Goal: Task Accomplishment & Management: Manage account settings

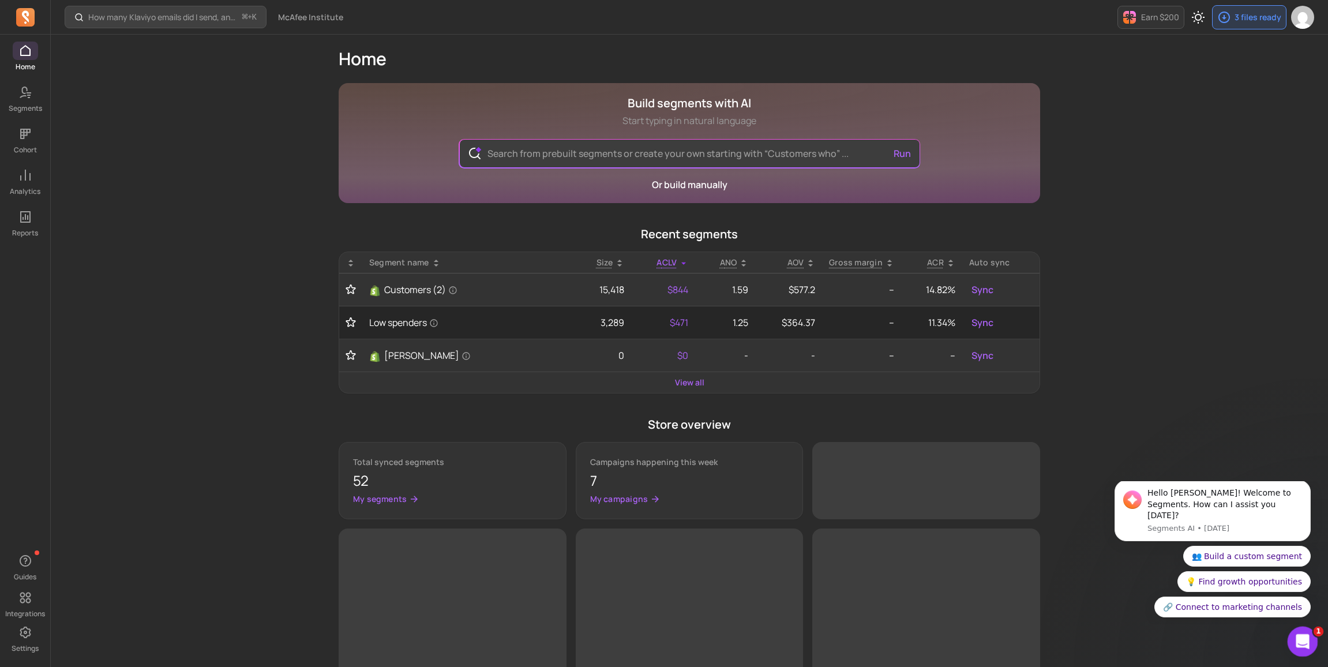
click at [1302, 638] on icon "Open Intercom Messenger" at bounding box center [1300, 639] width 19 height 19
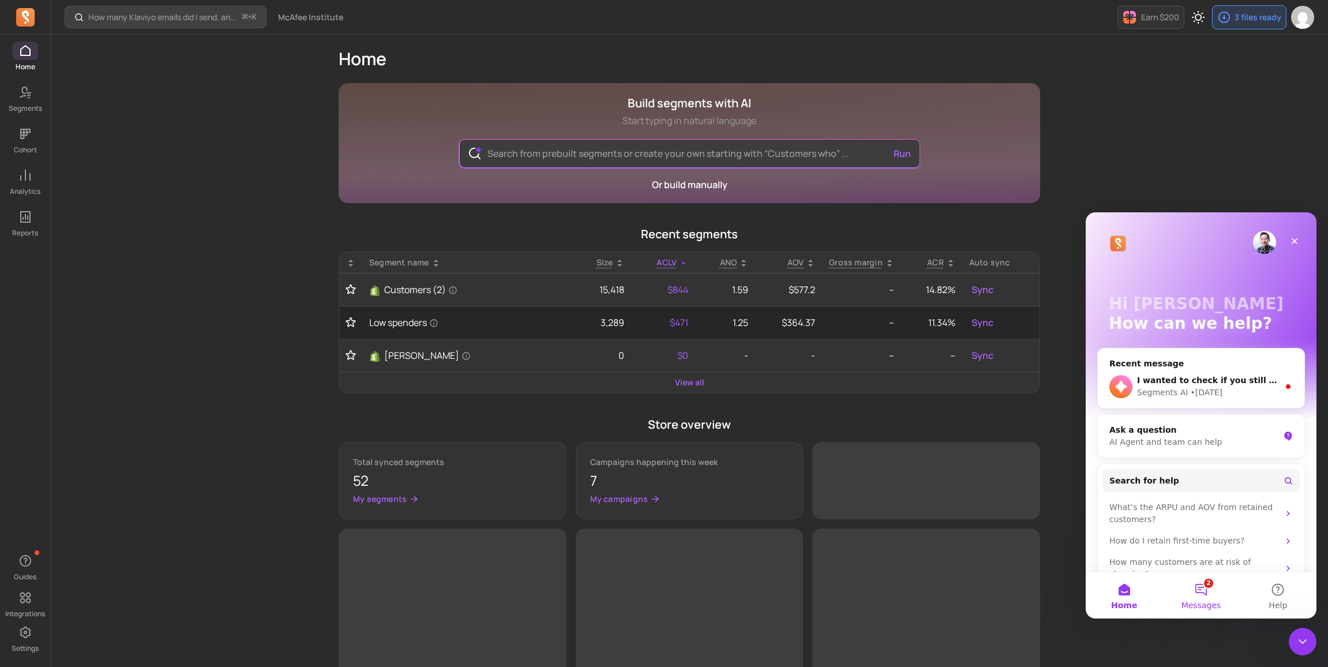
click at [1192, 585] on button "2 Messages" at bounding box center [1200, 595] width 77 height 46
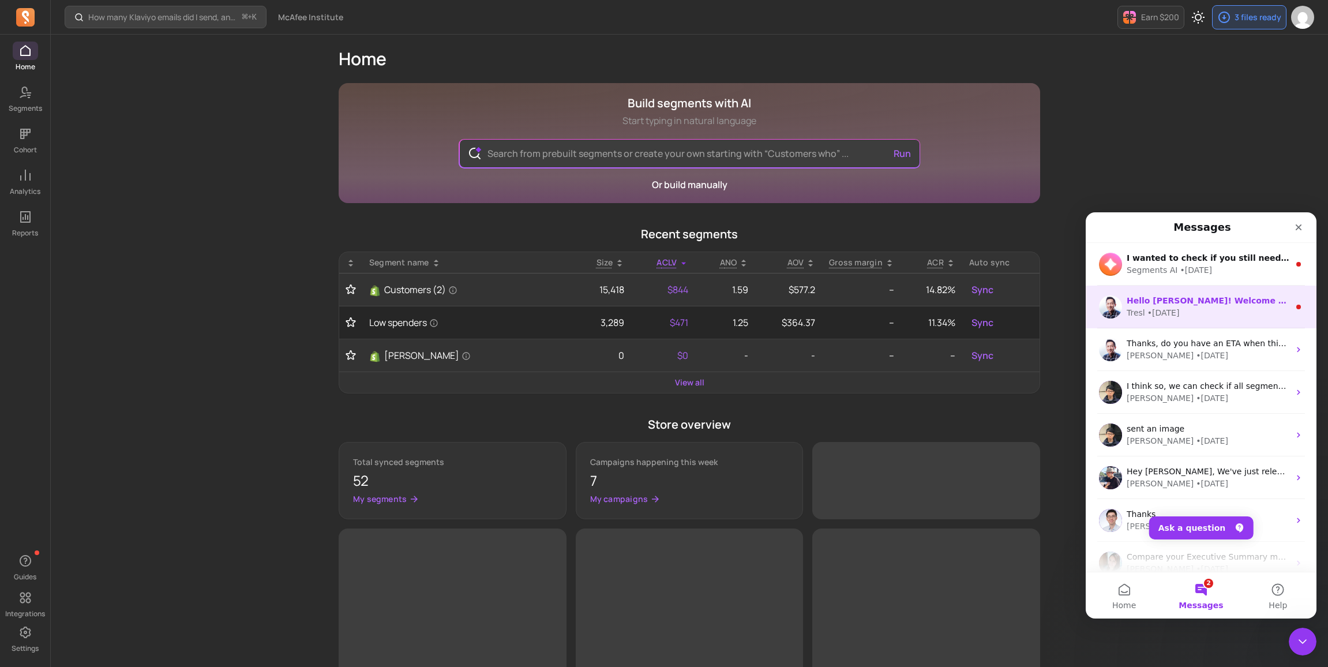
click at [1176, 302] on span "Hello [PERSON_NAME]! Welcome to Segments. How can I assist you [DATE]?" at bounding box center [1299, 300] width 346 height 9
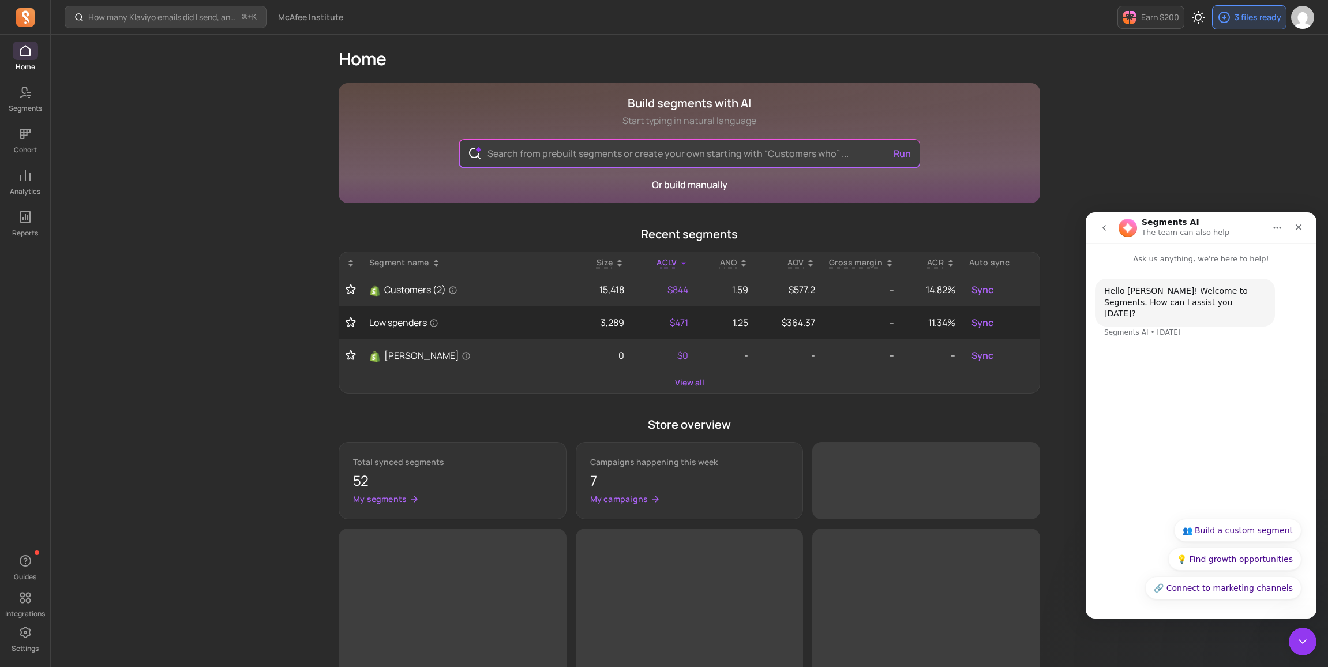
click at [1100, 232] on button "go back" at bounding box center [1104, 228] width 22 height 22
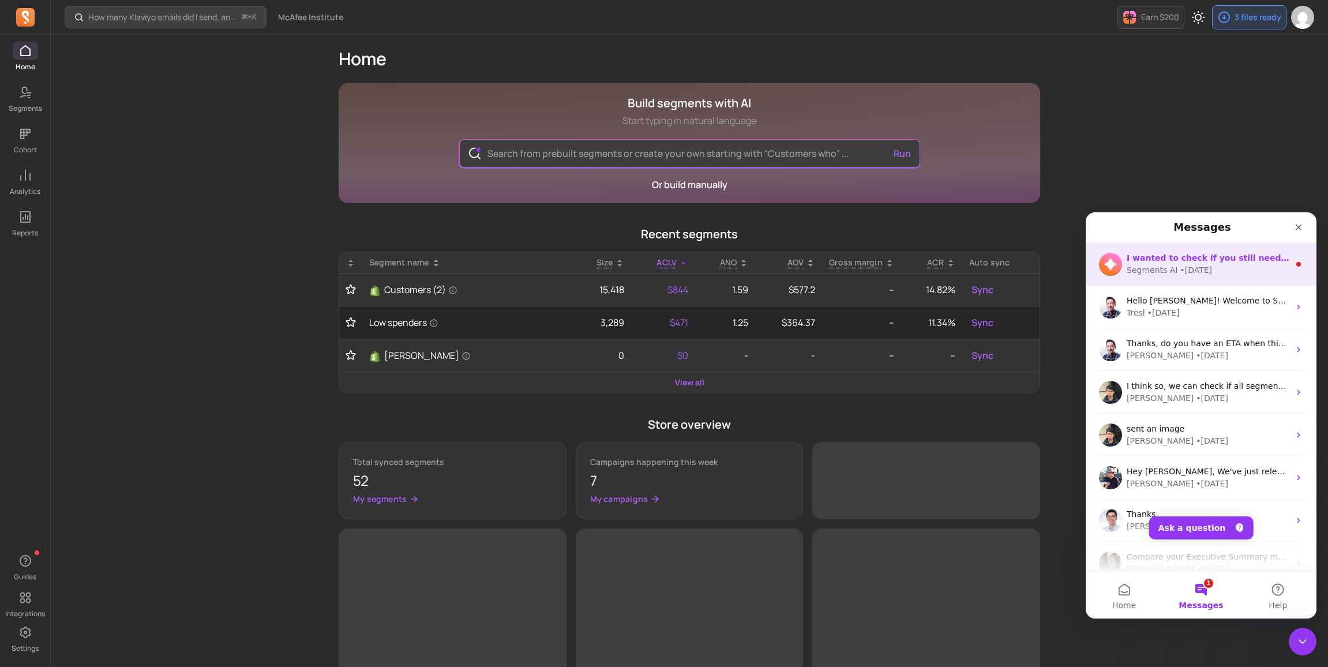
click at [1194, 271] on div "• 6d ago" at bounding box center [1195, 270] width 32 height 12
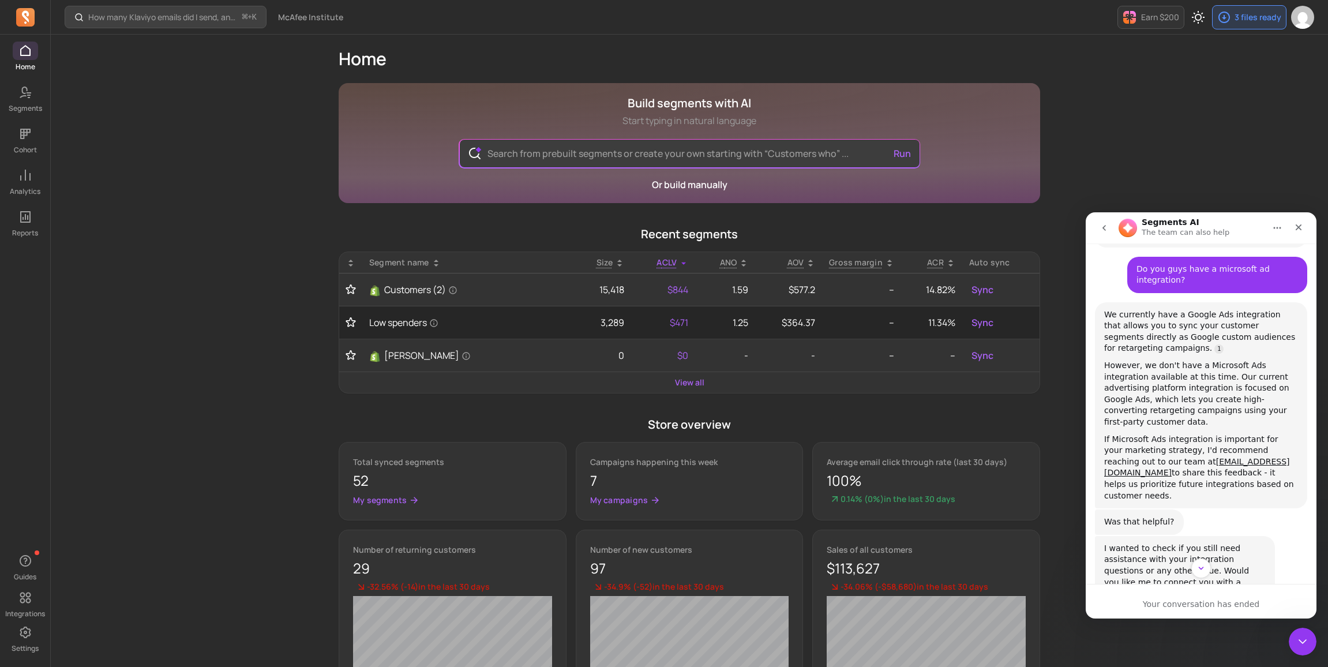
scroll to position [324, 0]
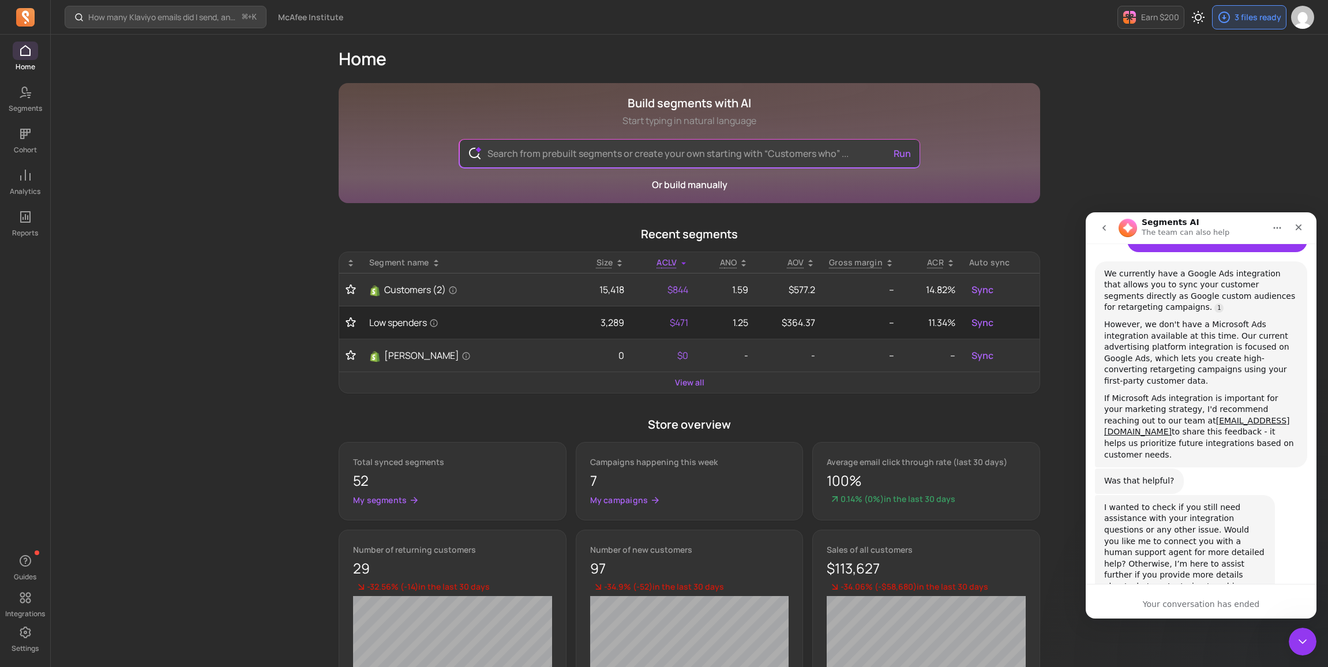
click at [1105, 225] on icon "go back" at bounding box center [1103, 228] width 3 height 6
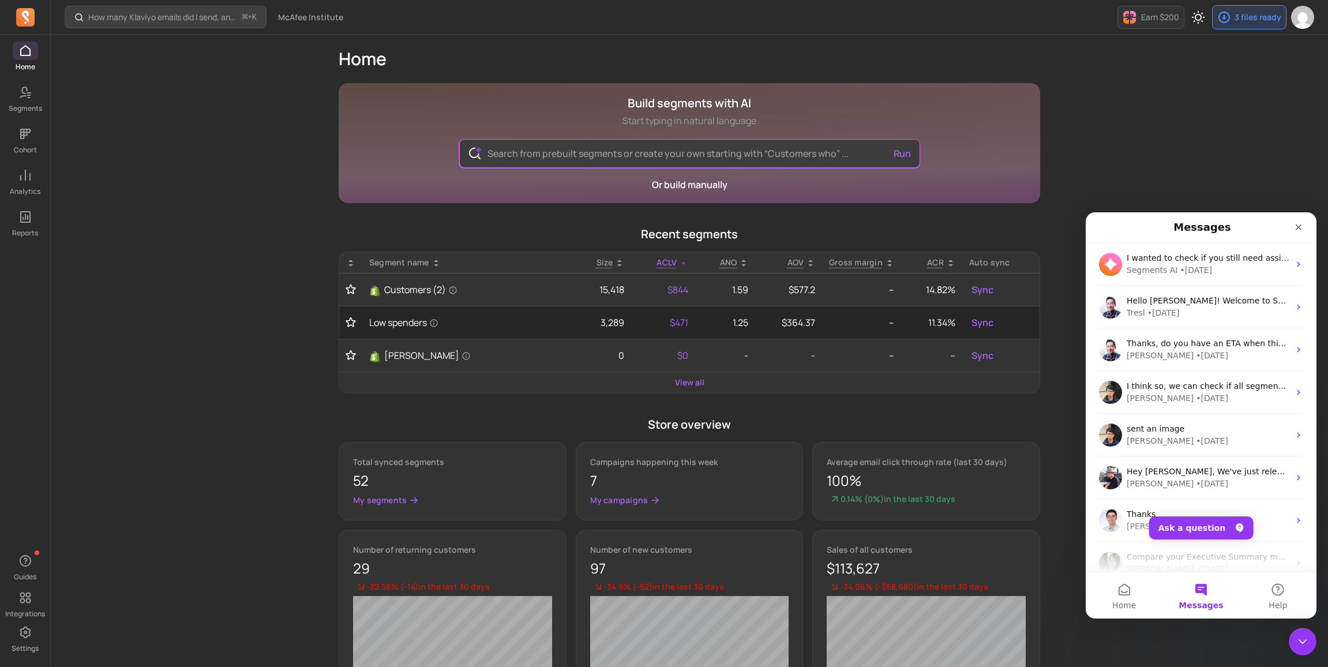
scroll to position [0, 0]
drag, startPoint x: 1135, startPoint y: 153, endPoint x: 1122, endPoint y: 159, distance: 14.5
click at [1135, 153] on div "How many Klaviyo emails did I send, and how well did they perform? ⌘ + K McAfee…" at bounding box center [689, 404] width 1277 height 809
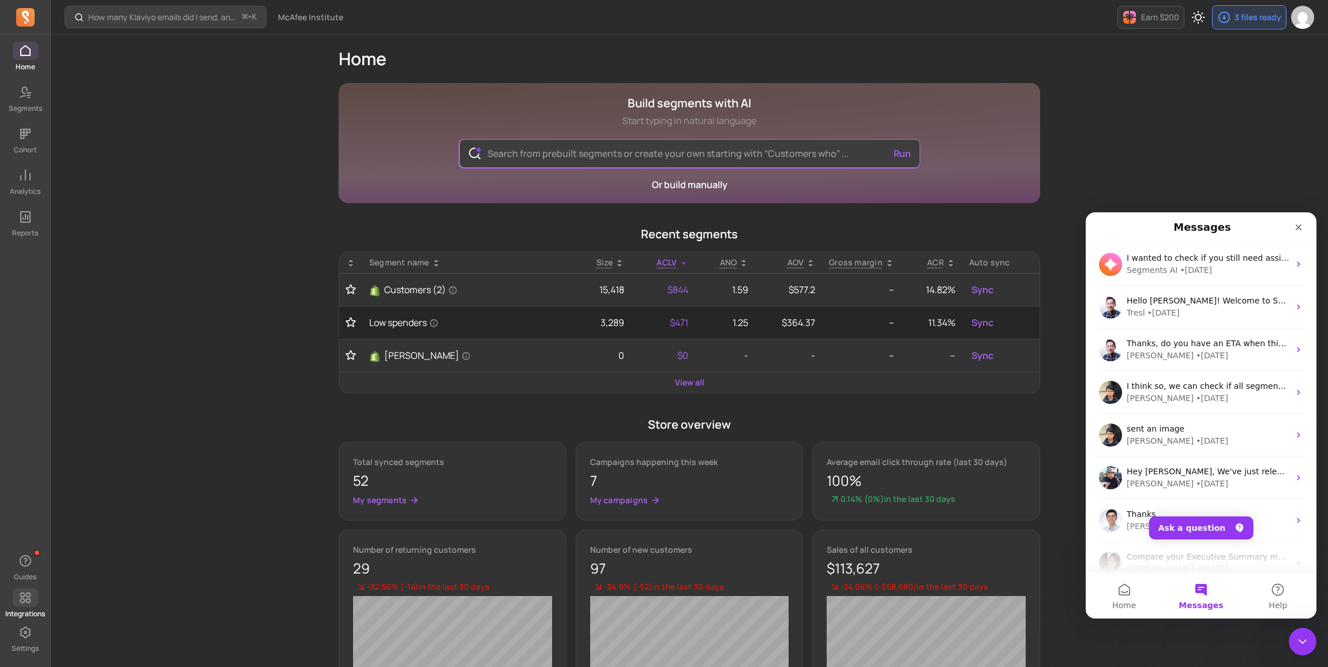
click at [33, 593] on span at bounding box center [25, 597] width 25 height 18
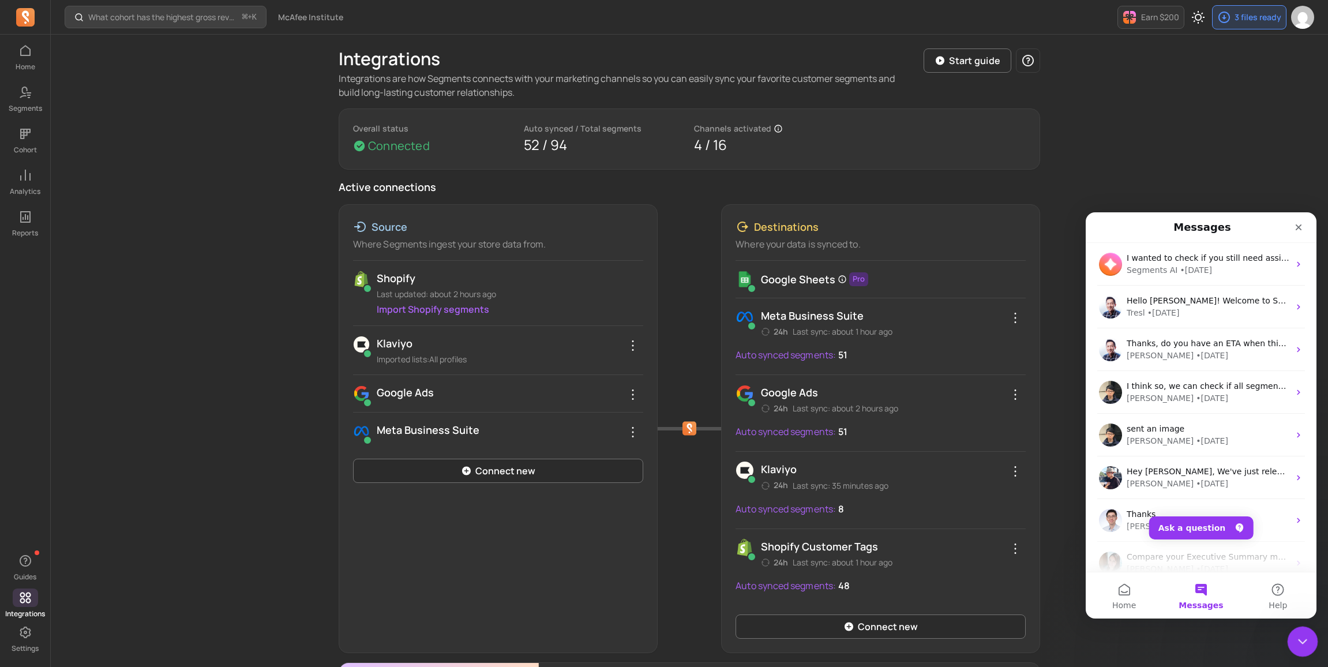
drag, startPoint x: 1300, startPoint y: 645, endPoint x: 1291, endPoint y: 627, distance: 20.1
click at [1299, 644] on icon "Close Intercom Messenger" at bounding box center [1301, 640] width 14 height 14
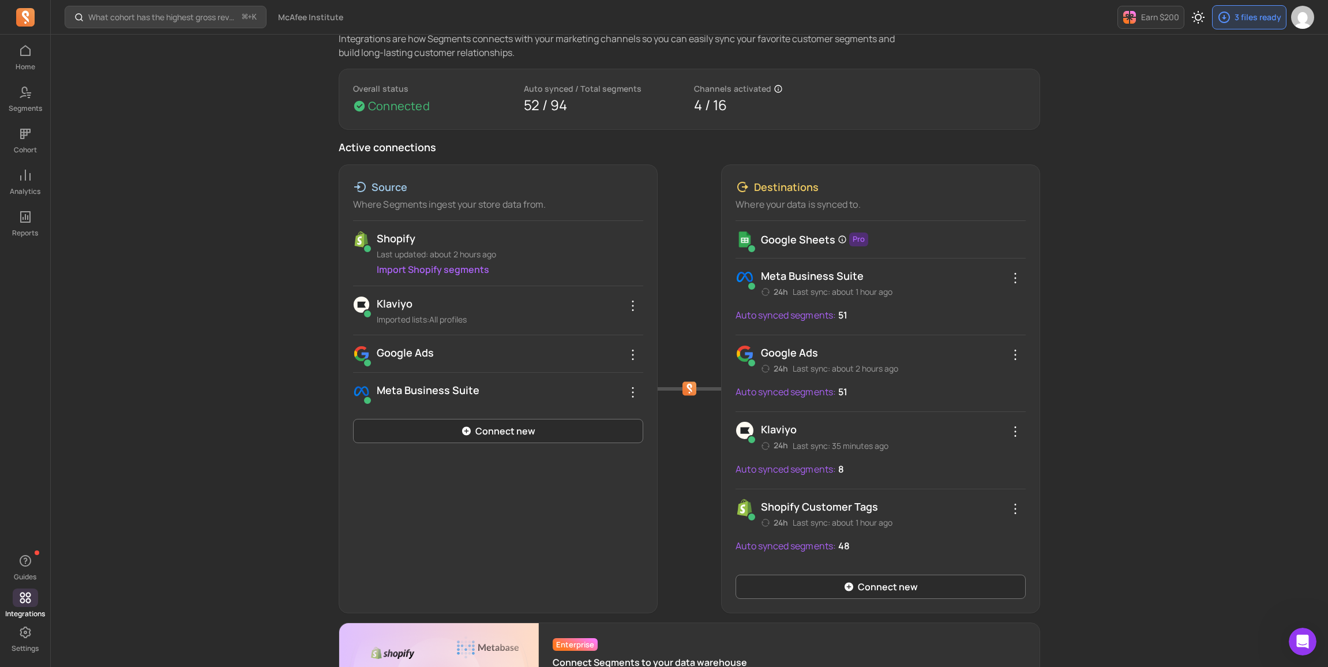
scroll to position [70, 0]
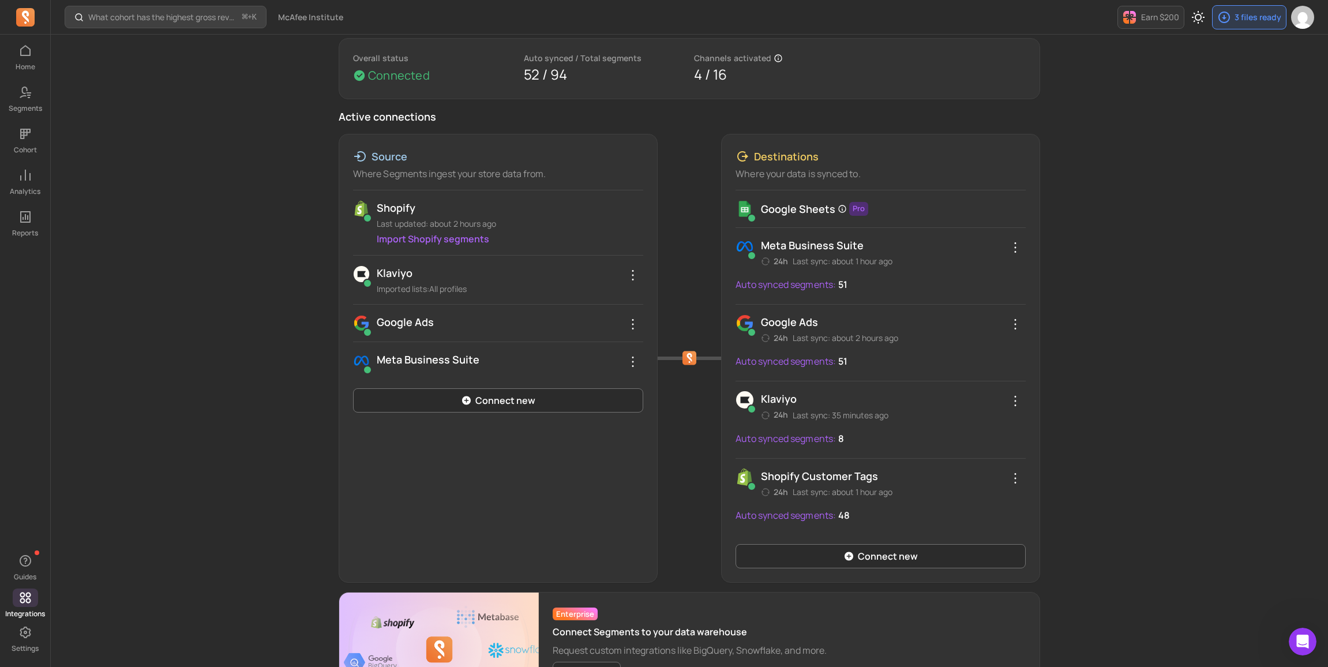
click at [879, 558] on link "Connect new" at bounding box center [880, 556] width 290 height 24
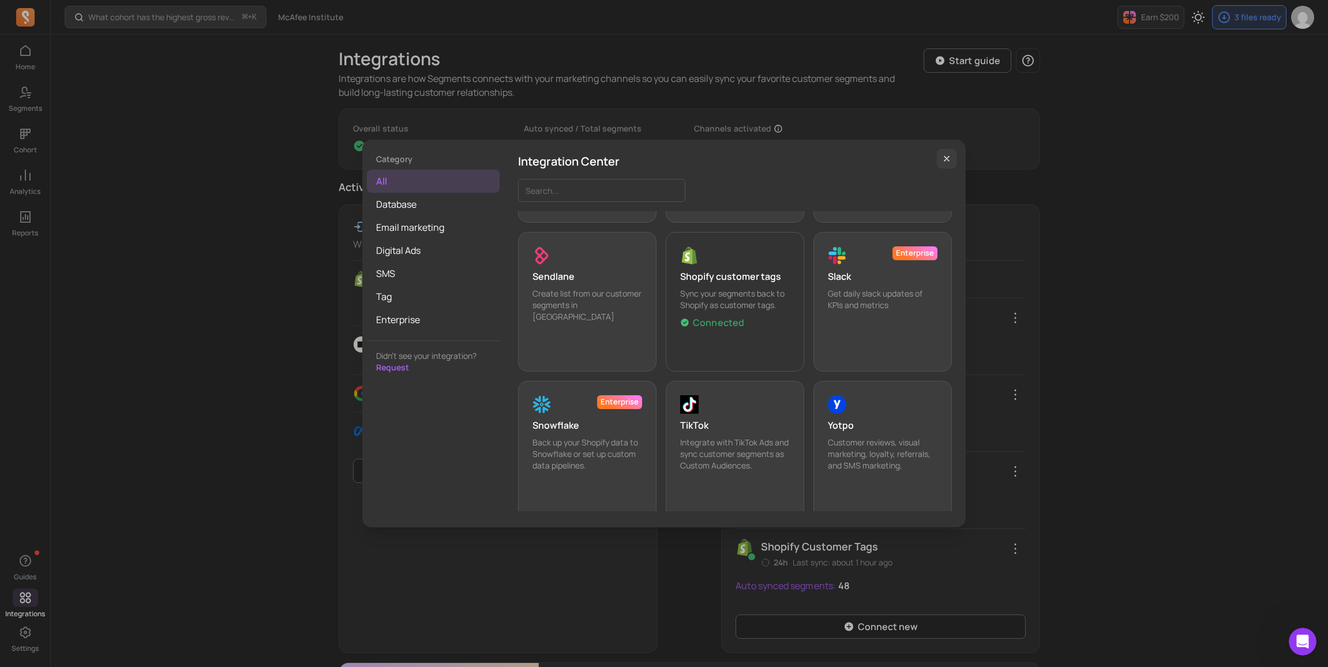
scroll to position [1085, 0]
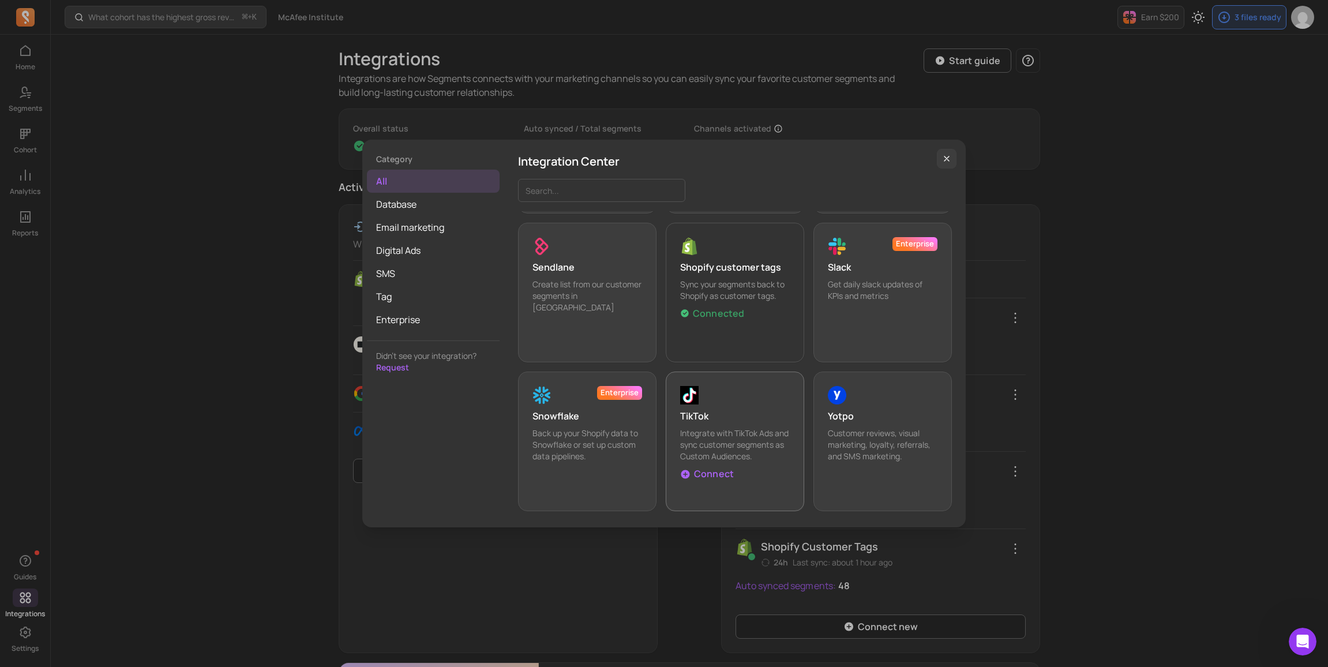
click at [711, 473] on p "Connect" at bounding box center [714, 474] width 40 height 14
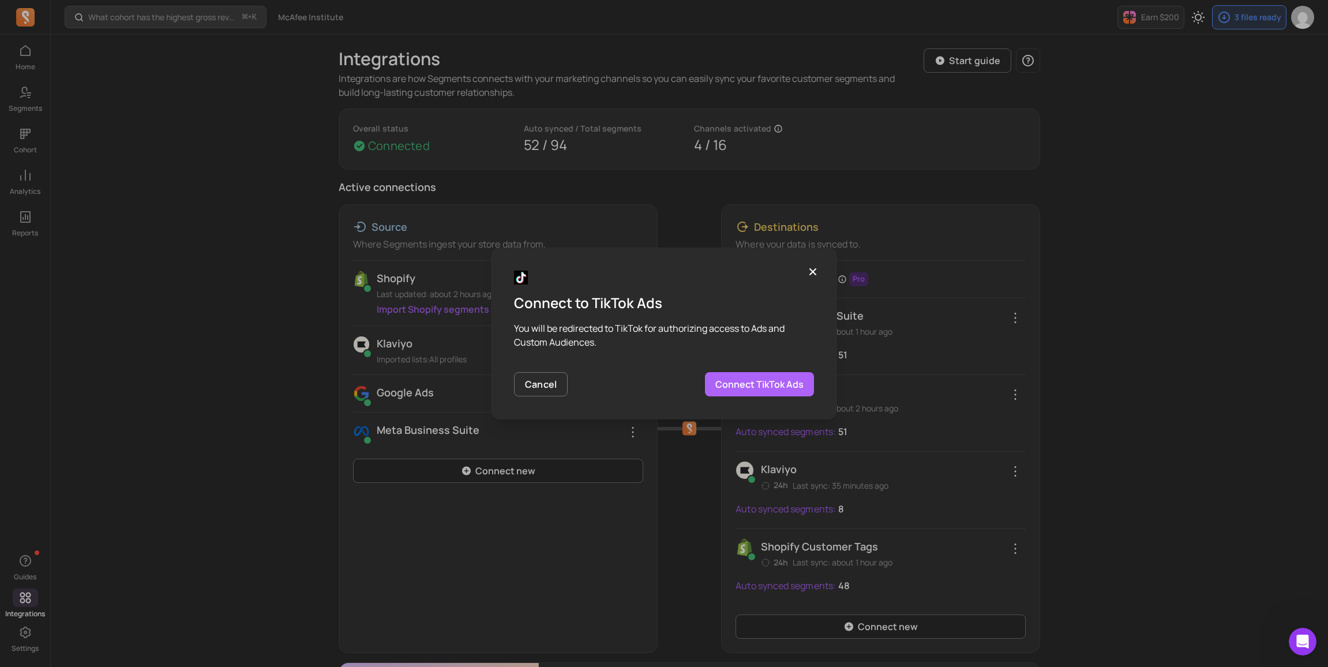
click at [744, 386] on link "Connect TikTok Ads" at bounding box center [759, 384] width 109 height 24
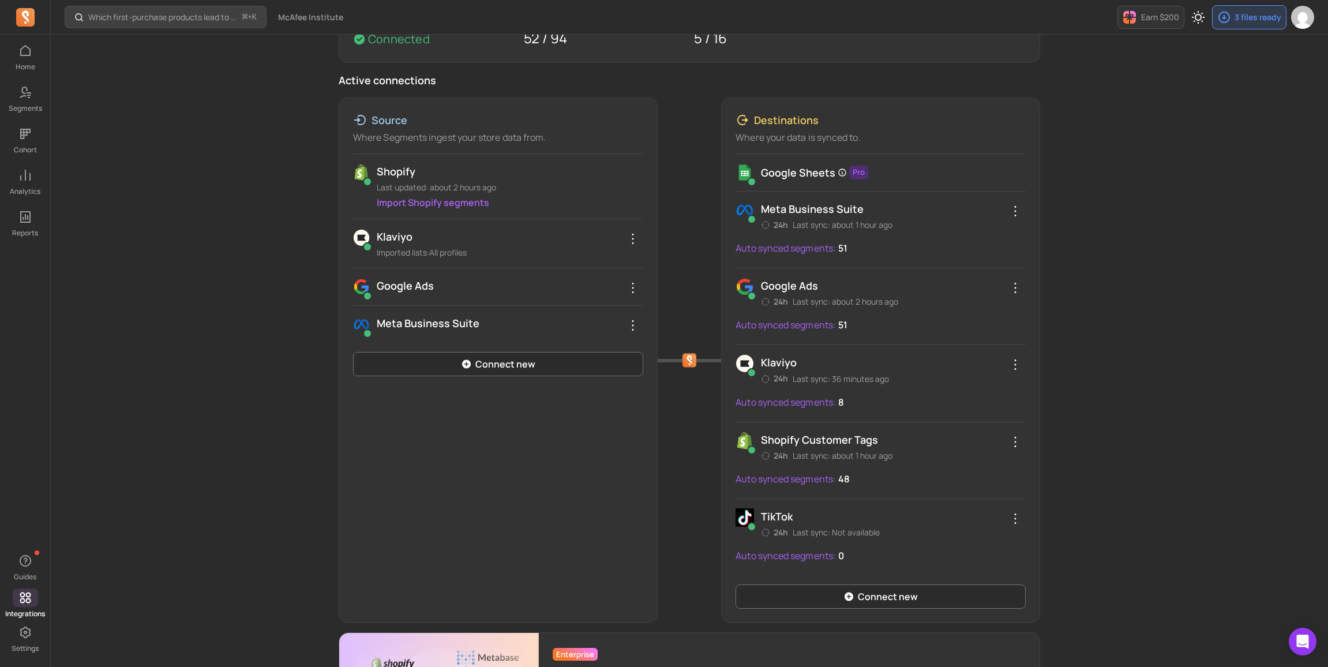
scroll to position [107, 0]
click at [1018, 522] on icon "button" at bounding box center [1015, 518] width 14 height 14
drag, startPoint x: 1129, startPoint y: 534, endPoint x: 815, endPoint y: 547, distance: 313.4
click at [1125, 535] on div "Which first-purchase products lead to the highest revenue per customer over tim…" at bounding box center [689, 347] width 1277 height 908
click at [785, 557] on p "Auto synced segments:" at bounding box center [785, 555] width 100 height 14
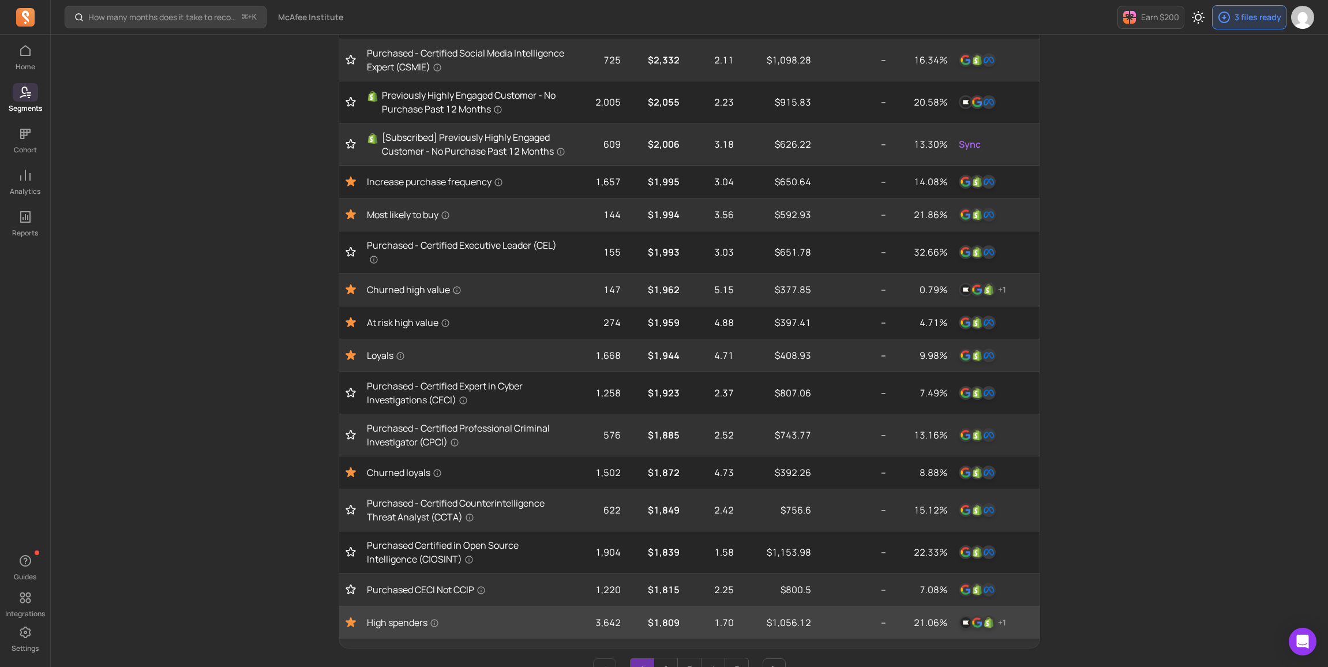
scroll to position [321, 0]
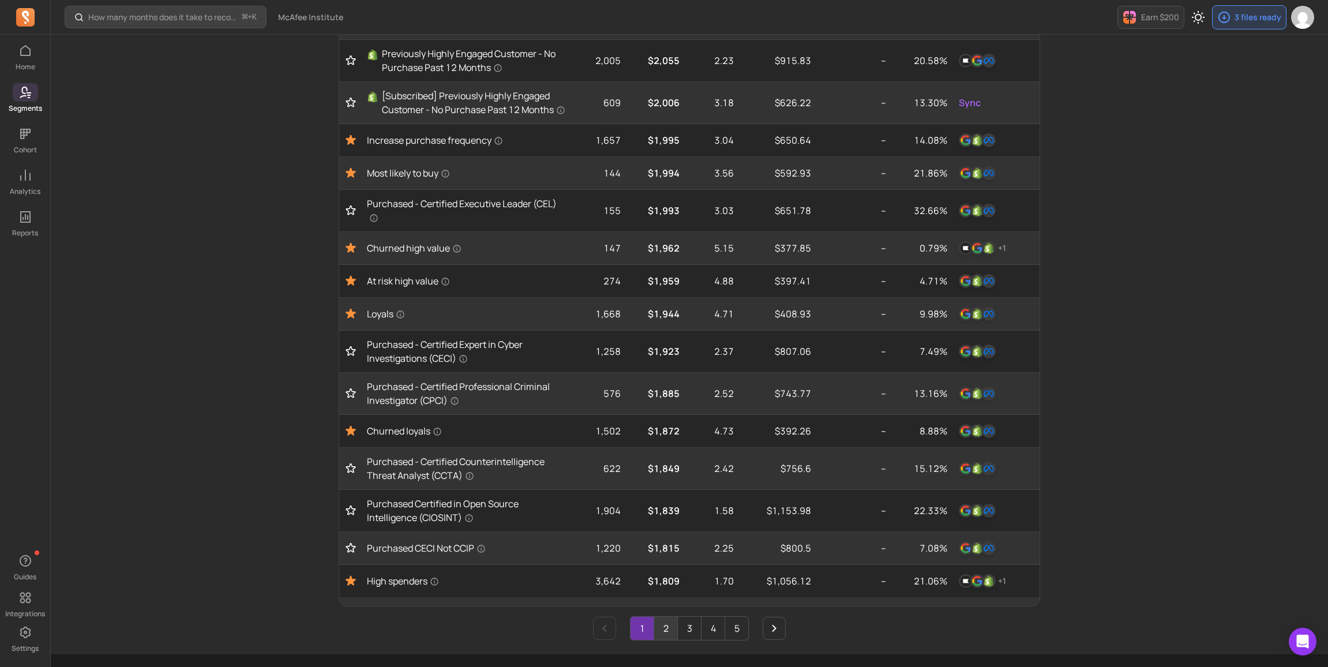
click at [665, 631] on link "2" at bounding box center [665, 627] width 23 height 23
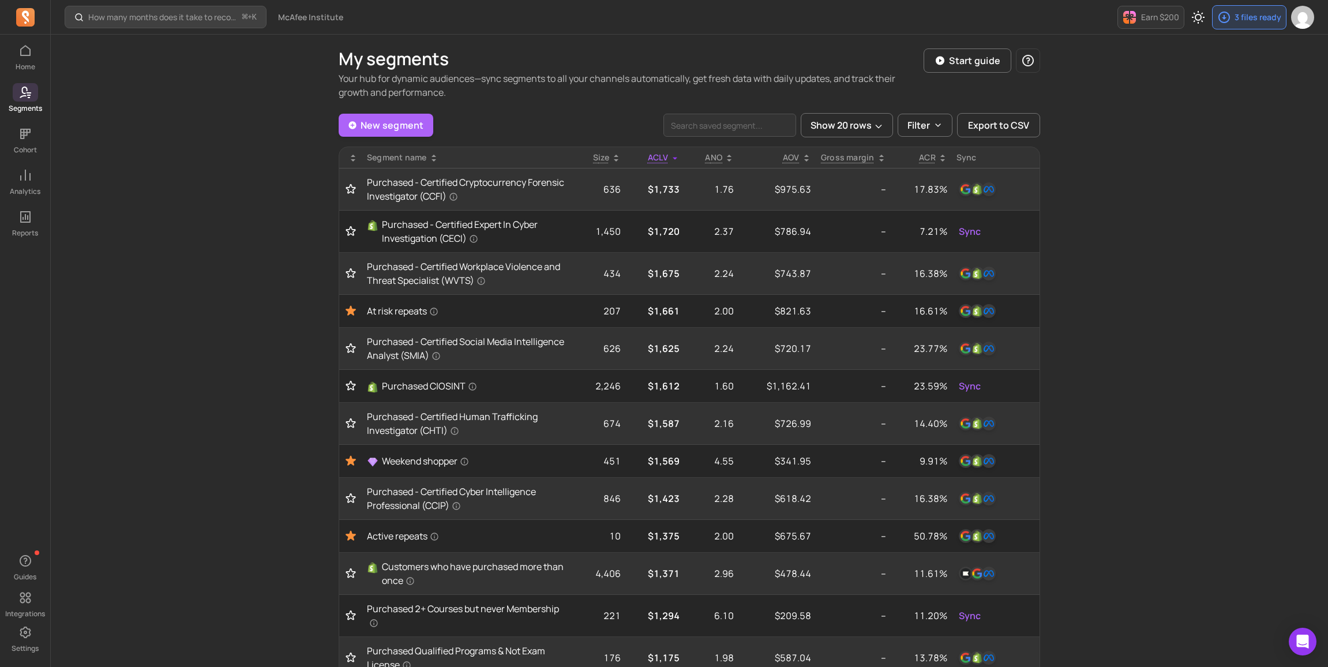
scroll to position [356, 0]
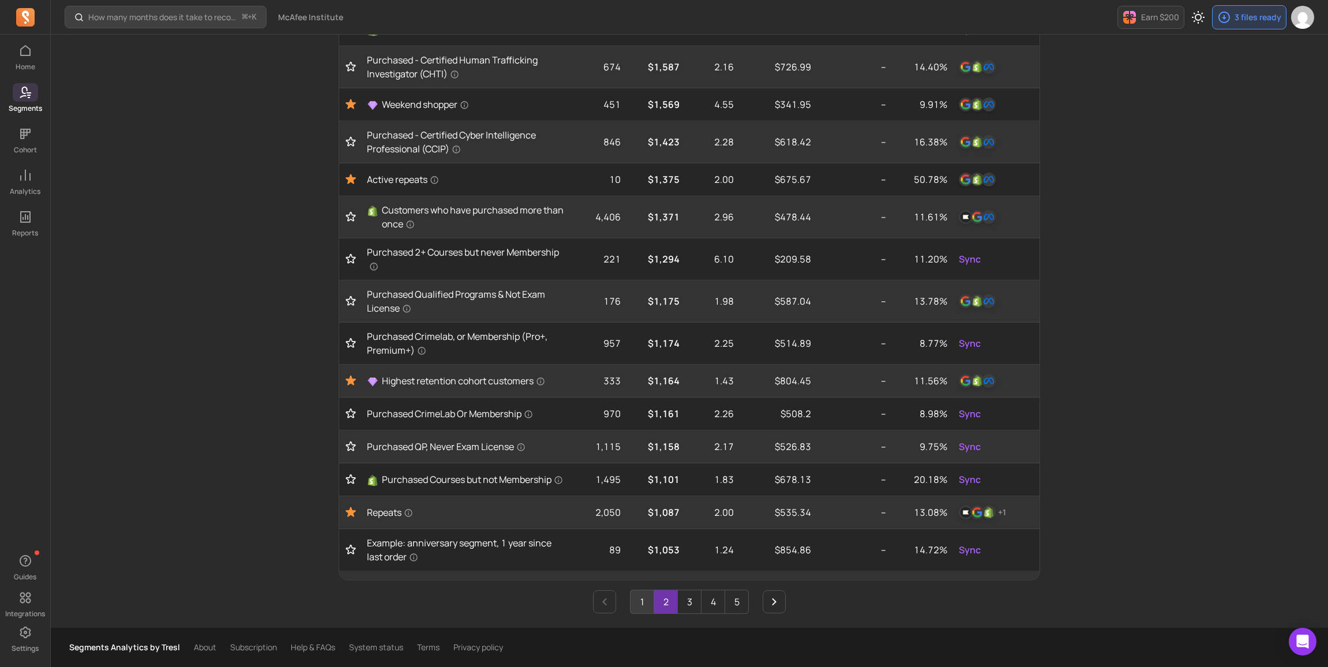
click at [638, 602] on link "1" at bounding box center [641, 601] width 23 height 23
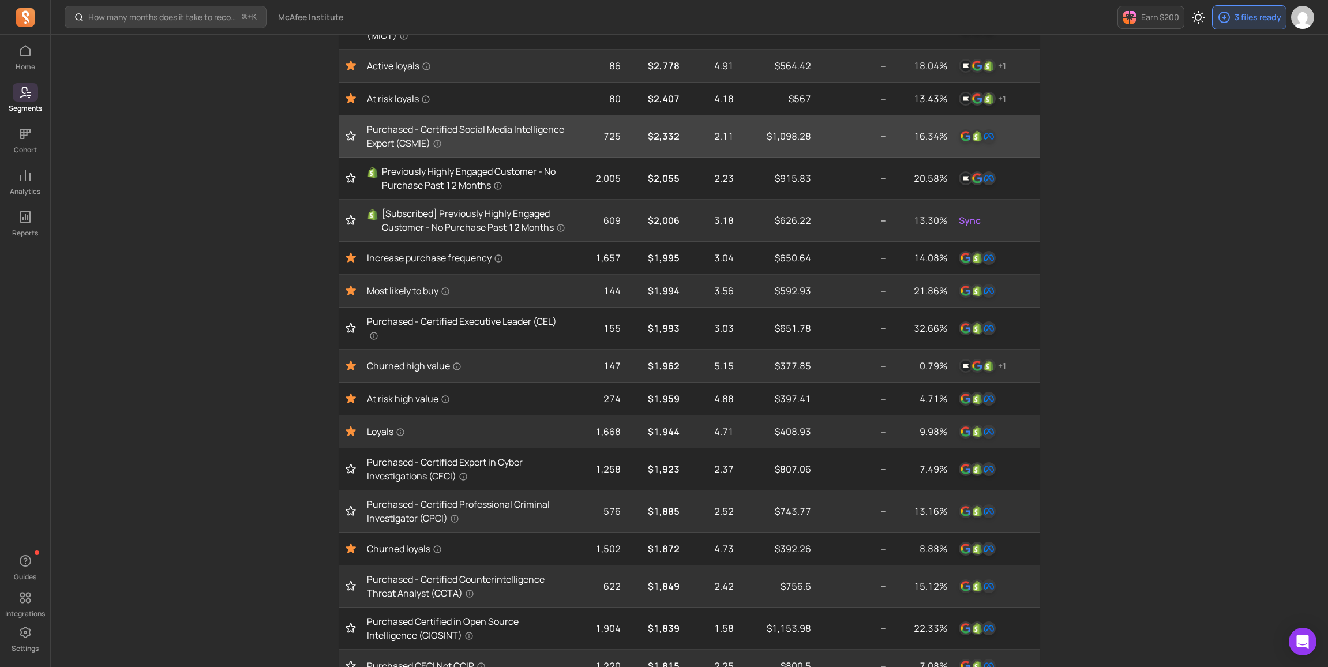
scroll to position [0, 0]
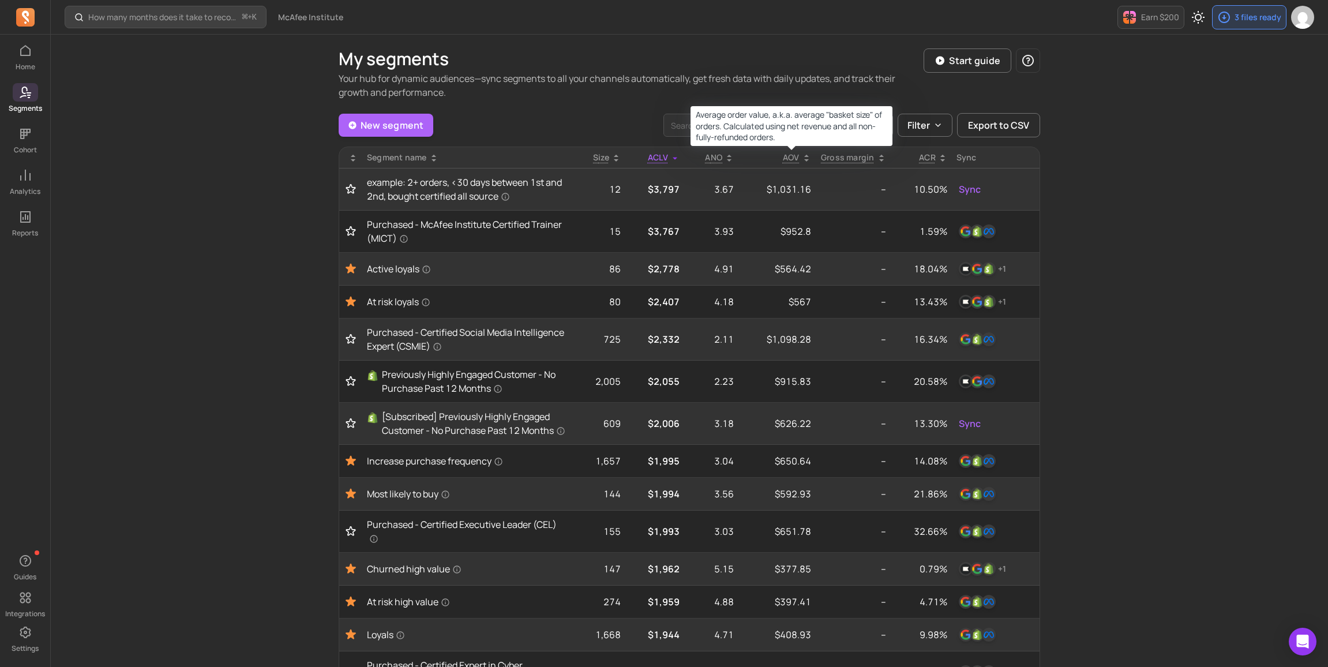
click at [793, 156] on p "AOV" at bounding box center [791, 158] width 17 height 12
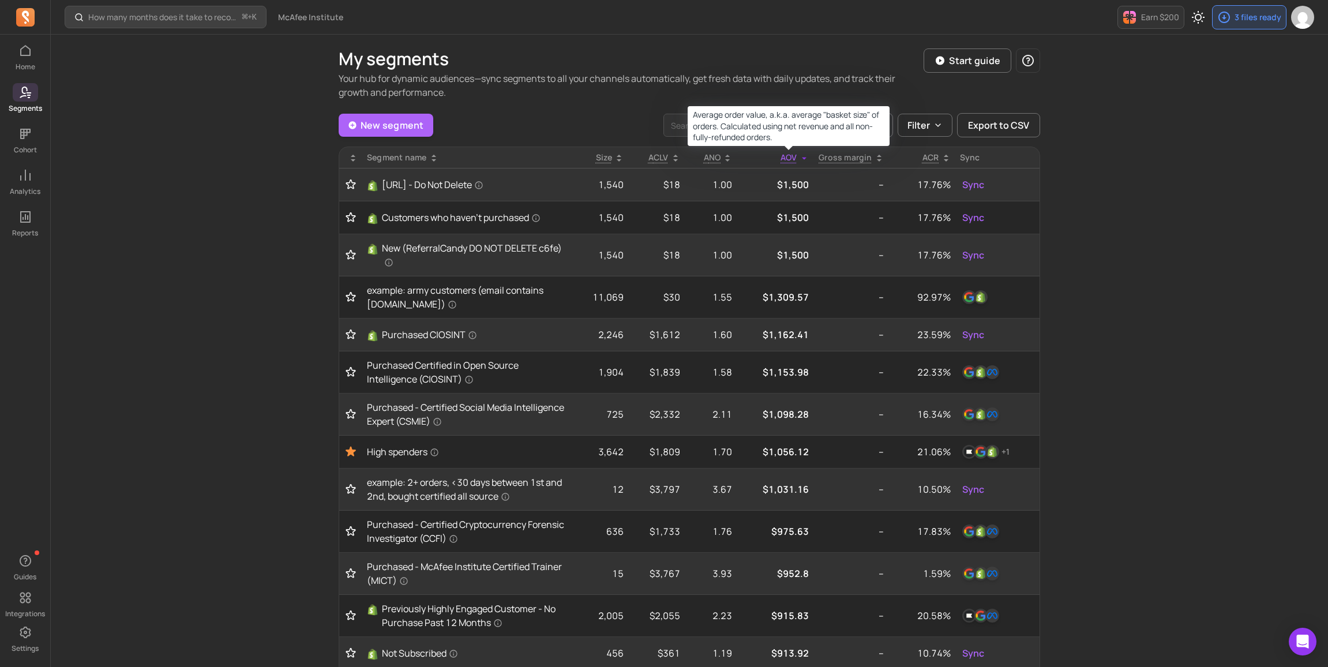
click at [793, 156] on p "AOV" at bounding box center [788, 158] width 17 height 12
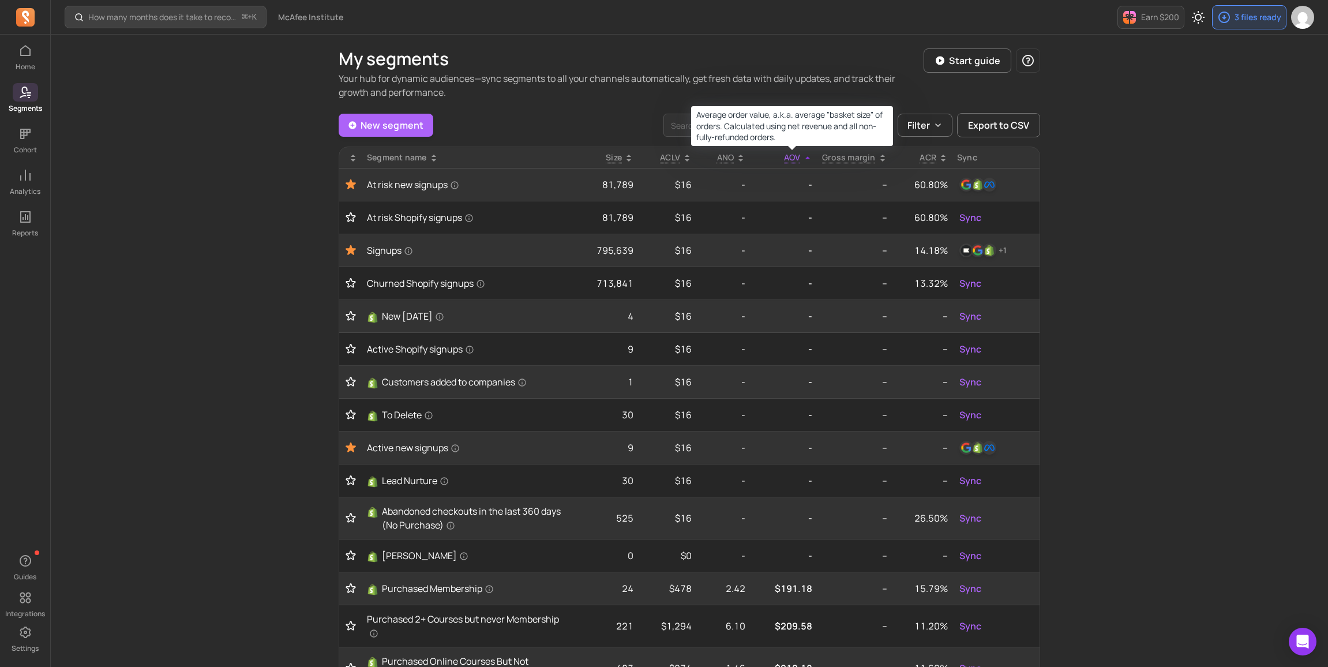
click at [793, 156] on p "AOV" at bounding box center [792, 158] width 17 height 12
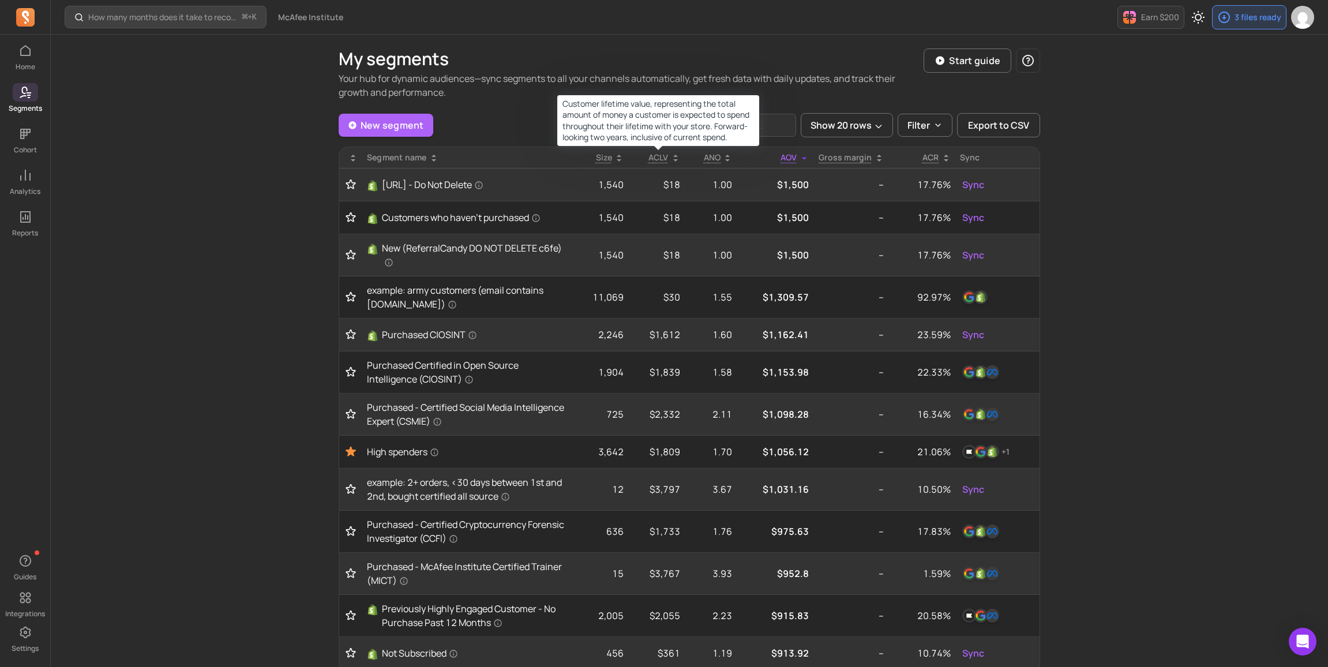
click at [660, 157] on span "ACLV" at bounding box center [658, 157] width 20 height 11
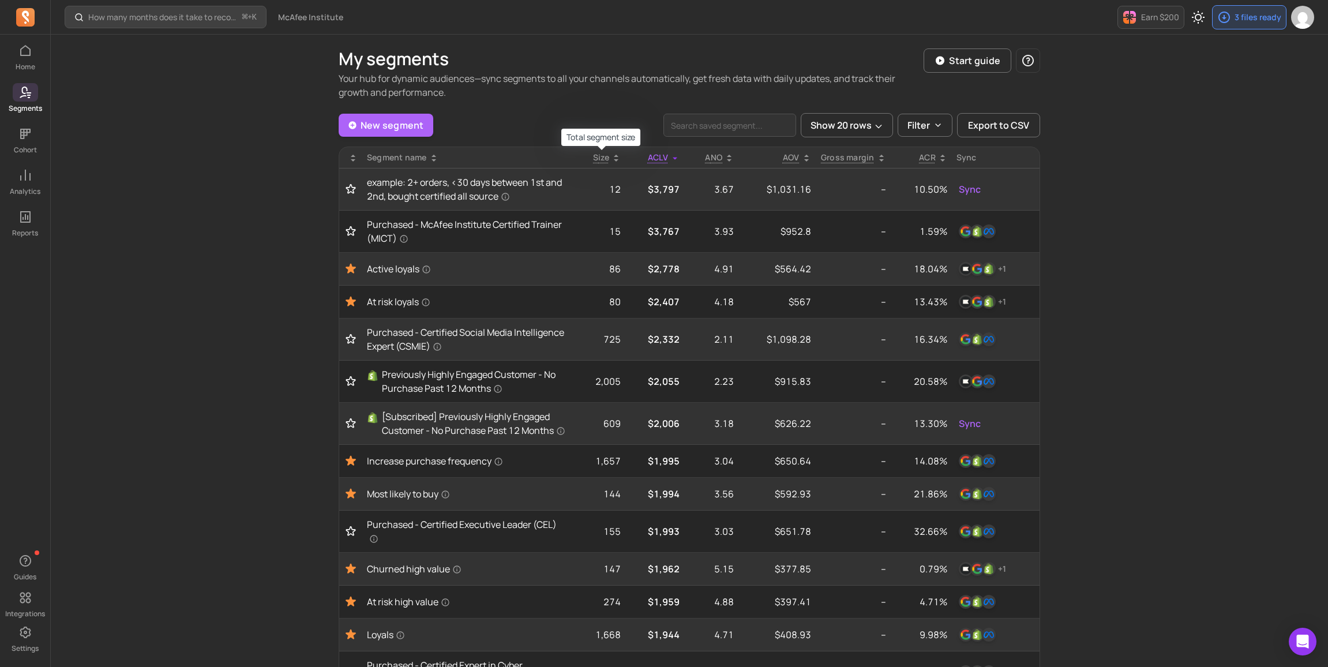
click at [597, 159] on span "Size" at bounding box center [601, 157] width 16 height 11
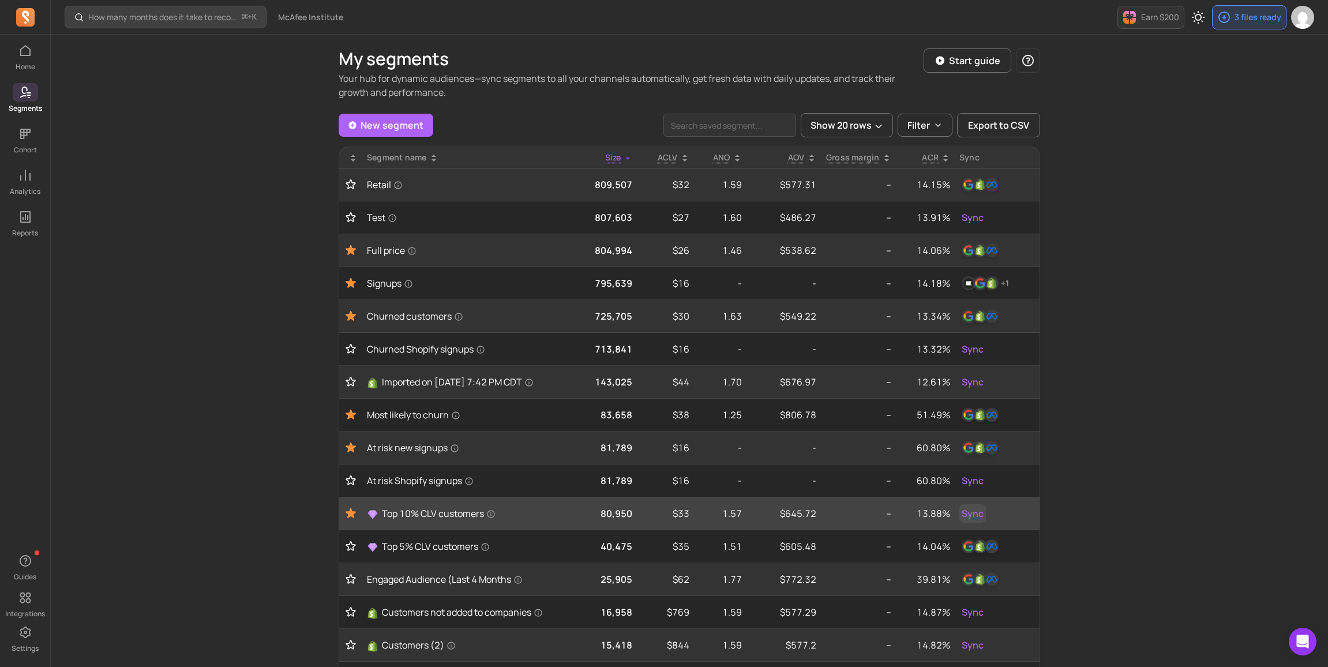
click at [968, 520] on span "Sync" at bounding box center [972, 513] width 22 height 14
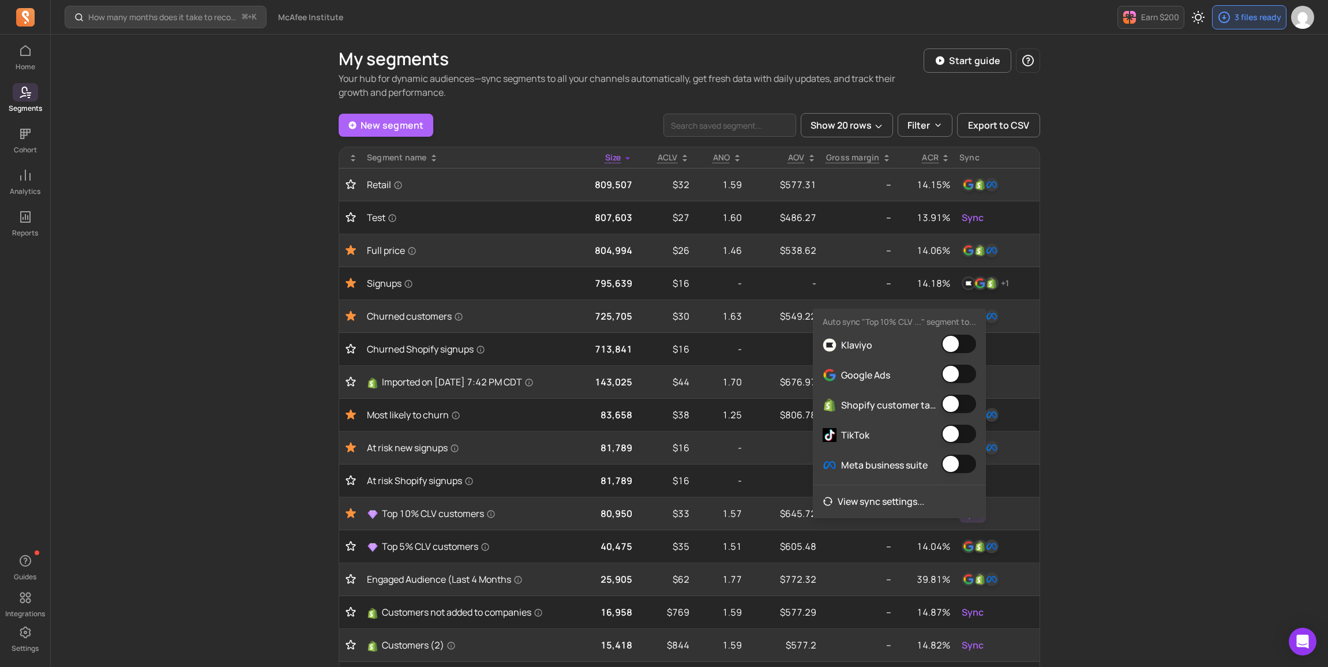
click at [958, 467] on button "button" at bounding box center [958, 463] width 35 height 18
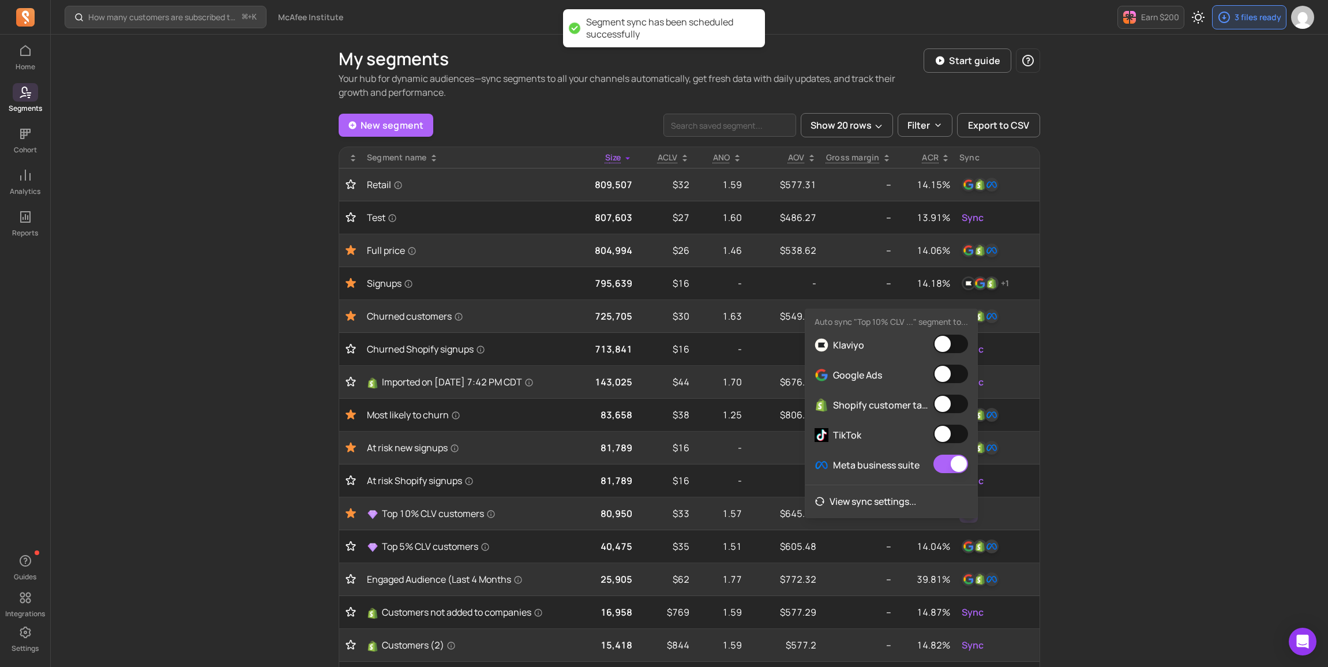
drag, startPoint x: 957, startPoint y: 434, endPoint x: 957, endPoint y: 426, distance: 7.5
click at [957, 434] on button "button" at bounding box center [950, 433] width 35 height 18
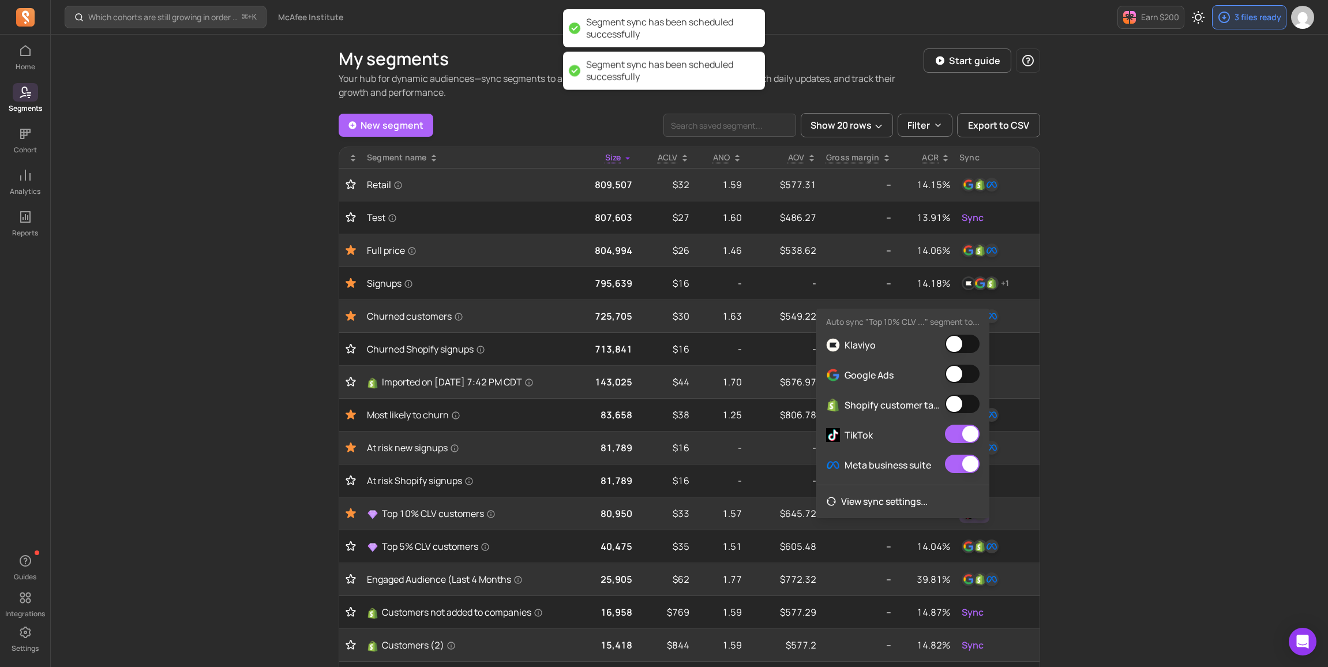
click at [959, 399] on button "button" at bounding box center [962, 403] width 35 height 18
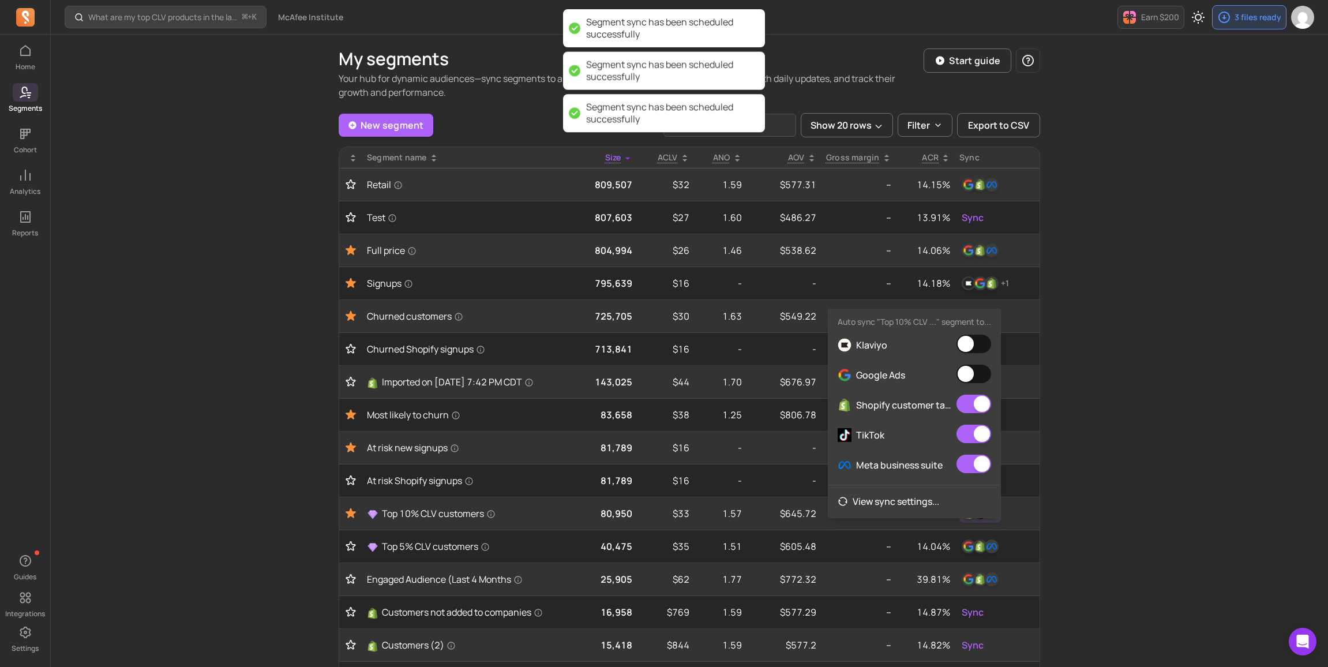
click at [972, 370] on button "button" at bounding box center [973, 373] width 35 height 18
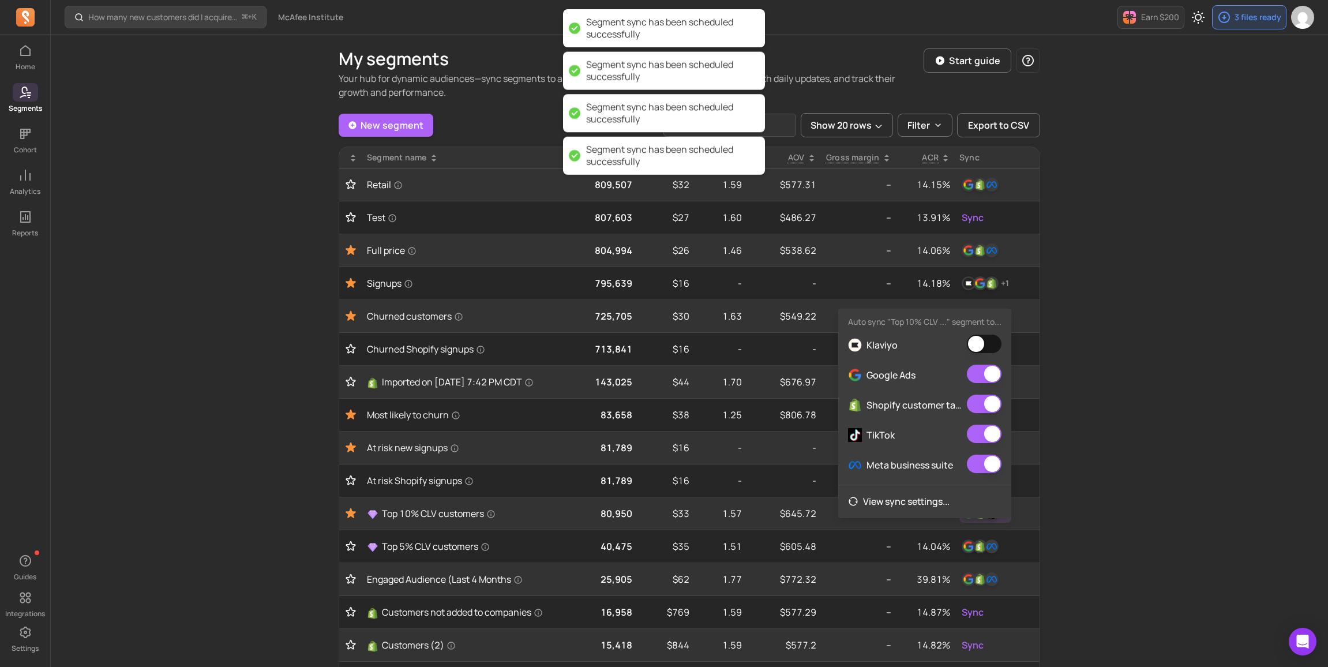
click at [974, 347] on button "button" at bounding box center [984, 343] width 35 height 18
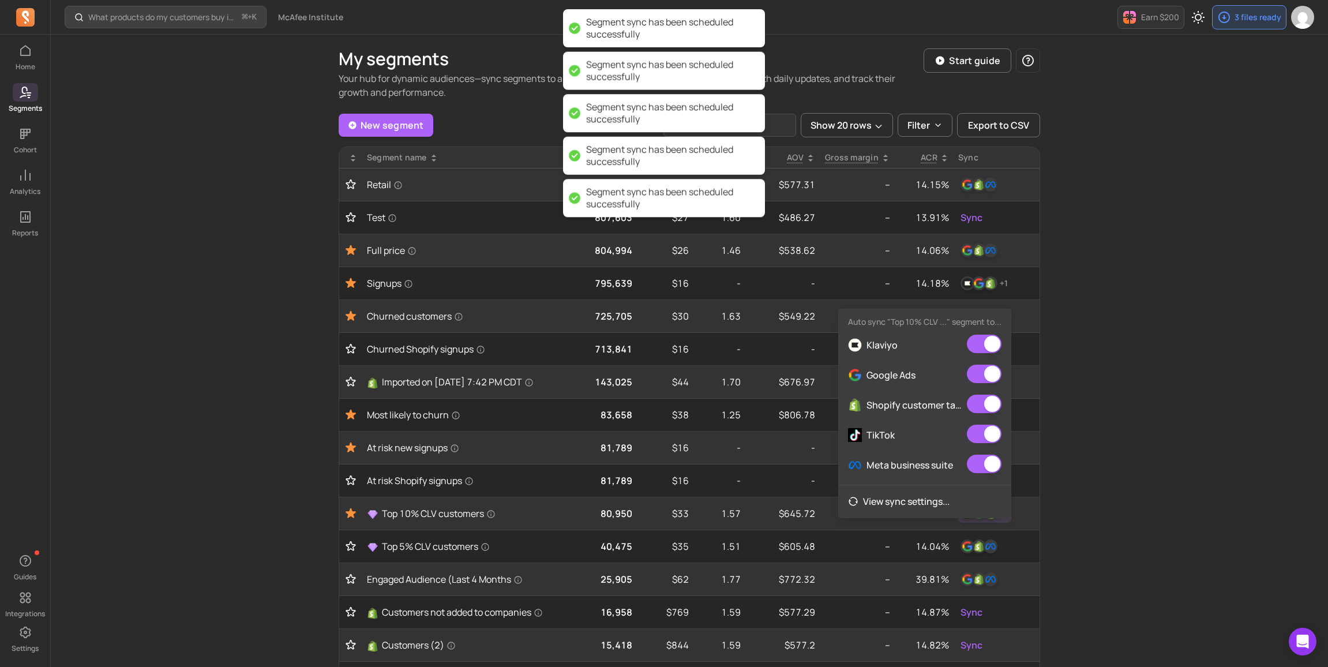
click at [1126, 411] on div "What products do my customers buy in the same order? ⌘ + K McAfee Institute Ear…" at bounding box center [689, 470] width 1277 height 940
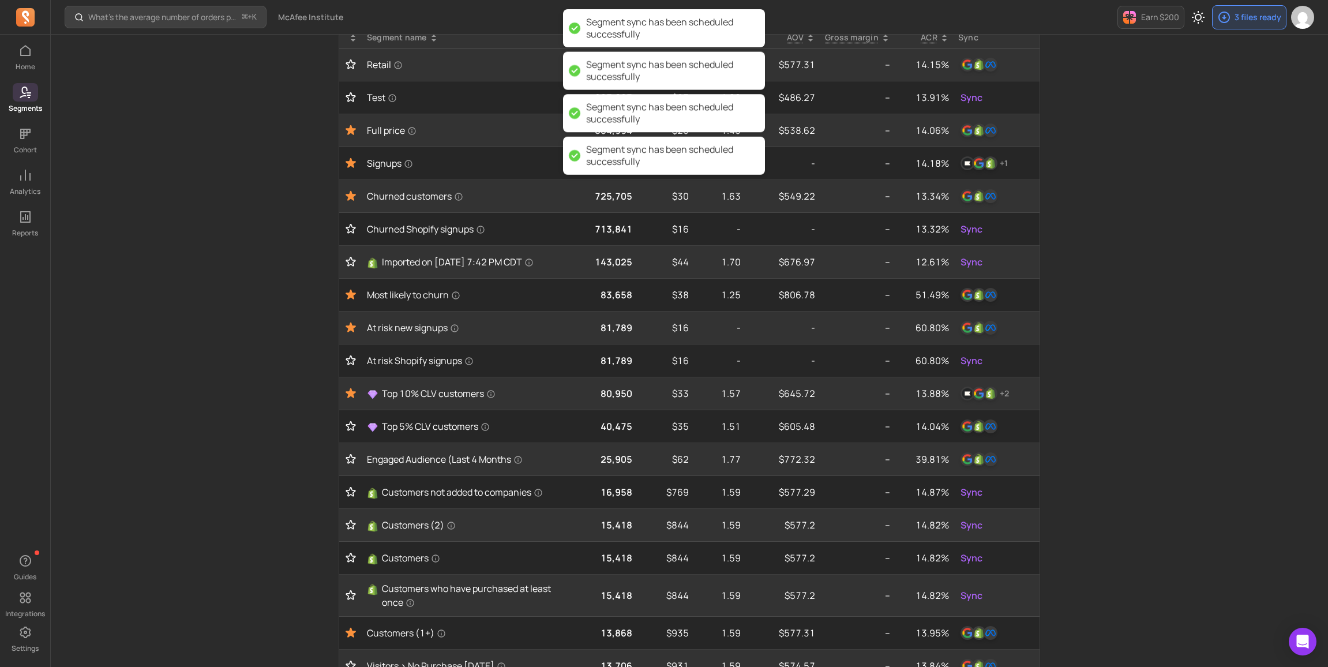
scroll to position [121, 0]
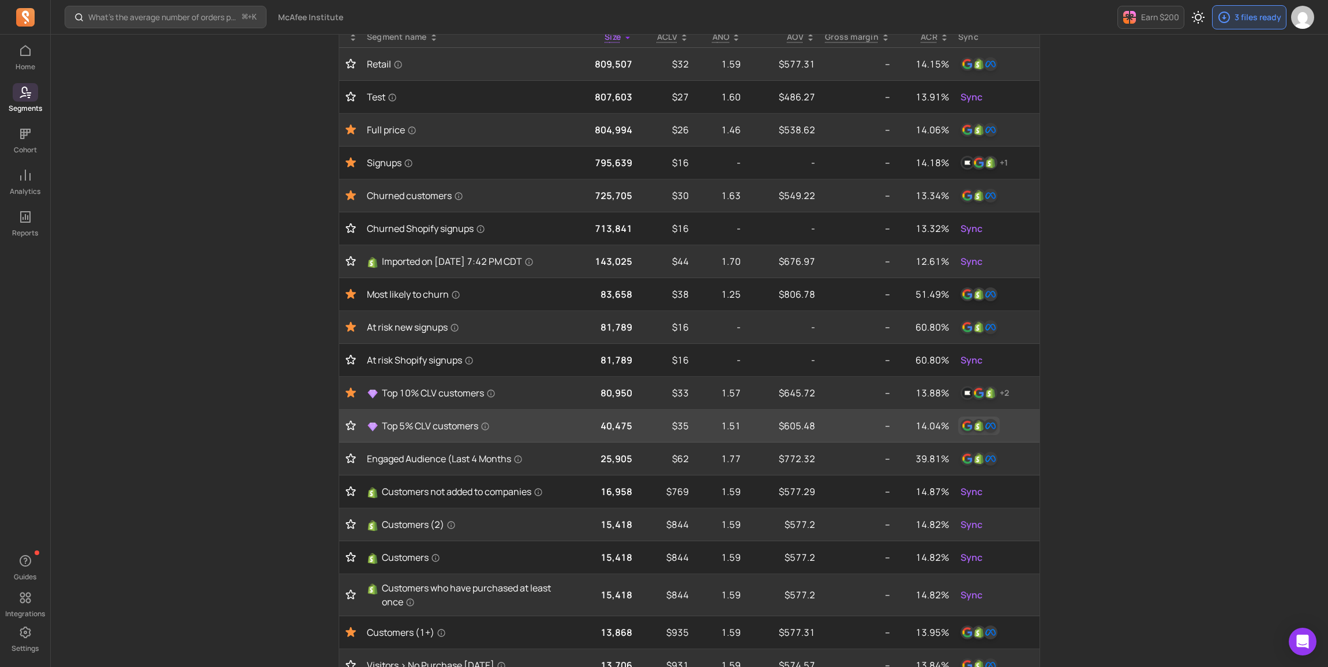
click at [980, 433] on img "button" at bounding box center [979, 426] width 14 height 14
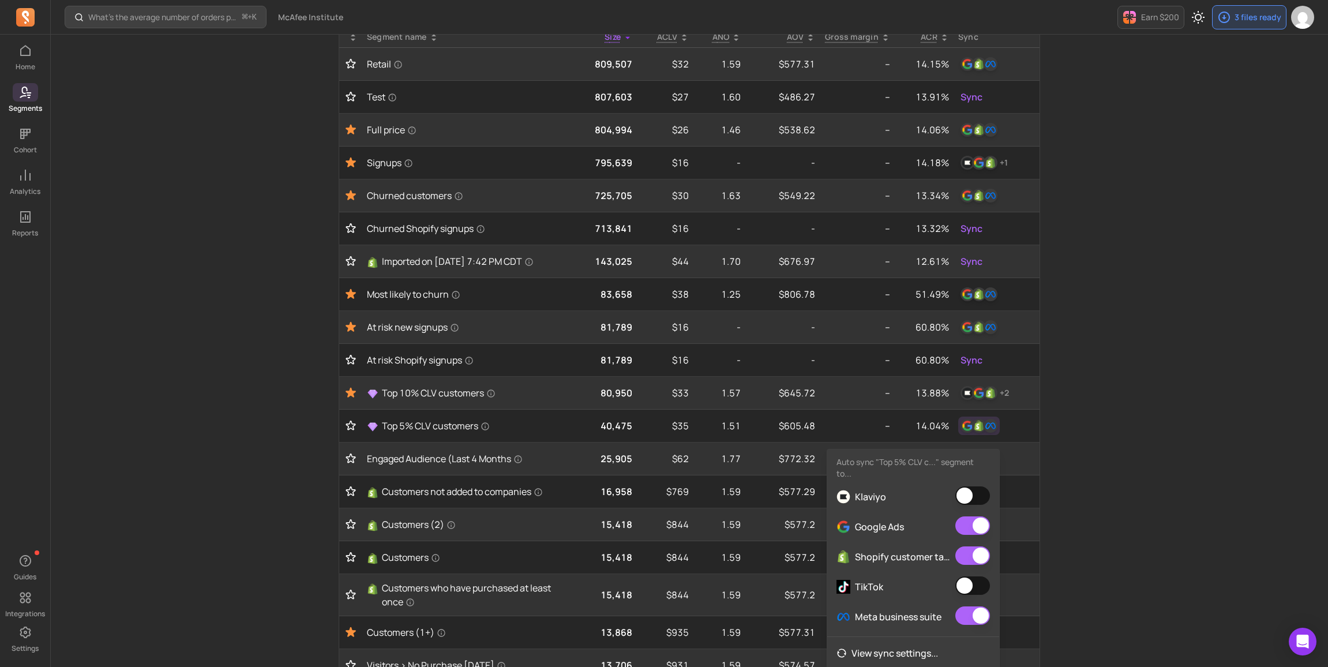
drag, startPoint x: 976, startPoint y: 571, endPoint x: 976, endPoint y: 561, distance: 9.8
click at [976, 576] on button "button" at bounding box center [972, 585] width 35 height 18
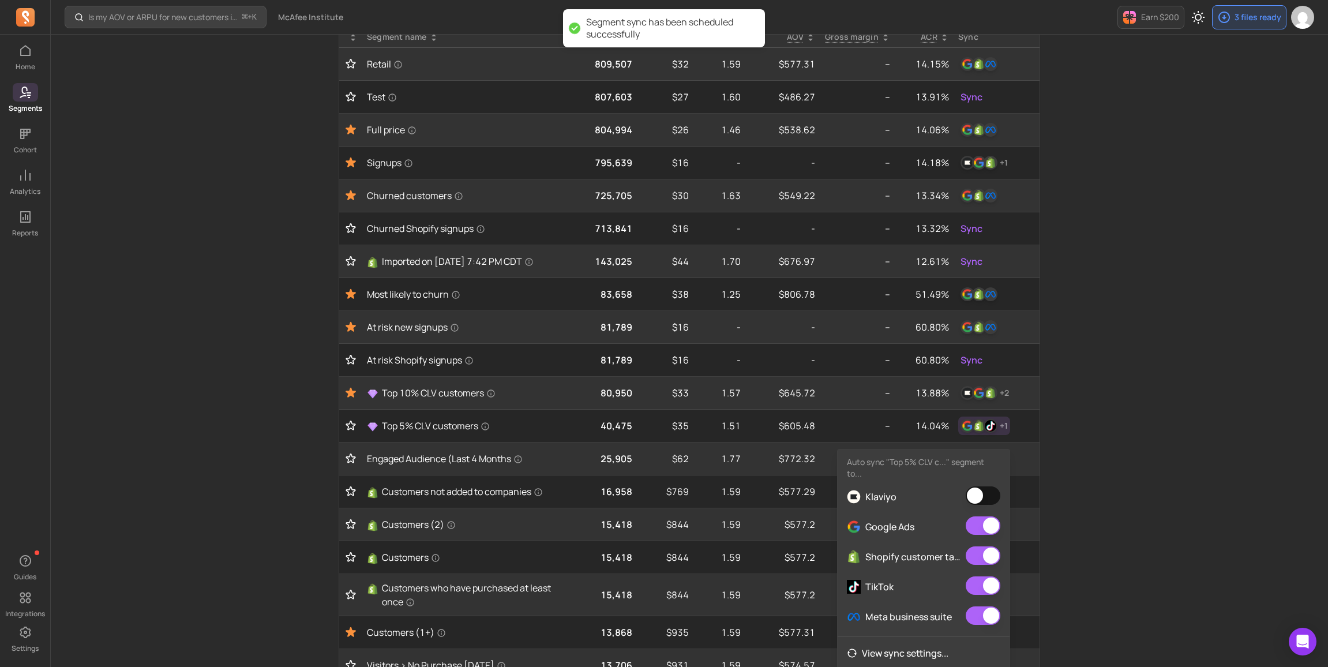
click at [980, 486] on button "button" at bounding box center [982, 495] width 35 height 18
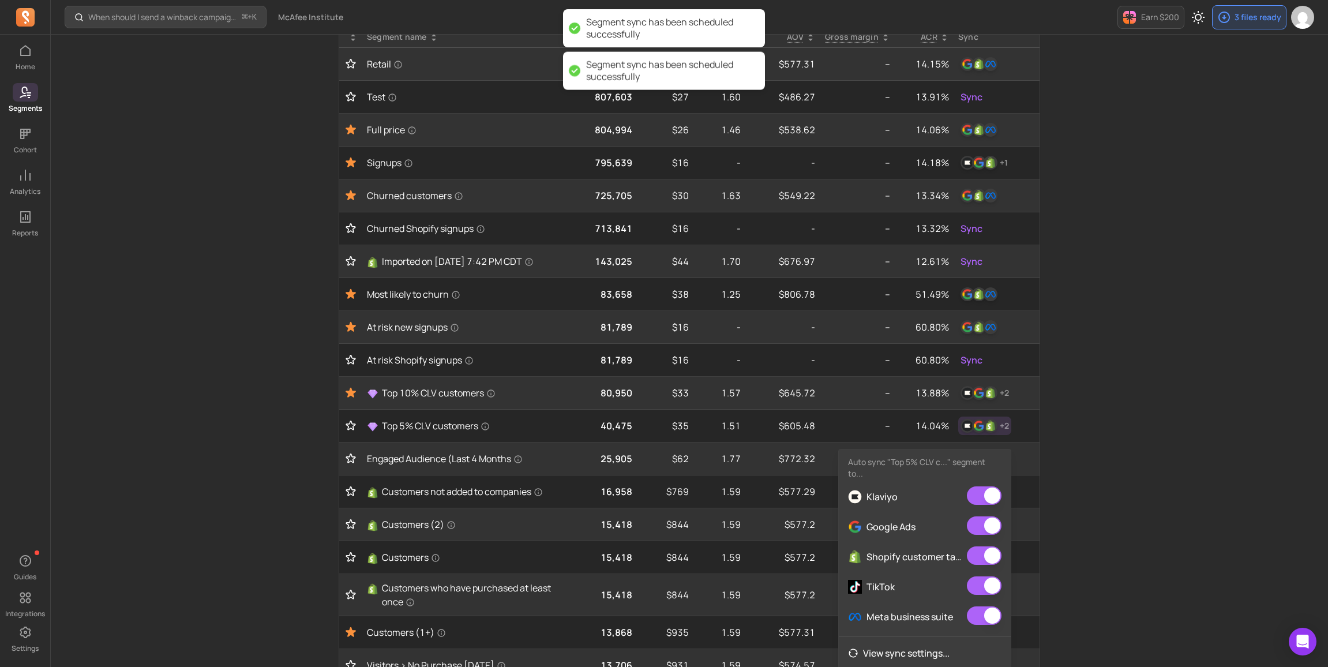
click at [1076, 472] on div "When should I send a winback campaign to prevent churn? ⌘ + K McAfee Institute …" at bounding box center [689, 349] width 1277 height 940
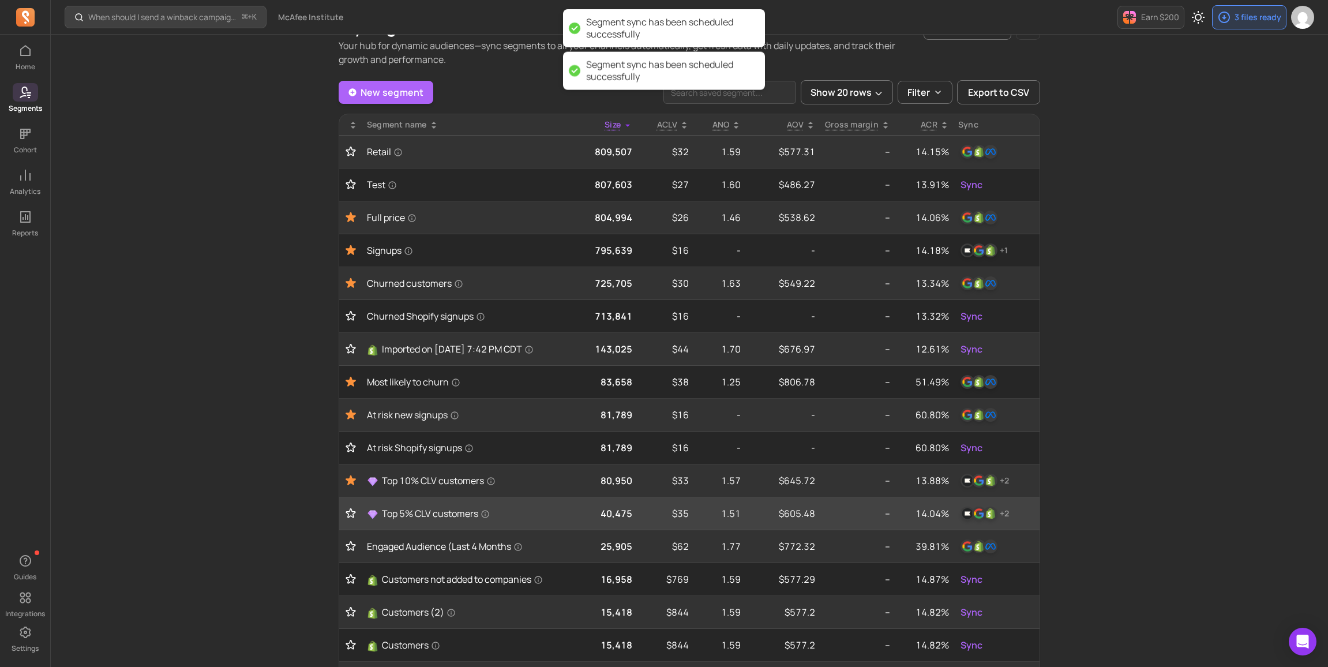
scroll to position [0, 0]
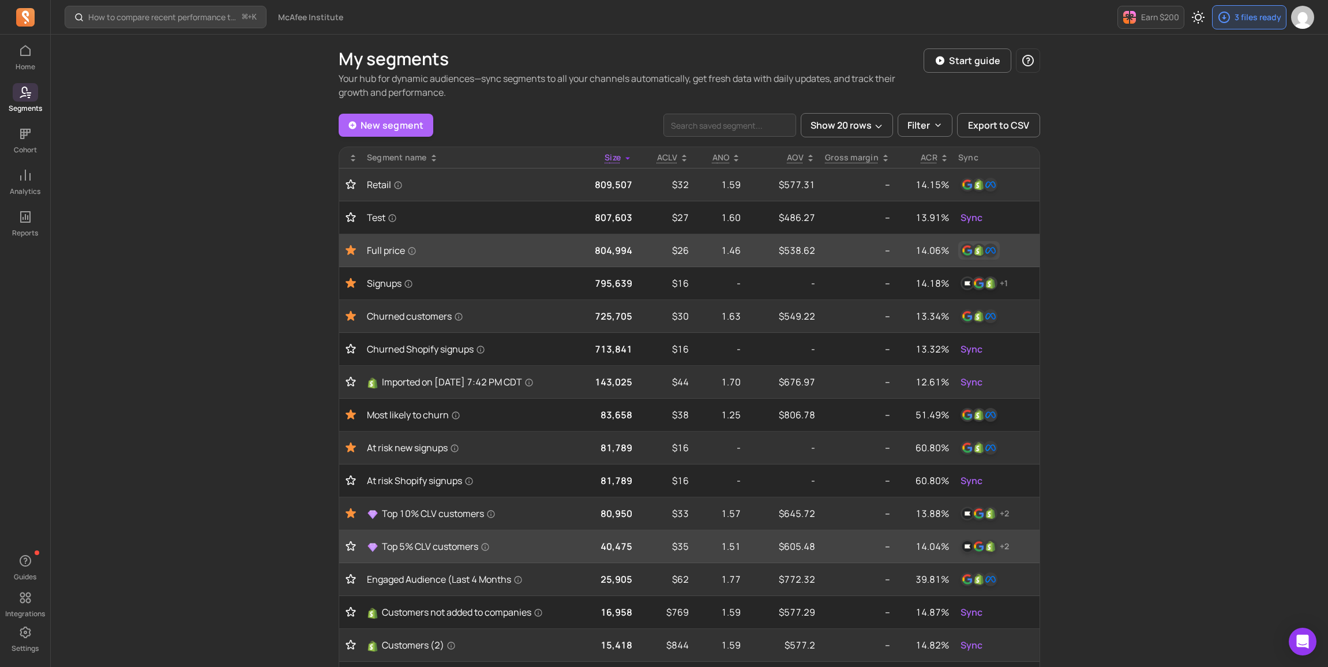
click at [976, 258] on button "button" at bounding box center [979, 250] width 42 height 18
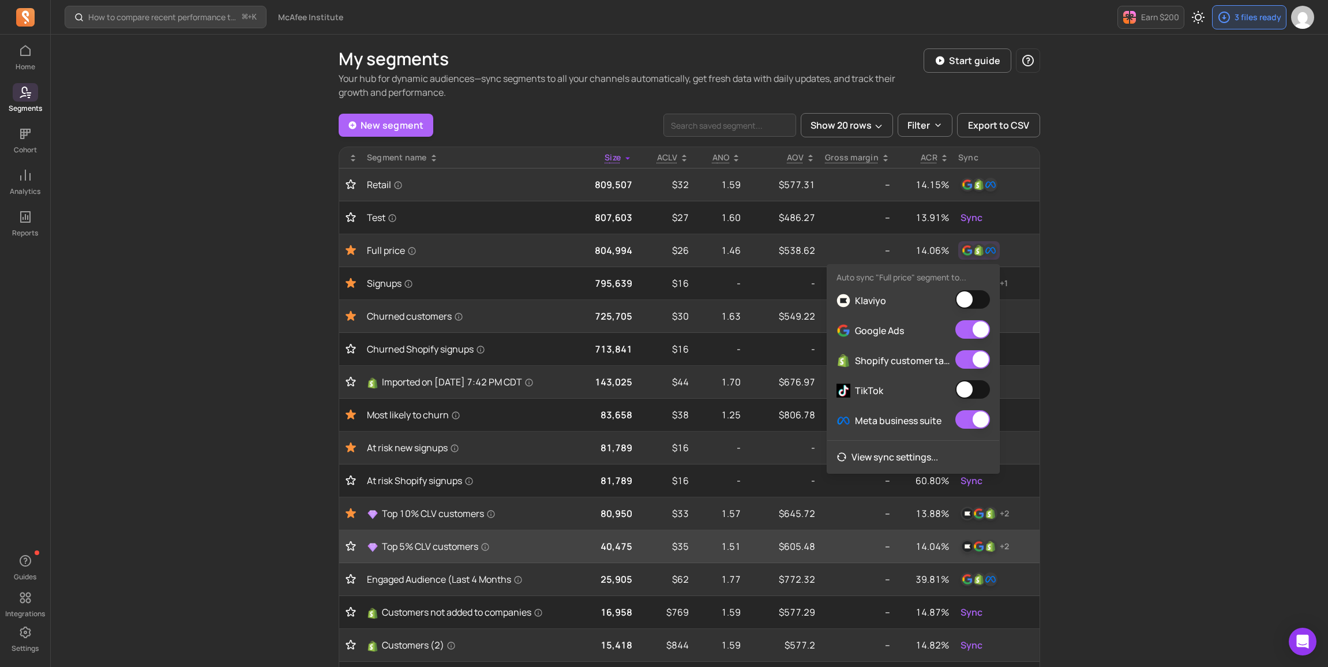
drag, startPoint x: 971, startPoint y: 292, endPoint x: 980, endPoint y: 314, distance: 23.2
click at [972, 293] on button "button" at bounding box center [972, 299] width 35 height 18
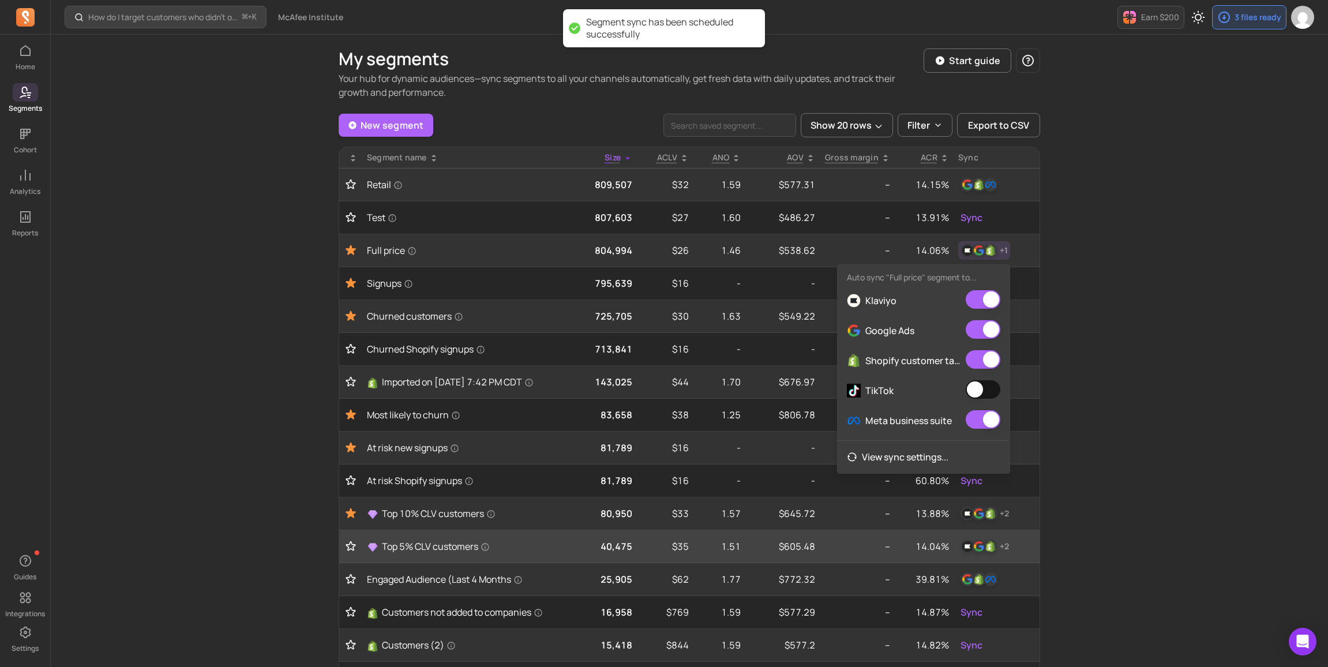
click at [994, 390] on button "button" at bounding box center [982, 389] width 35 height 18
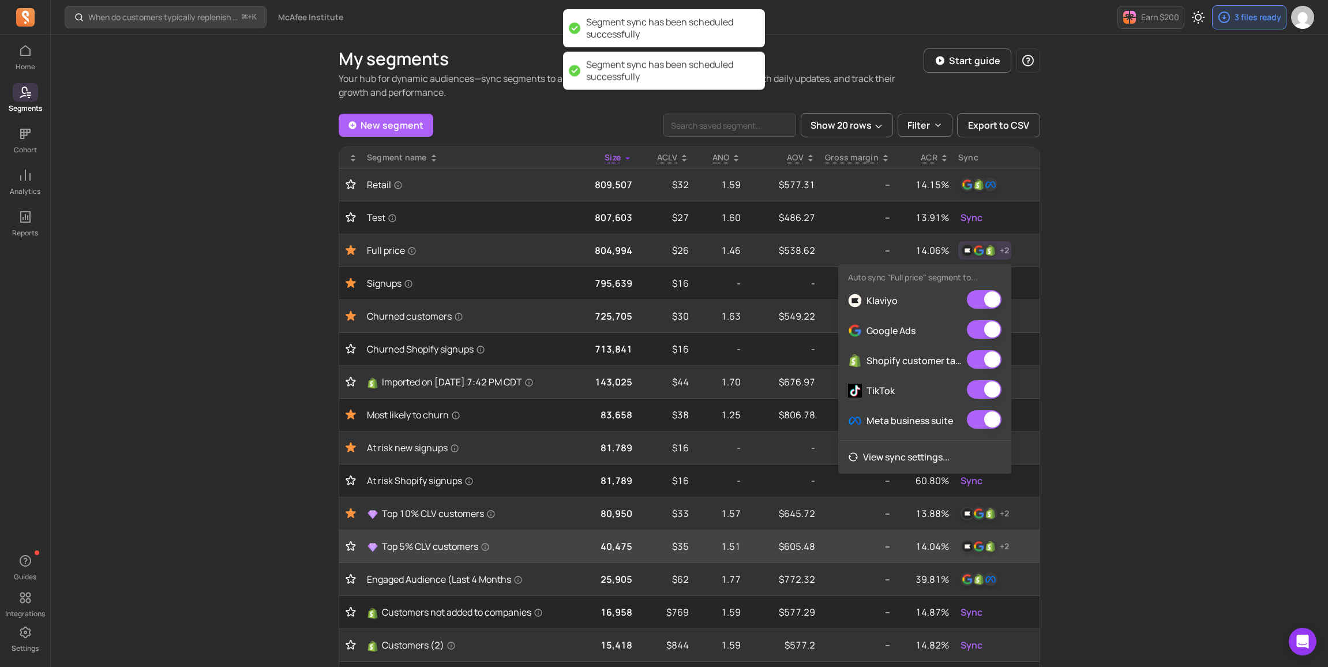
drag, startPoint x: 295, startPoint y: 307, endPoint x: 304, endPoint y: 304, distance: 9.0
click at [296, 307] on div "When do customers typically replenish a product? ⌘ + K McAfee Institute Earn $2…" at bounding box center [689, 470] width 1277 height 940
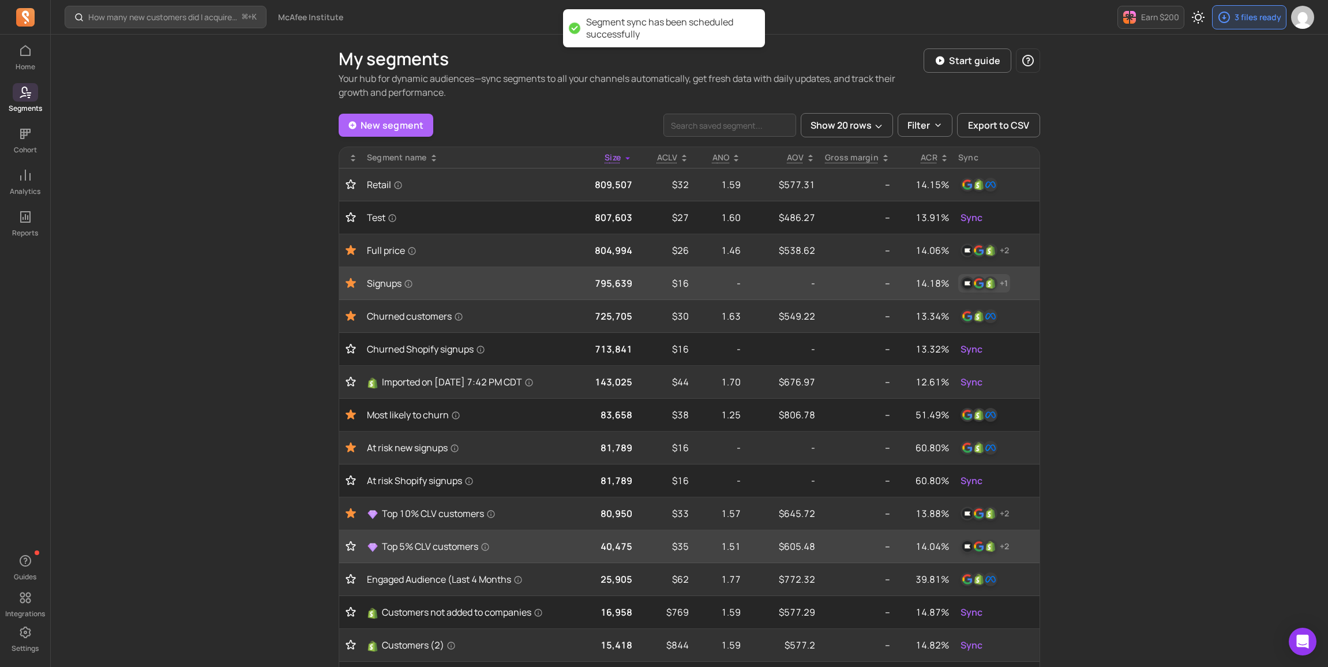
click at [988, 284] on img "button" at bounding box center [990, 283] width 14 height 14
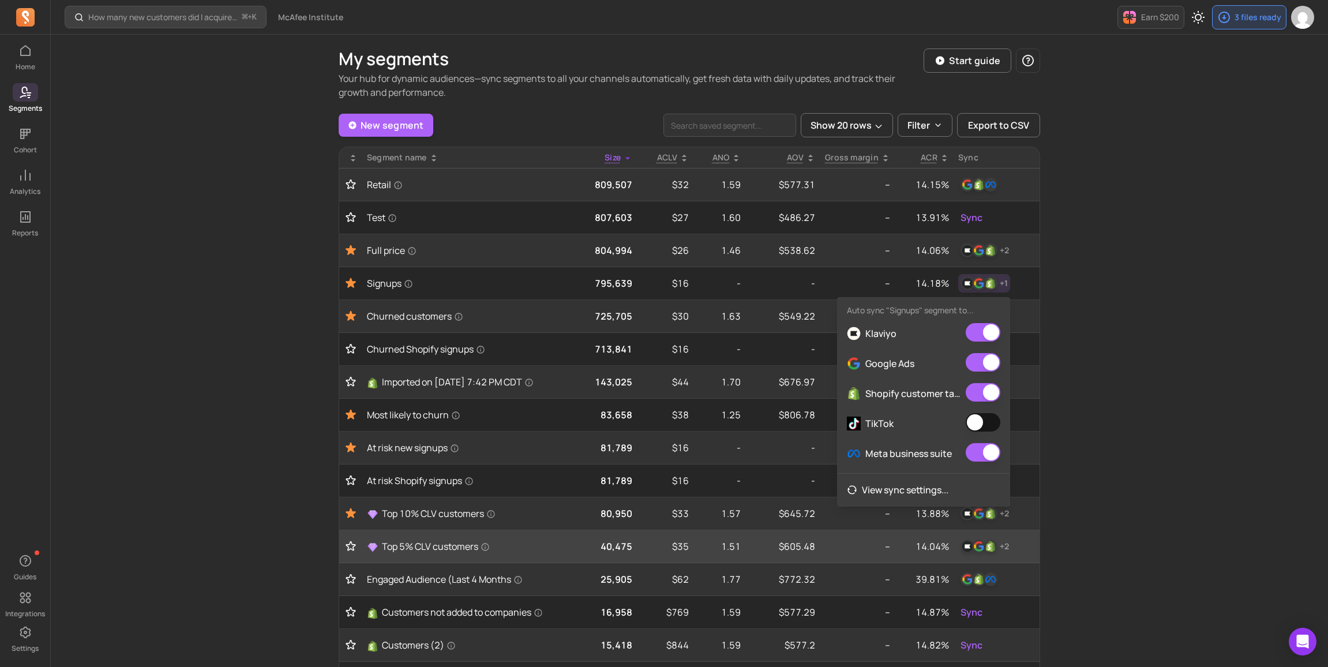
drag, startPoint x: 972, startPoint y: 426, endPoint x: 1005, endPoint y: 424, distance: 32.9
click at [972, 426] on button "button" at bounding box center [982, 422] width 35 height 18
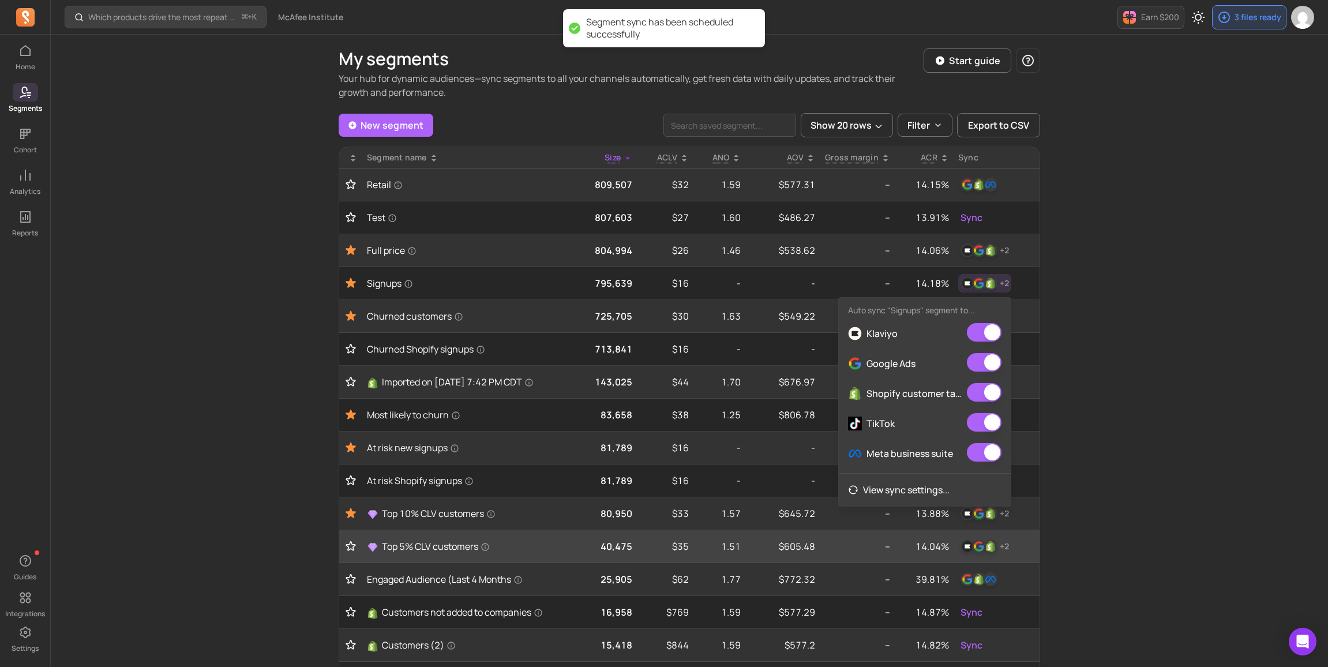
click at [1074, 420] on div "Which products drive the most repeat purchases? ⌘ + K McAfee Institute Earn $20…" at bounding box center [689, 470] width 1277 height 940
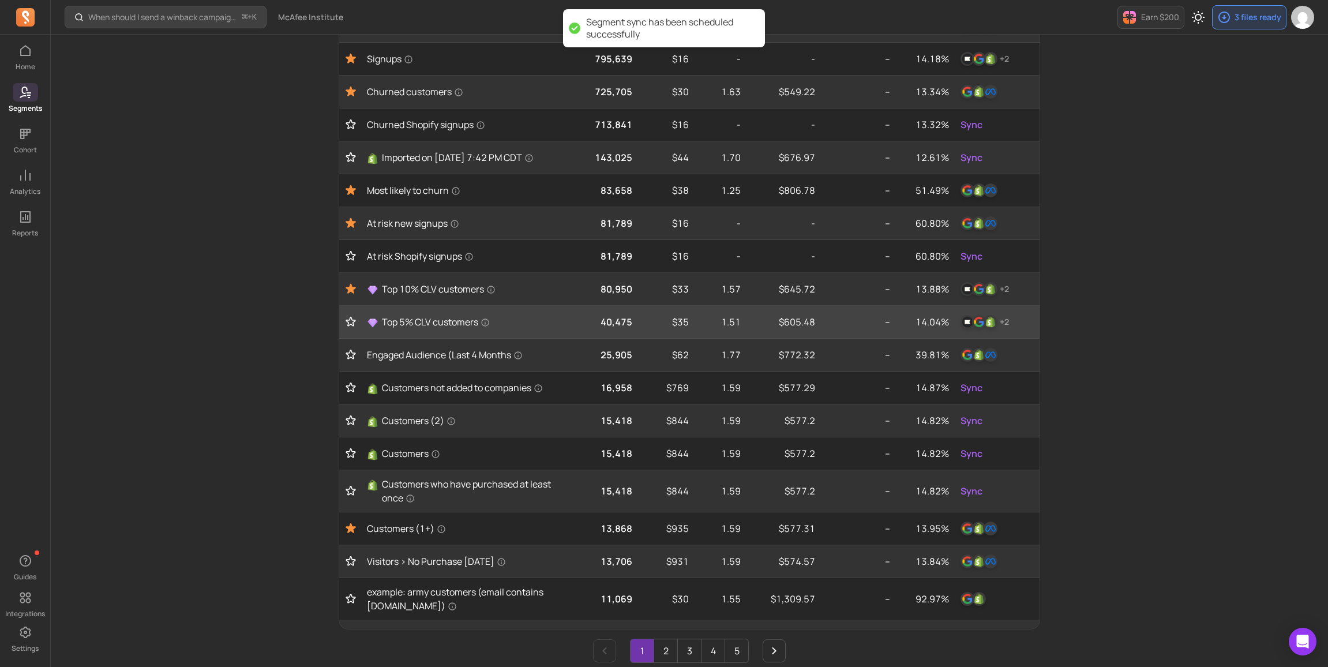
scroll to position [283, 0]
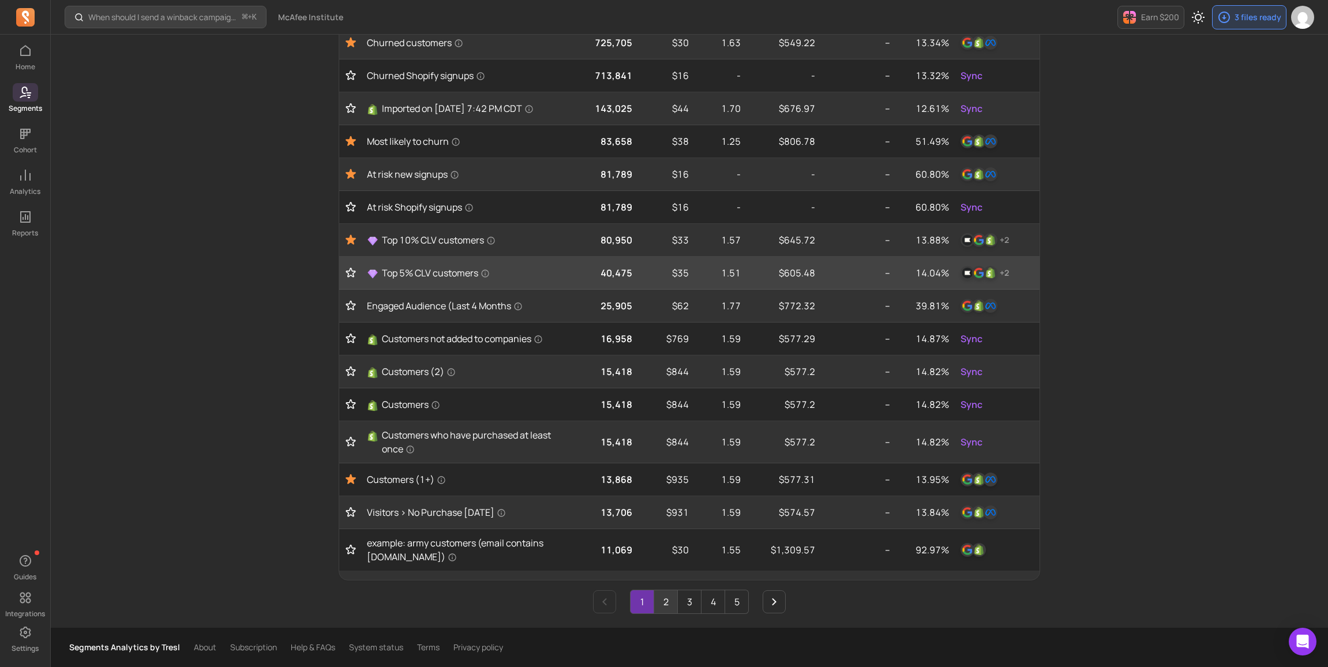
click at [669, 601] on link "2" at bounding box center [665, 601] width 23 height 23
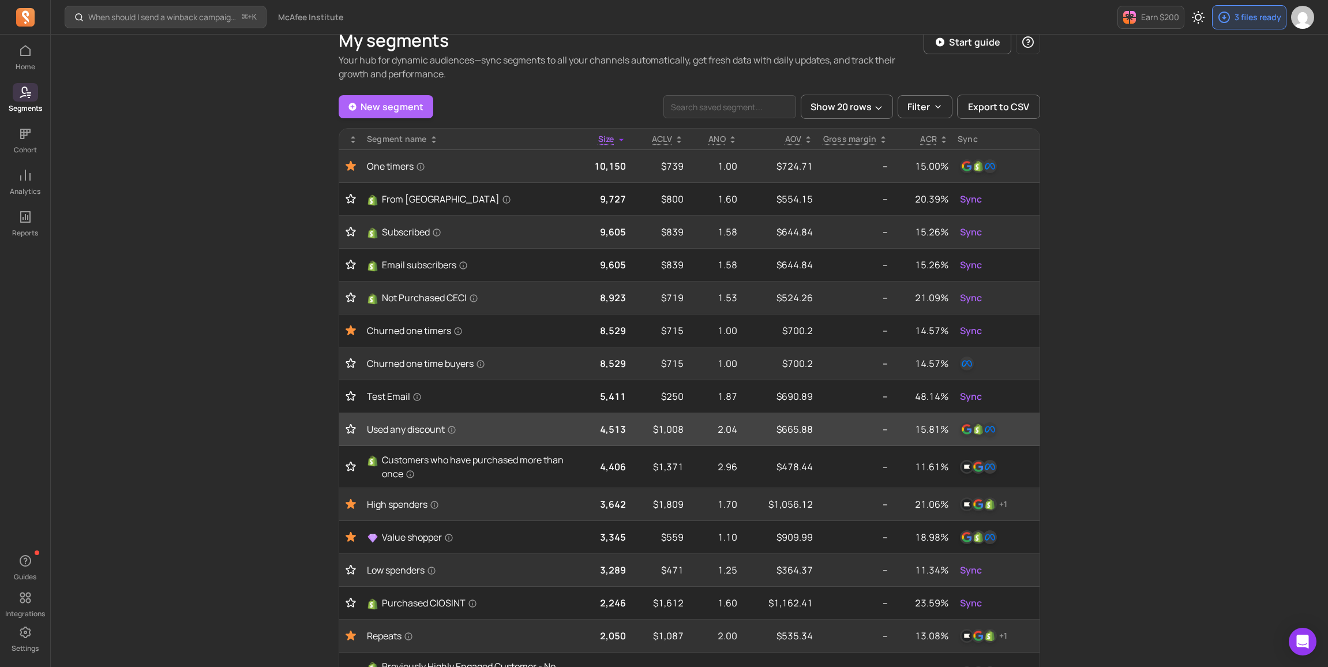
scroll to position [22, 0]
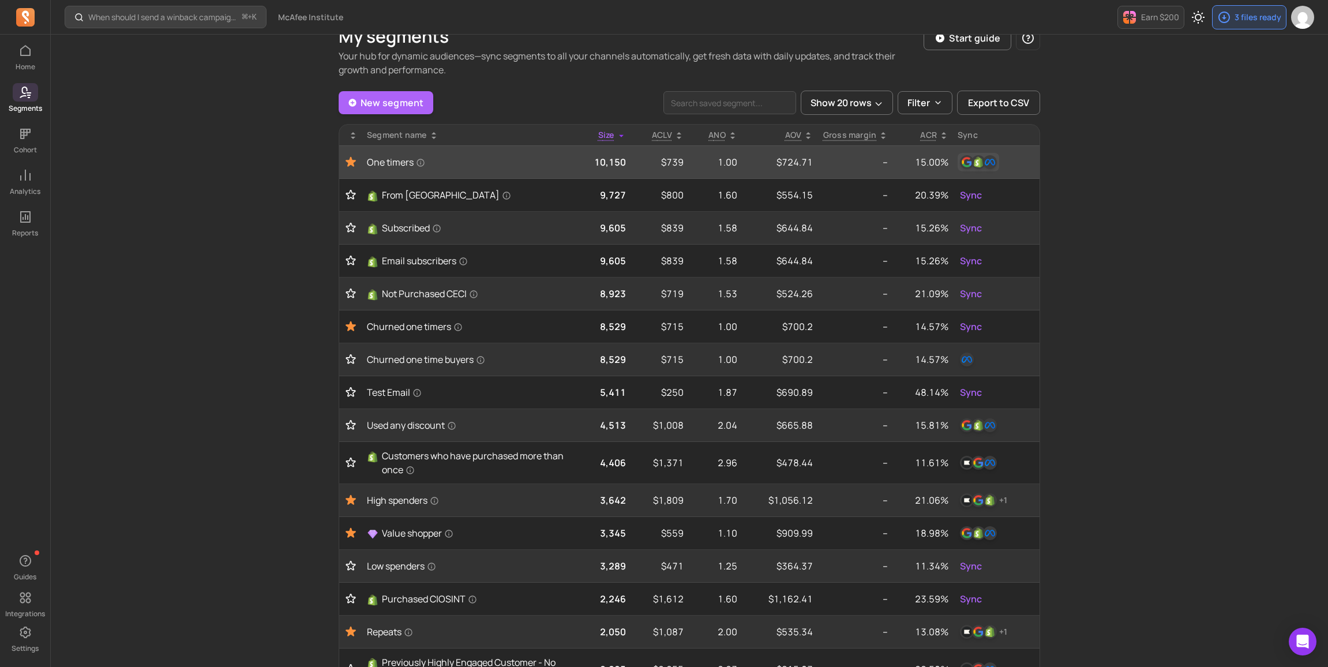
click at [975, 159] on img "button" at bounding box center [978, 162] width 14 height 14
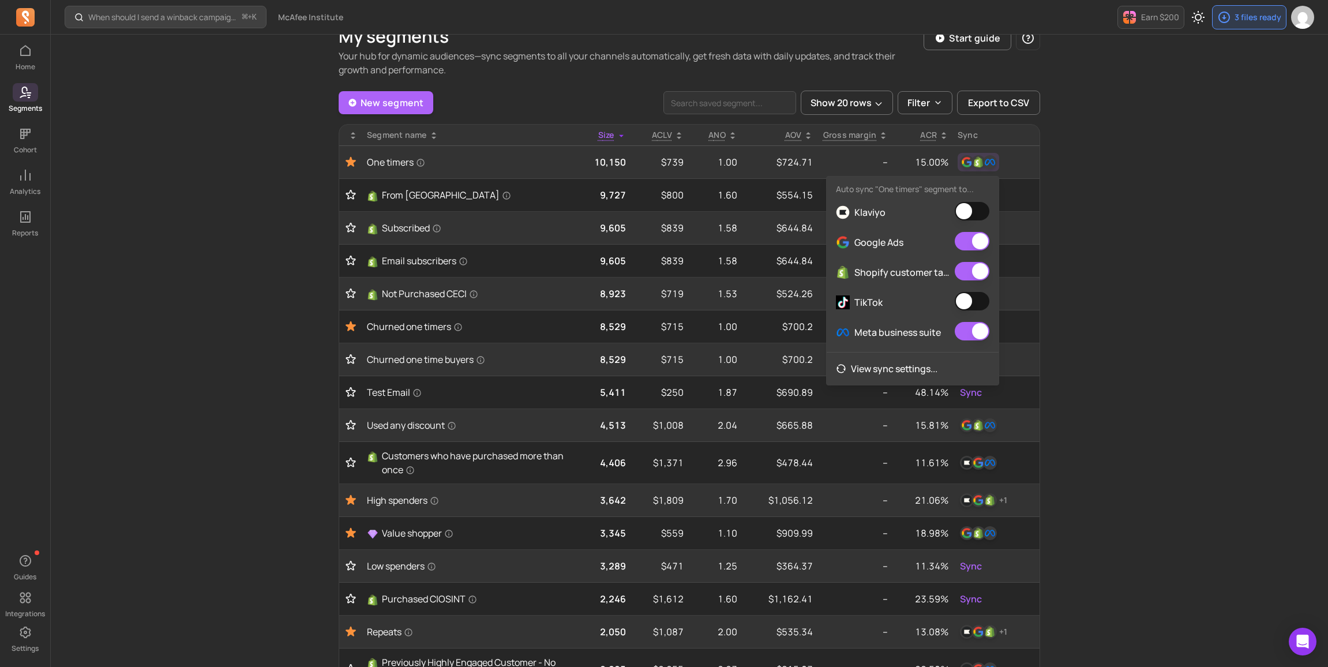
click at [976, 214] on button "button" at bounding box center [971, 211] width 35 height 18
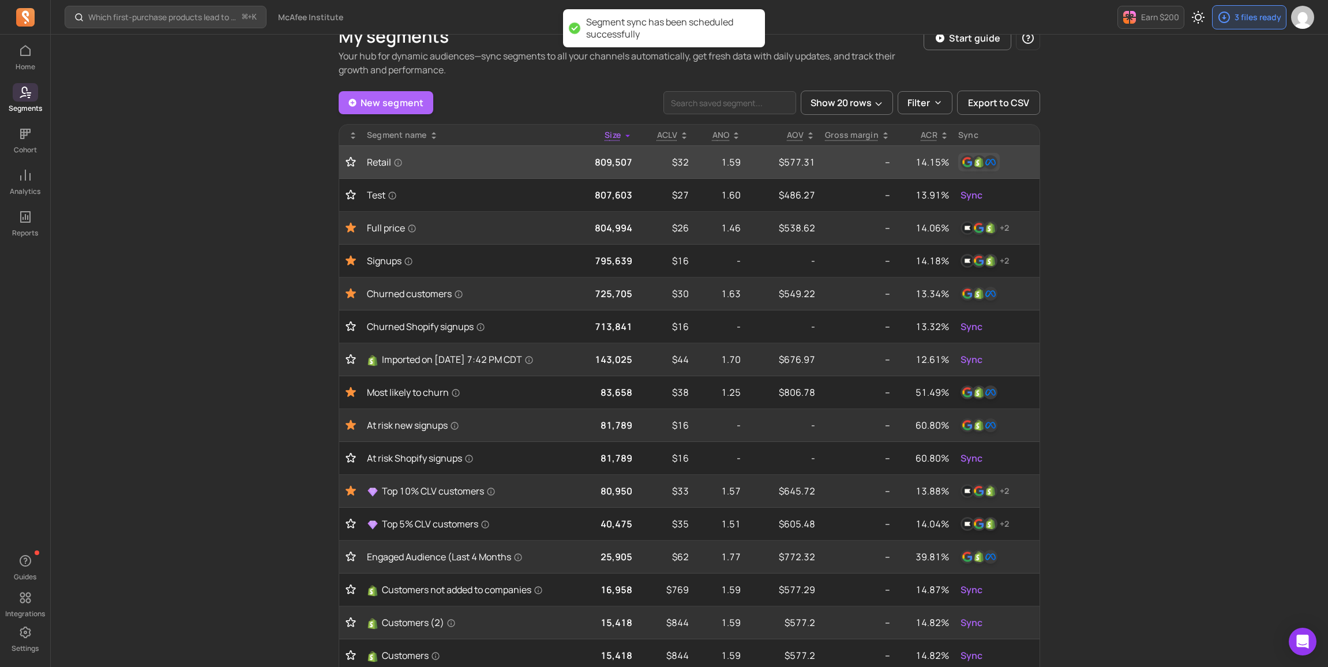
click at [984, 166] on img "button" at bounding box center [990, 162] width 14 height 14
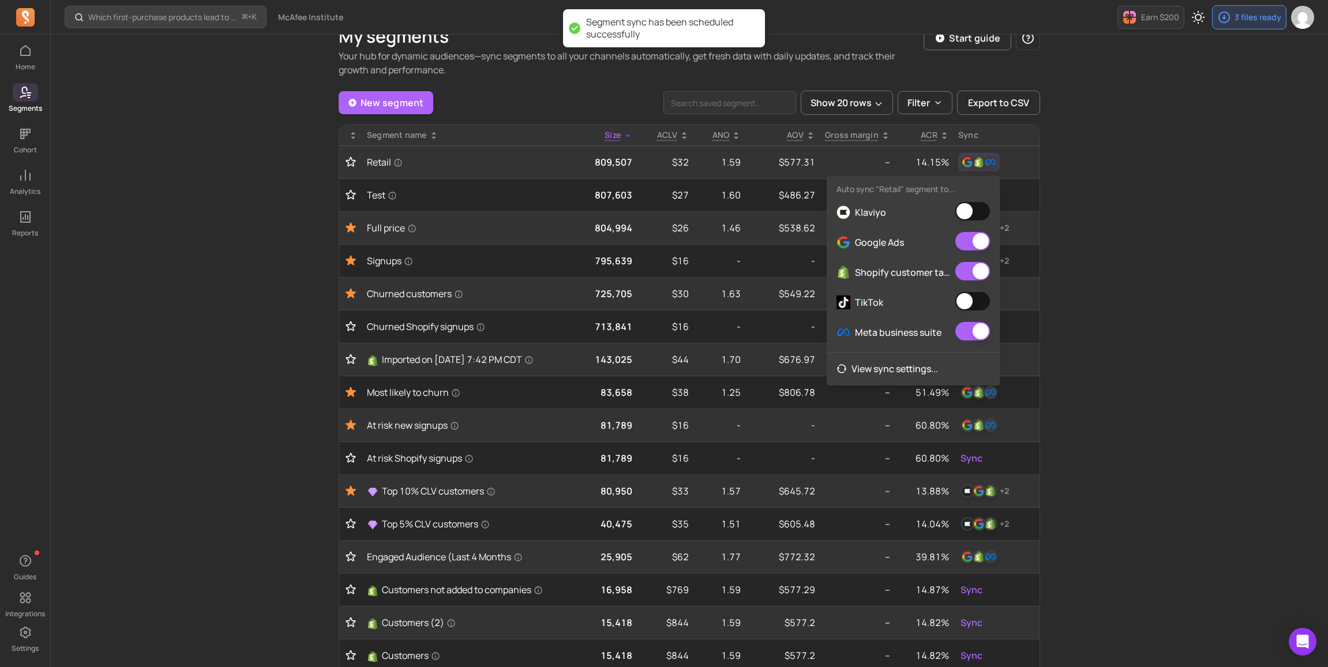
click at [969, 307] on button "button" at bounding box center [972, 301] width 35 height 18
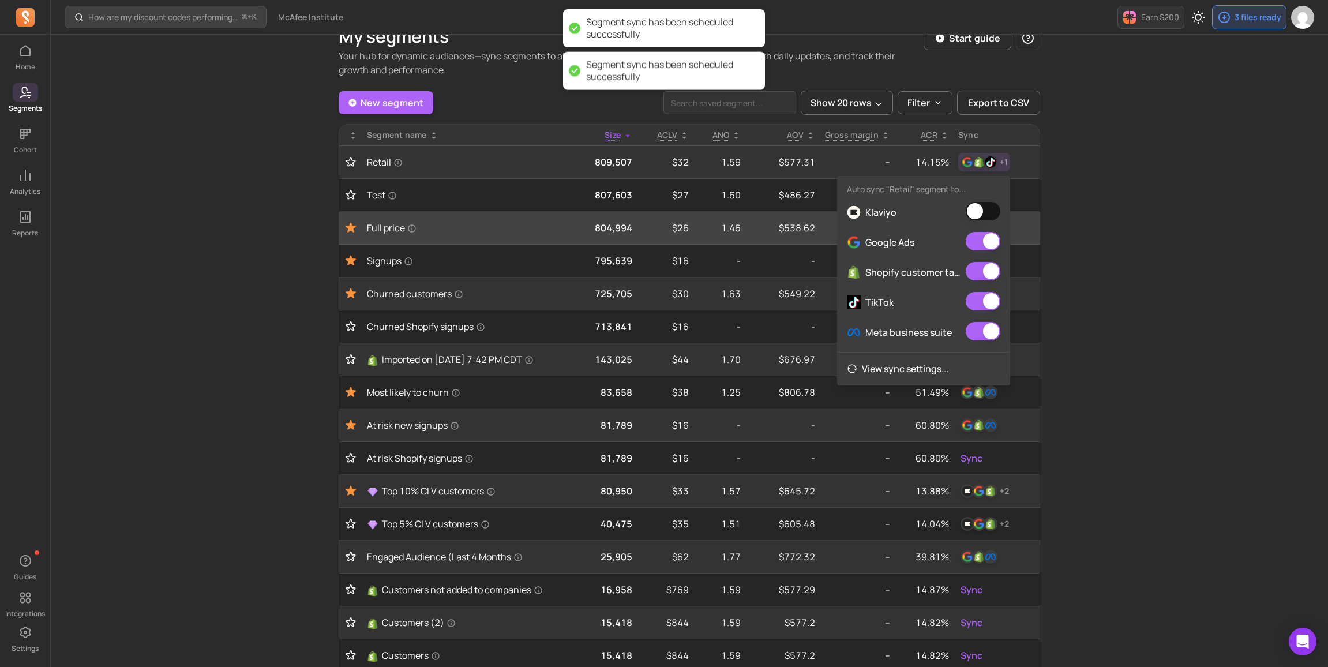
drag, startPoint x: 979, startPoint y: 206, endPoint x: 1024, endPoint y: 211, distance: 45.2
click at [979, 206] on button "button" at bounding box center [982, 211] width 35 height 18
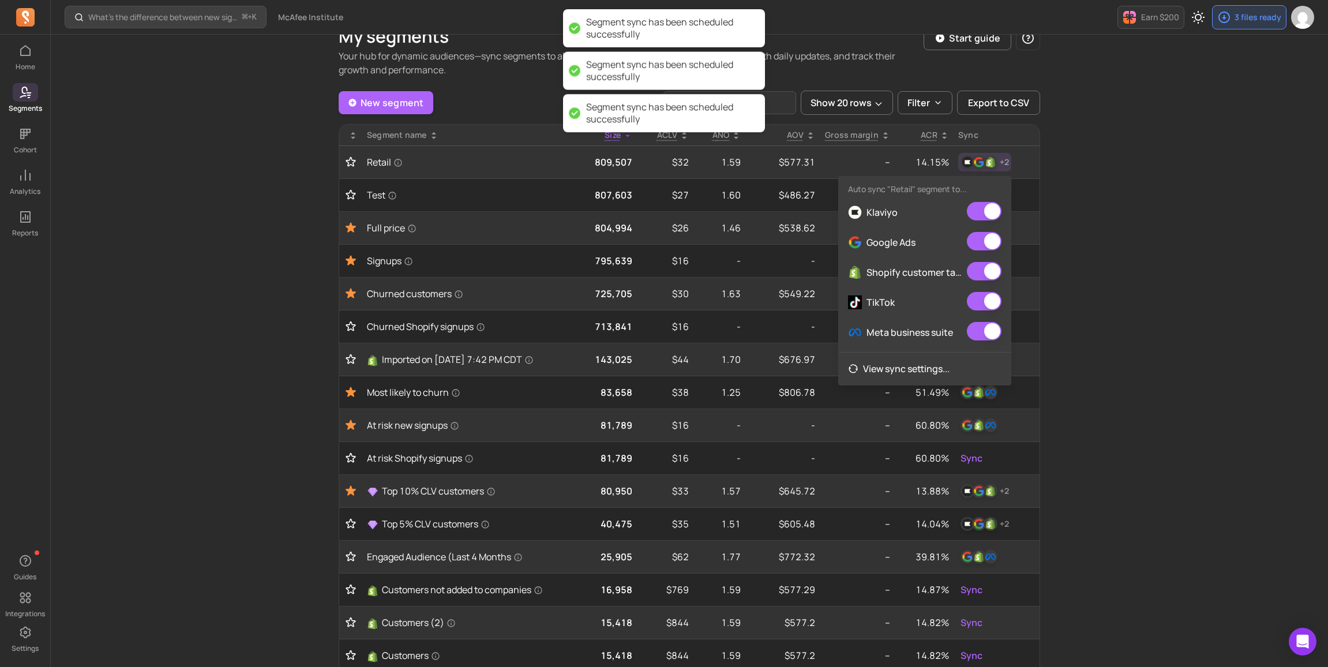
click at [1093, 215] on div "What’s the difference between new signups and new customers? ⌘ + K McAfee Insti…" at bounding box center [689, 448] width 1277 height 940
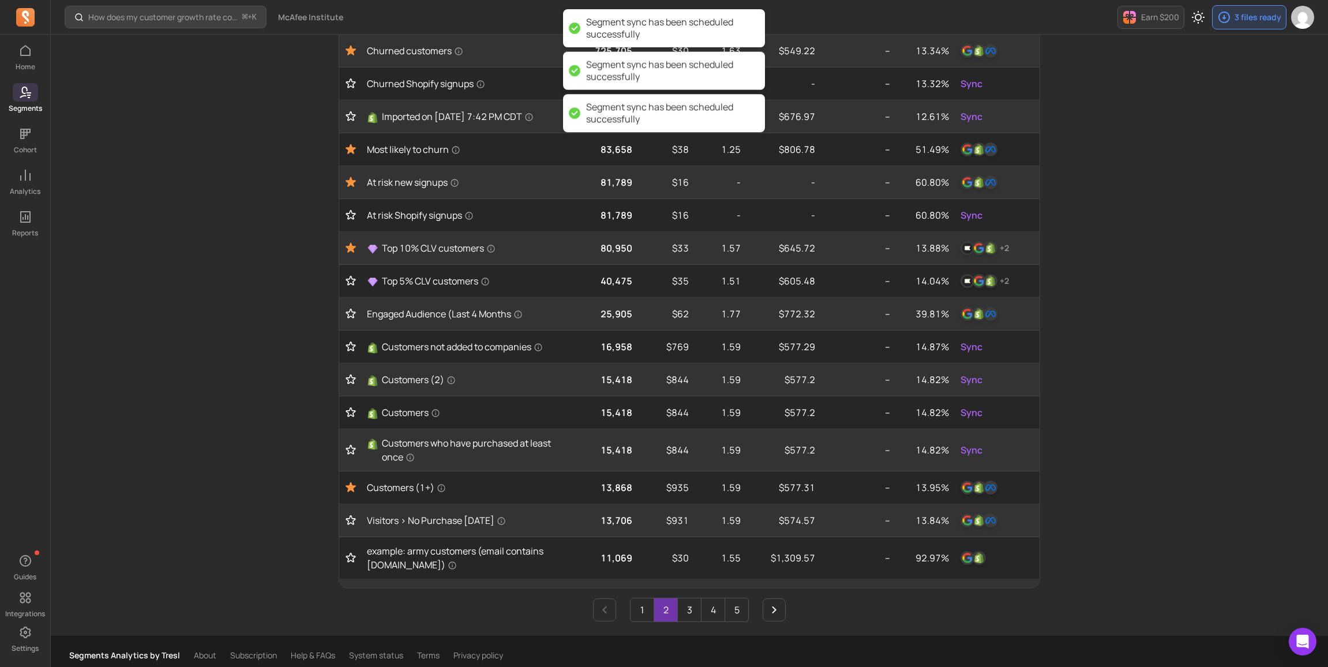
scroll to position [283, 0]
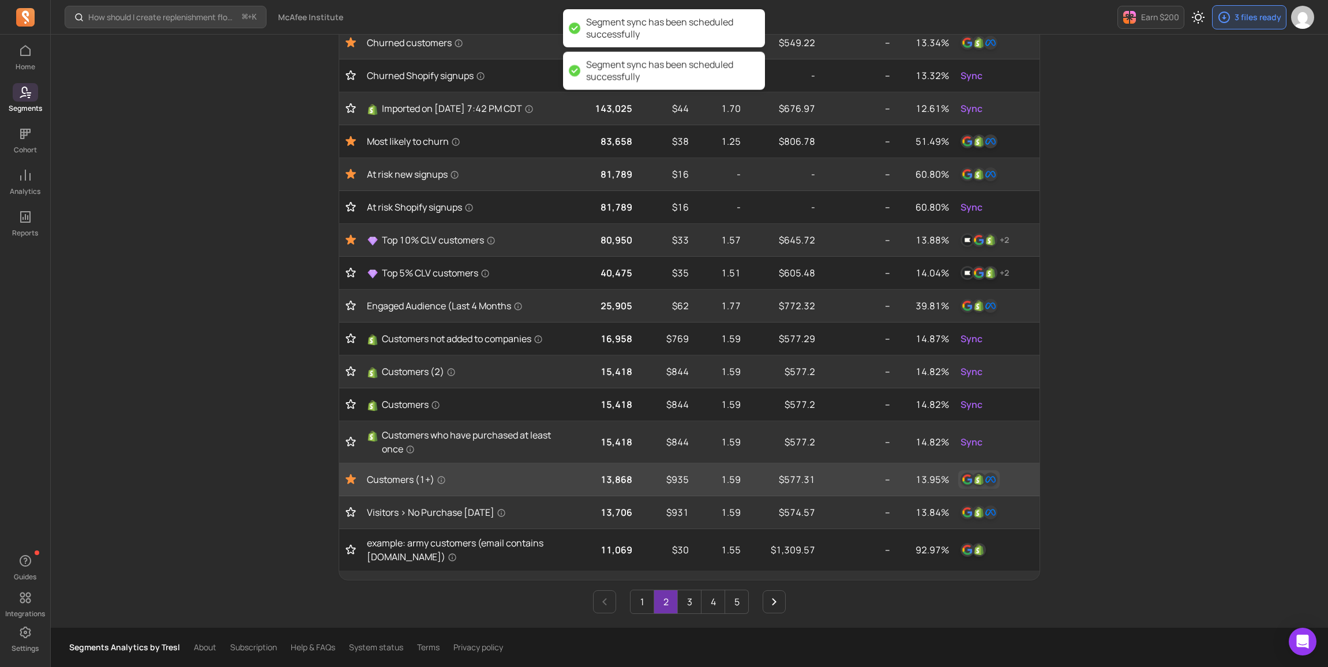
click at [975, 480] on img "button" at bounding box center [979, 479] width 14 height 14
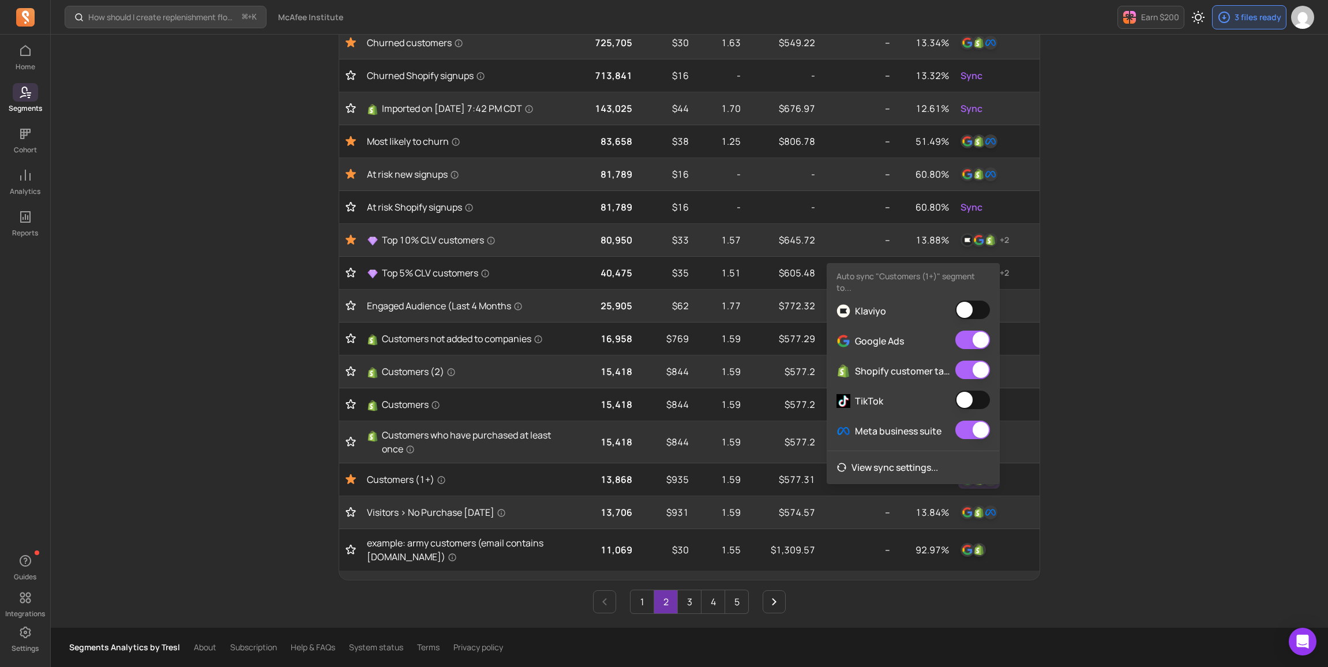
click at [982, 303] on button "button" at bounding box center [972, 309] width 35 height 18
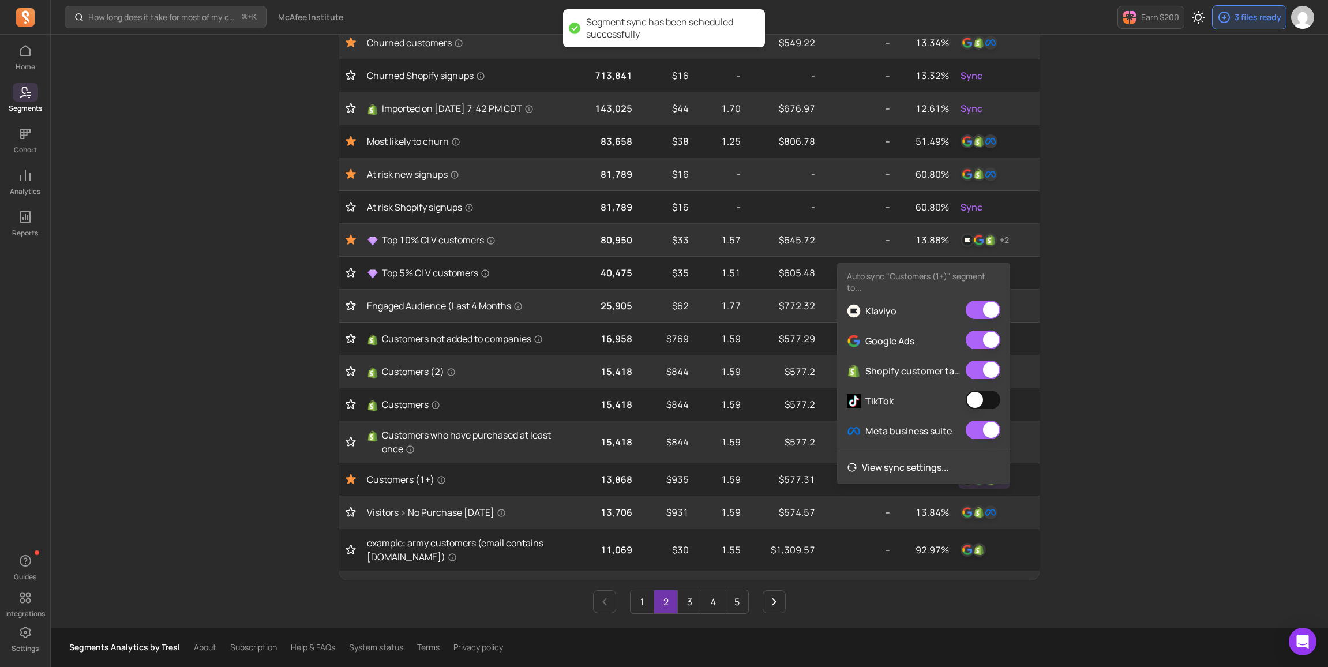
click at [982, 390] on button "button" at bounding box center [982, 399] width 35 height 18
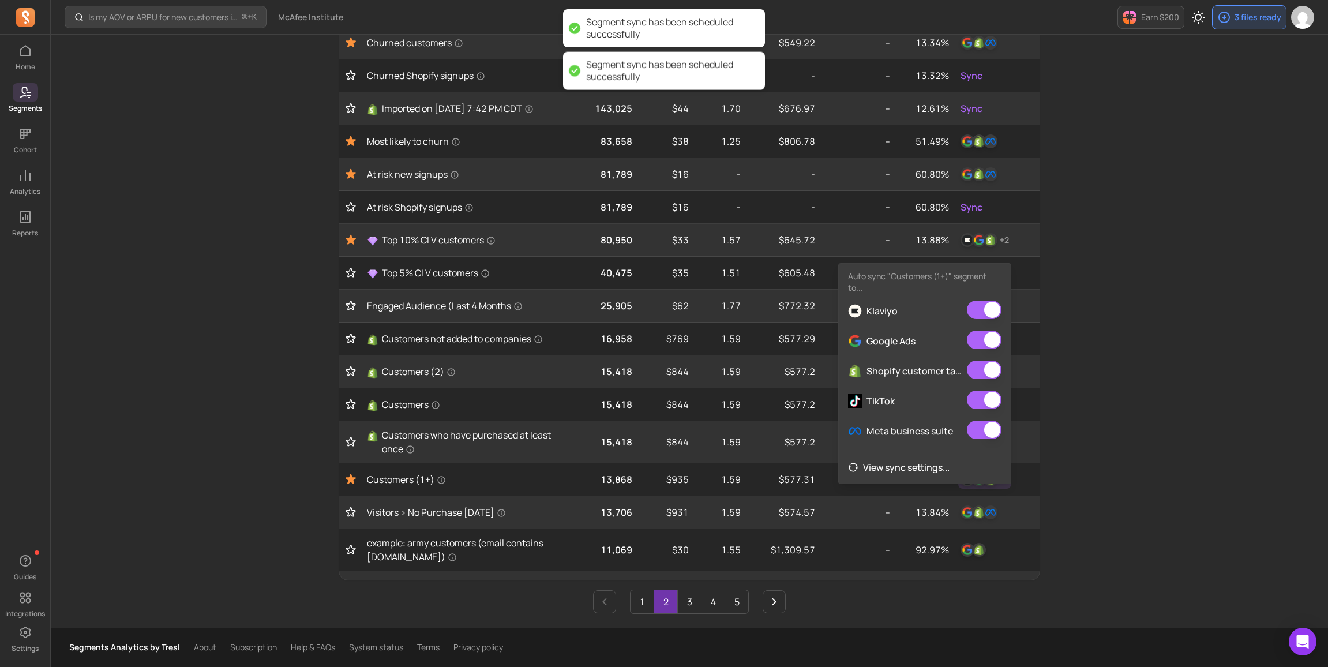
click at [1072, 392] on div "Is my AOV or ARPU for new customers improving? ⌘ + K McAfee Institute Earn $200…" at bounding box center [689, 197] width 1277 height 940
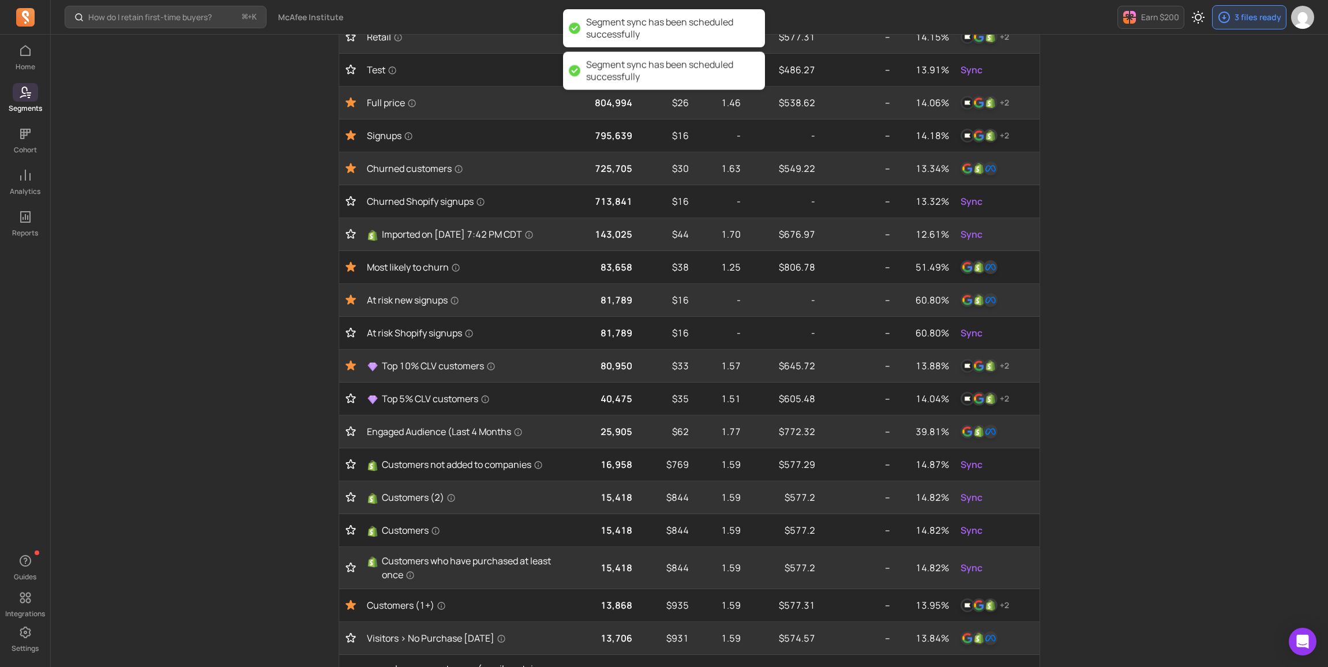
scroll to position [0, 0]
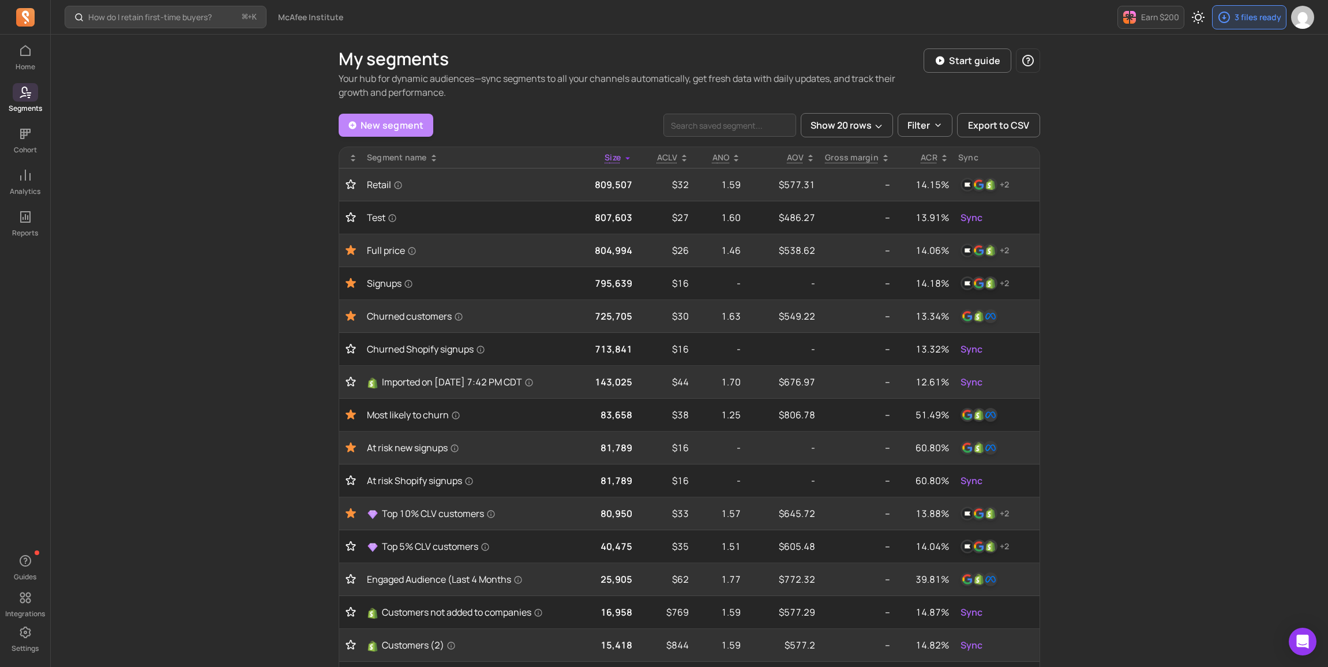
click at [373, 123] on link "New segment" at bounding box center [386, 125] width 95 height 23
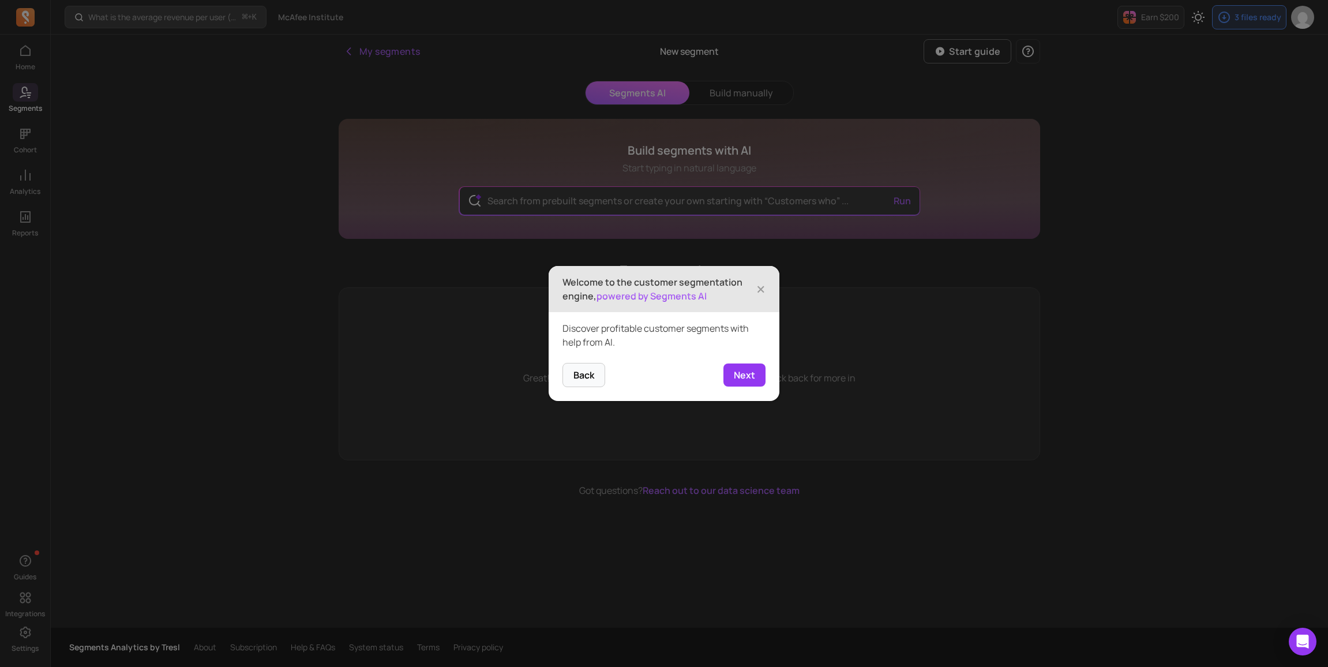
click at [744, 371] on button "Next" at bounding box center [744, 374] width 42 height 23
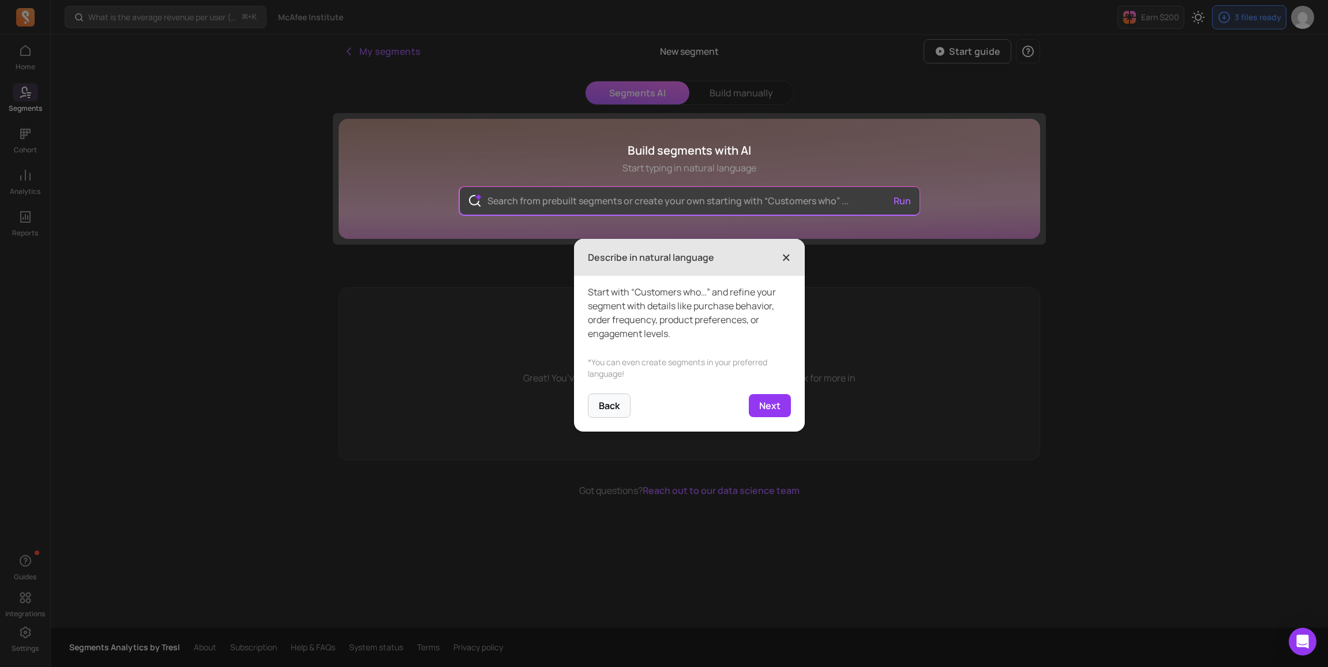
click at [786, 258] on span "×" at bounding box center [785, 257] width 9 height 25
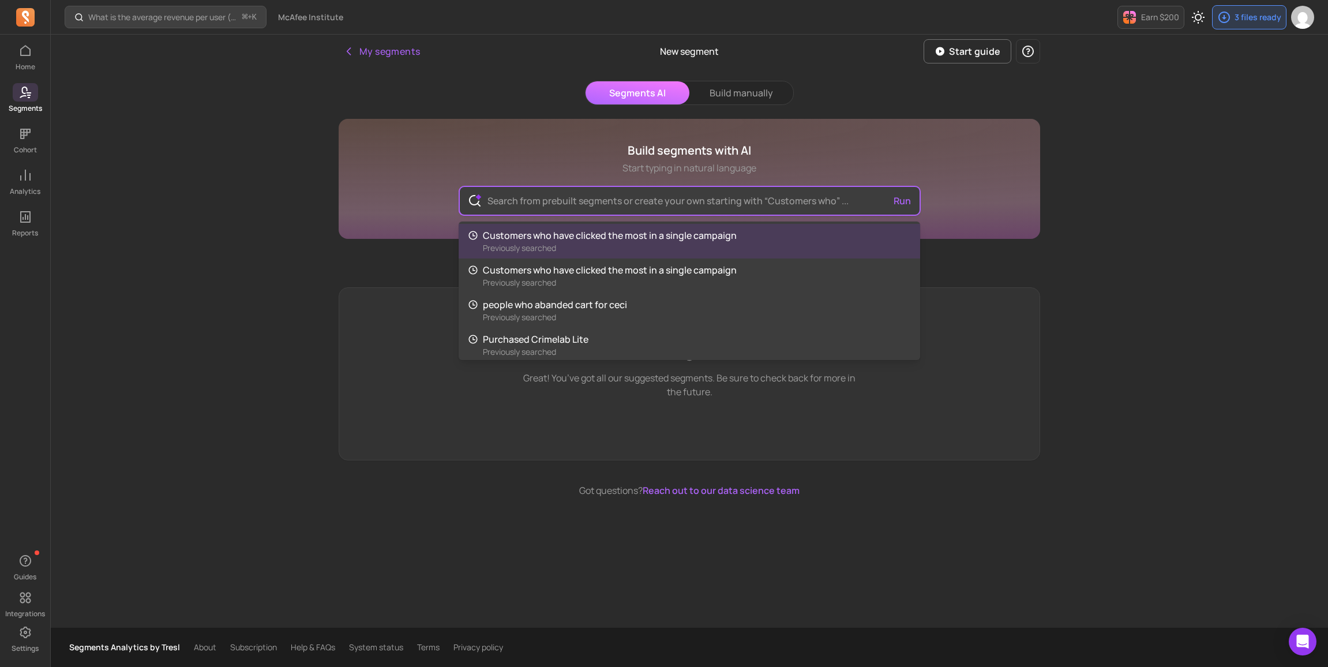
click at [567, 205] on input "text" at bounding box center [689, 201] width 423 height 28
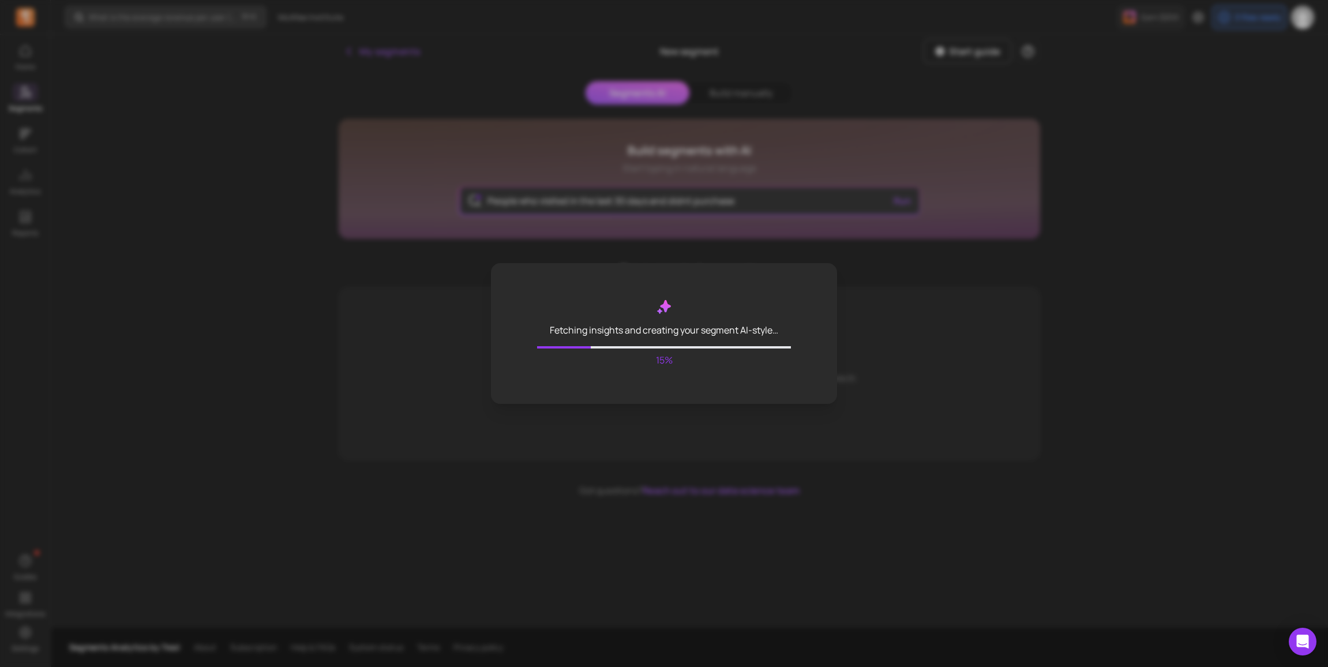
type input "People who visited in the last 30 days and didnt purchase"
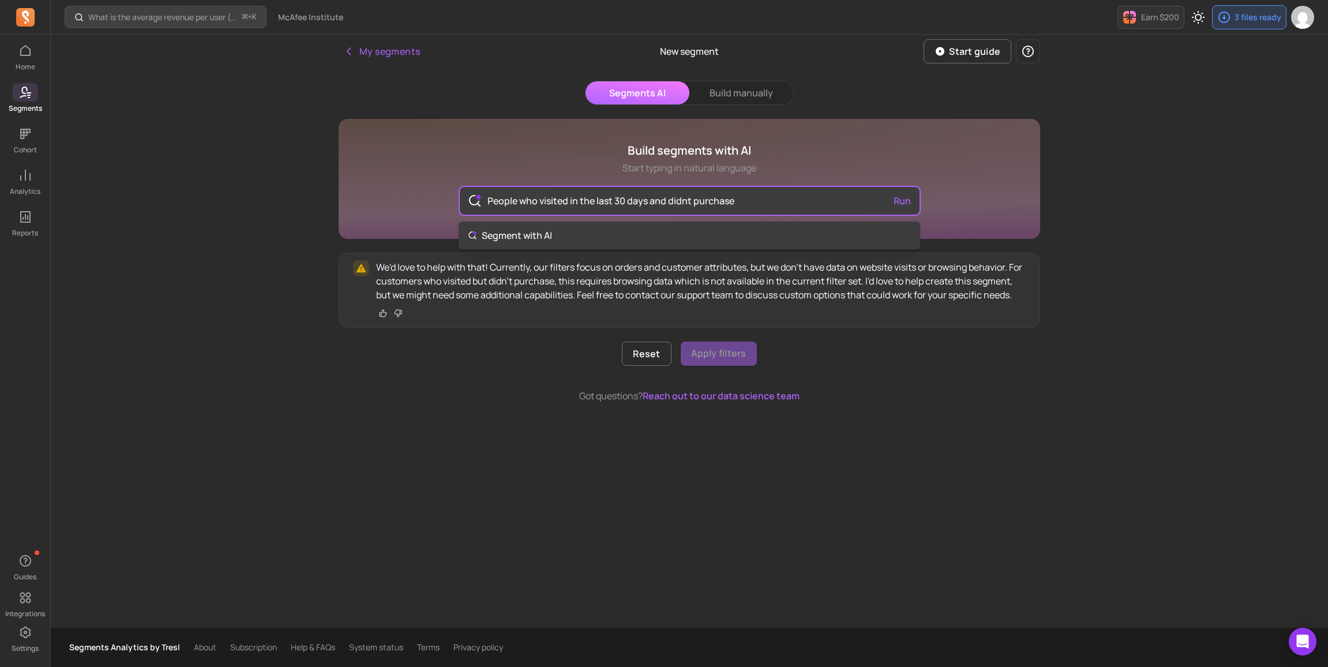
click at [526, 304] on div "Build segments with AI Start typing in natural language People who visited in t…" at bounding box center [689, 261] width 701 height 284
click at [745, 88] on button "Build manually" at bounding box center [741, 92] width 104 height 23
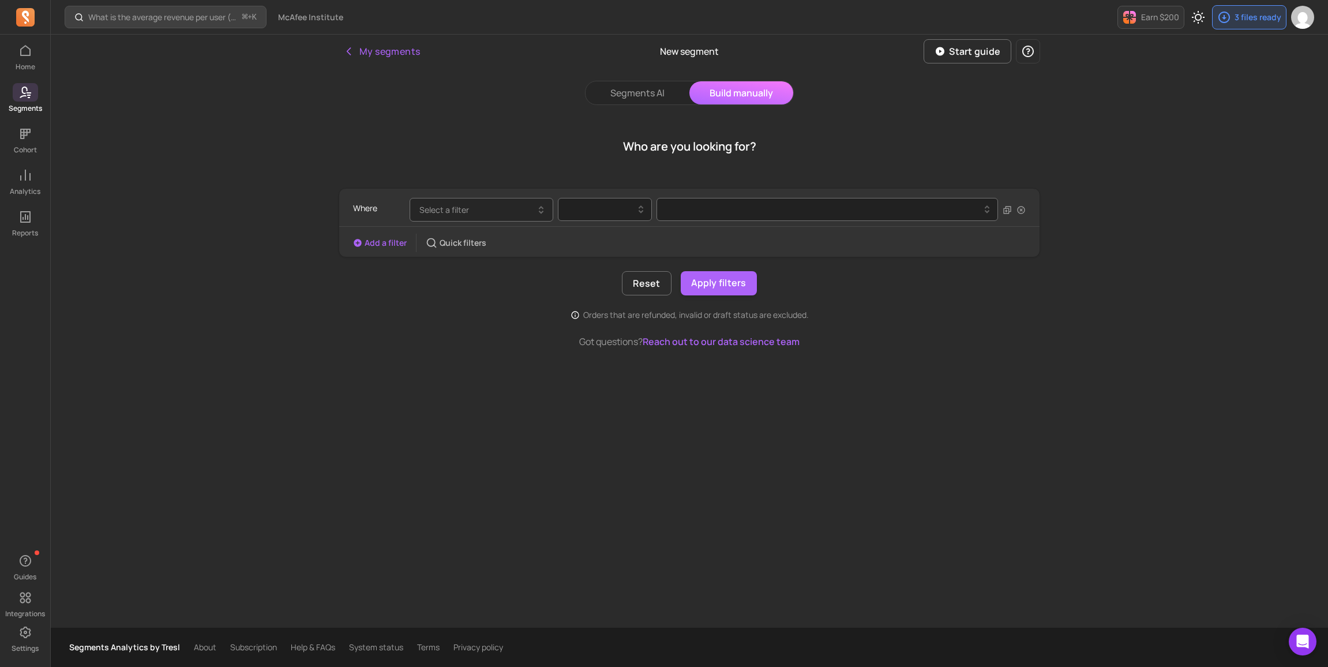
click at [504, 205] on button "Select a filter" at bounding box center [481, 210] width 144 height 24
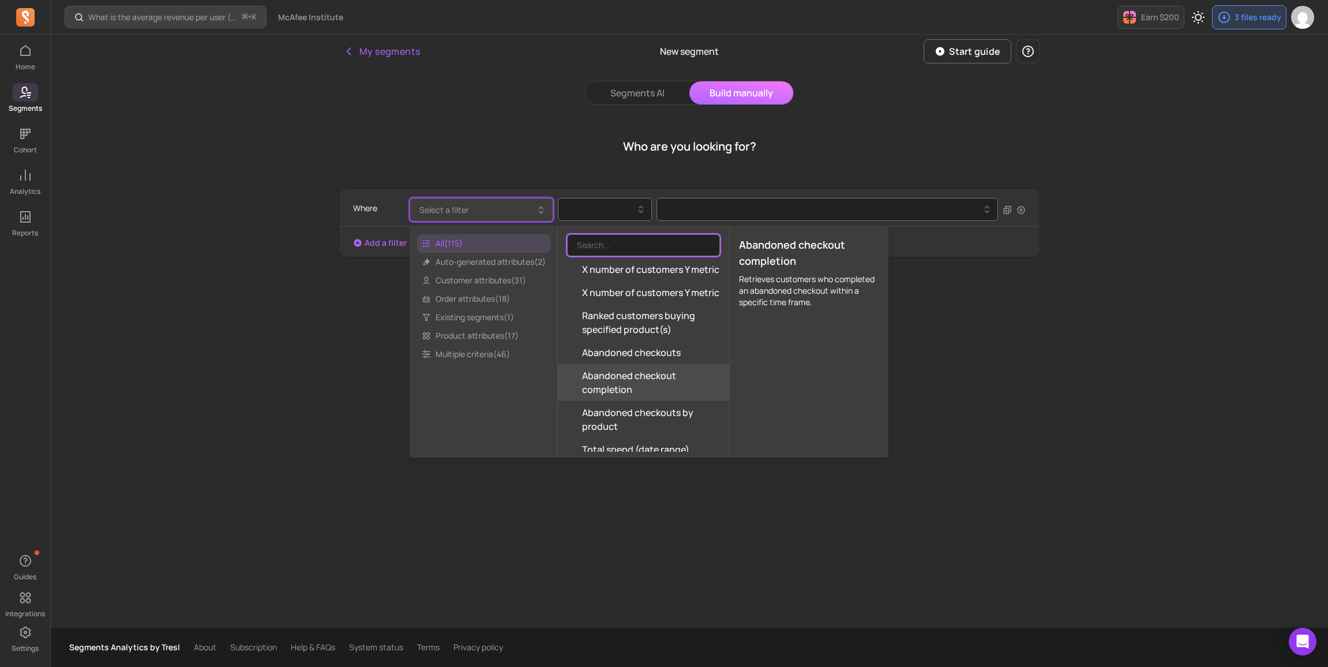
scroll to position [2580, 0]
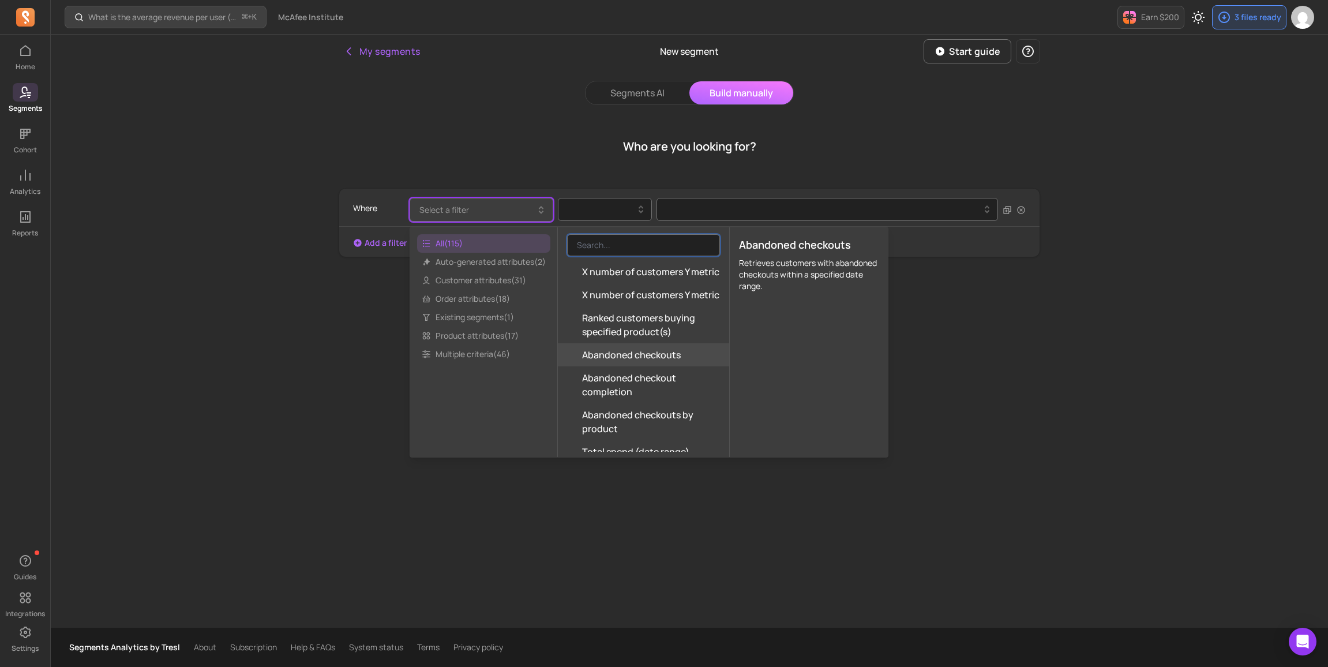
click at [674, 348] on span "Abandoned checkouts" at bounding box center [631, 355] width 99 height 14
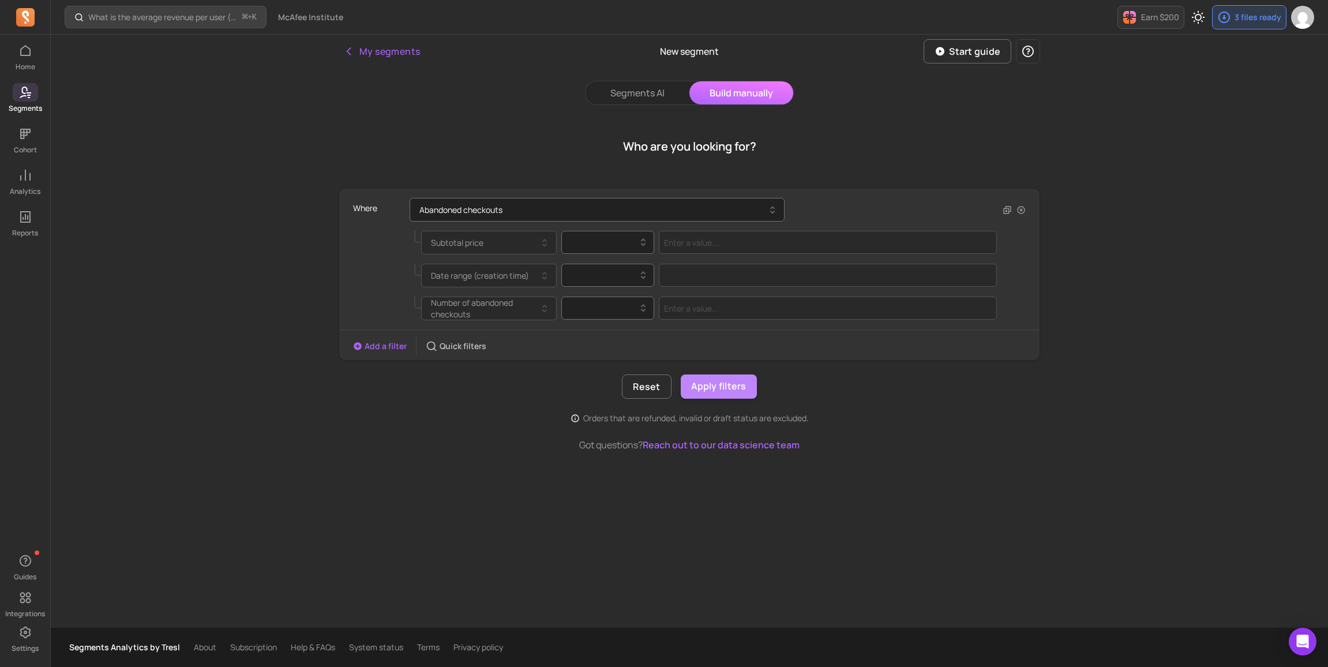
click at [717, 388] on button "Apply filters" at bounding box center [719, 386] width 76 height 24
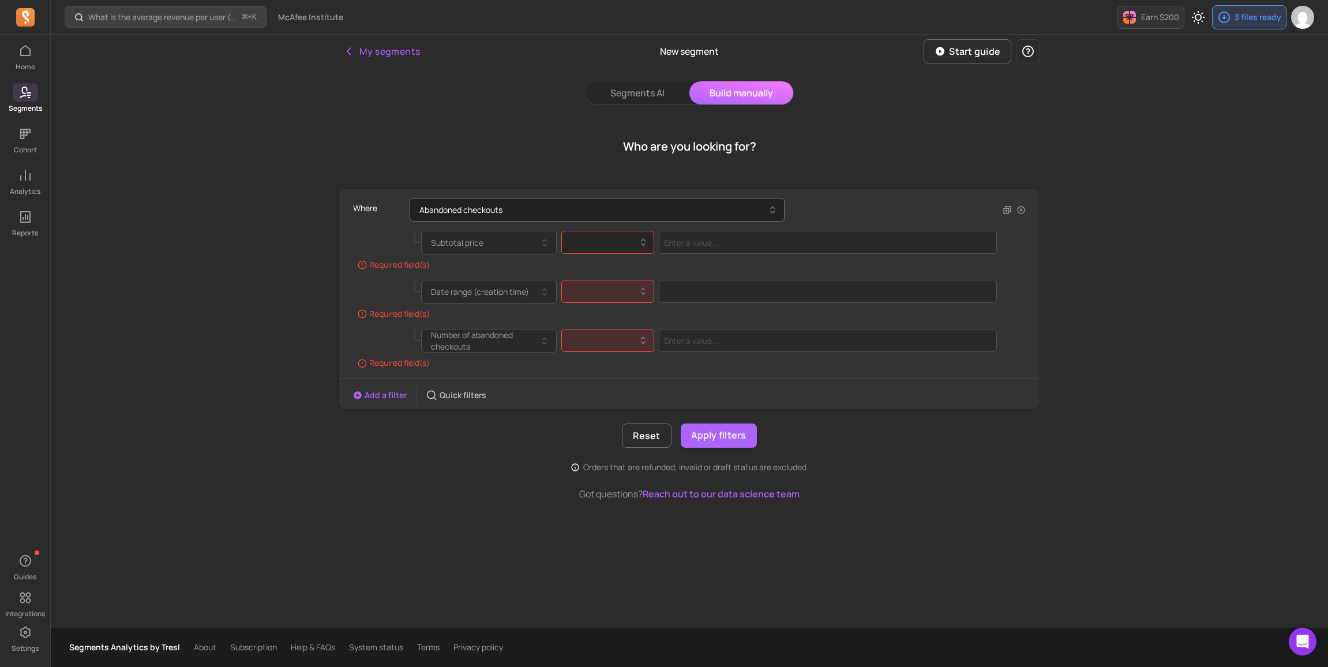
click at [637, 242] on icon at bounding box center [643, 242] width 14 height 14
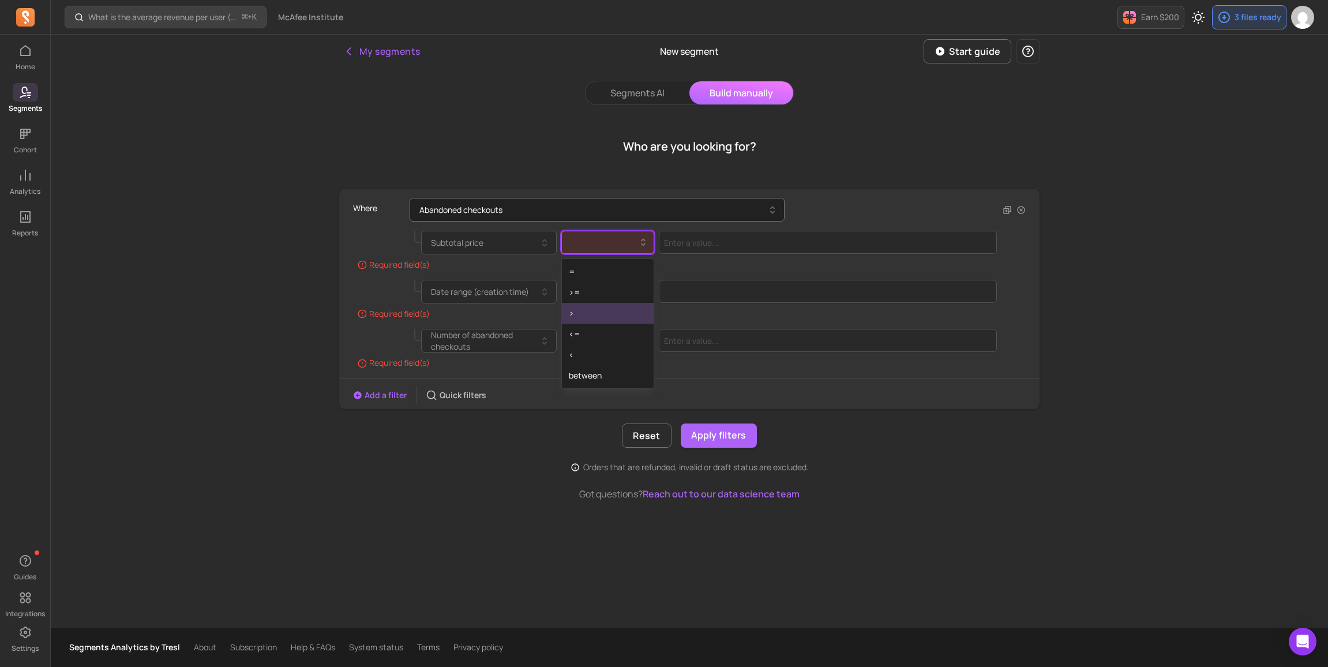
click at [606, 312] on div ">" at bounding box center [608, 313] width 92 height 21
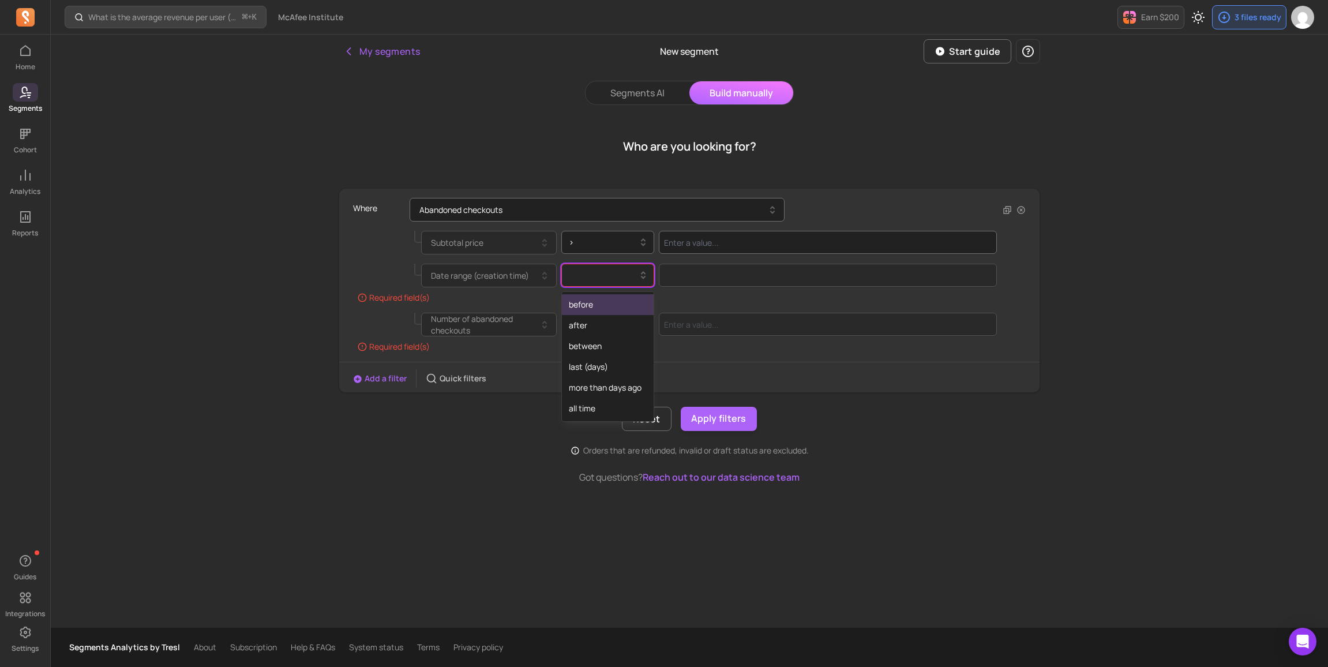
click at [595, 280] on div at bounding box center [603, 275] width 69 height 14
click at [614, 369] on div "last (days)" at bounding box center [608, 366] width 92 height 21
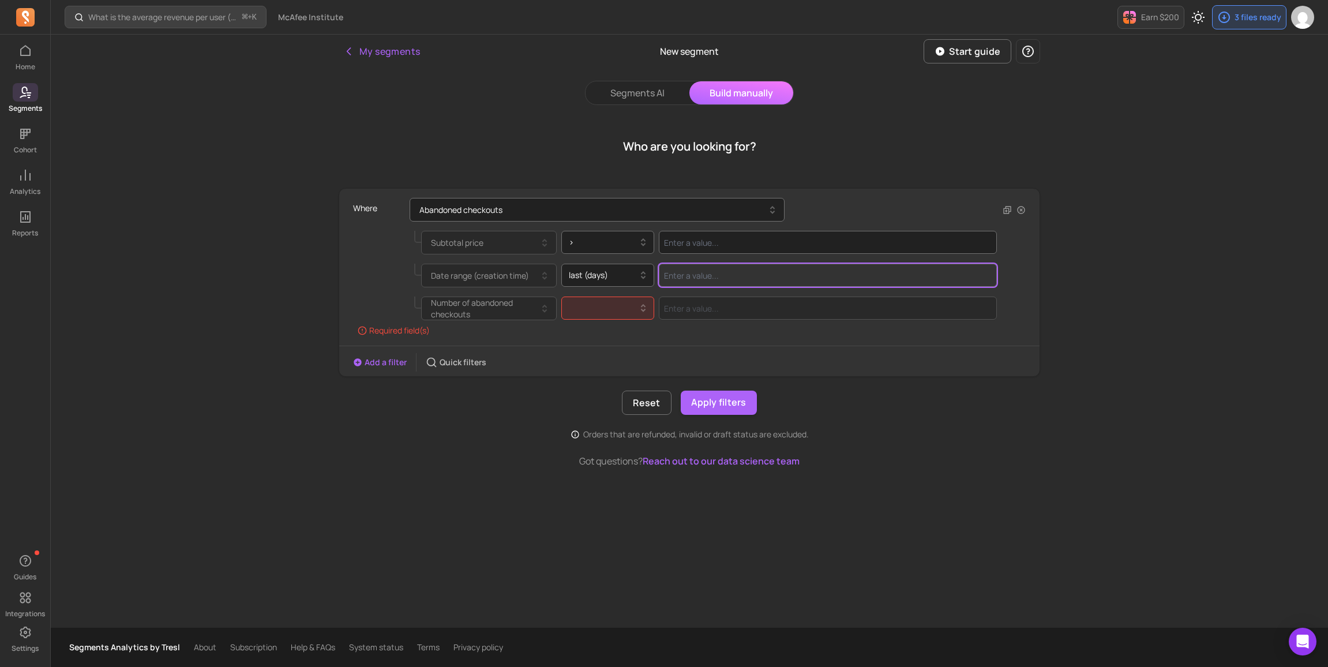
click at [694, 277] on input "Value for filter clause" at bounding box center [828, 275] width 338 height 23
type input "30"
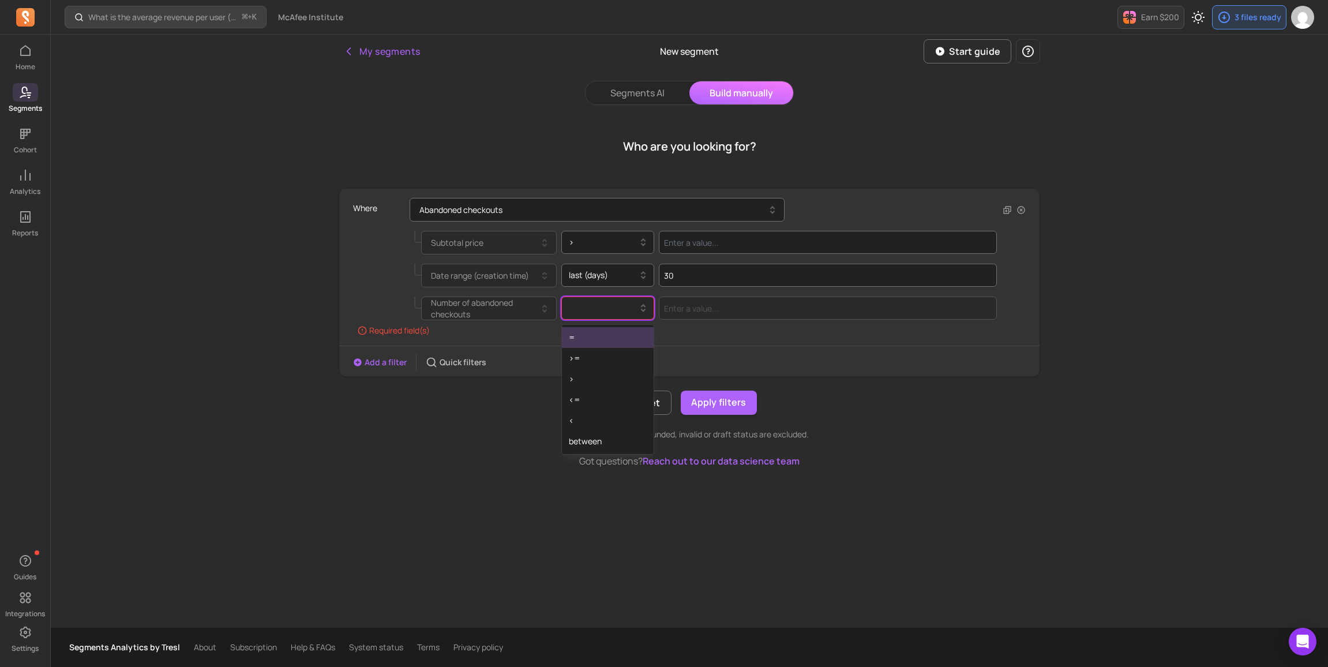
click at [591, 311] on div at bounding box center [603, 308] width 69 height 14
click at [592, 377] on div ">" at bounding box center [608, 379] width 92 height 21
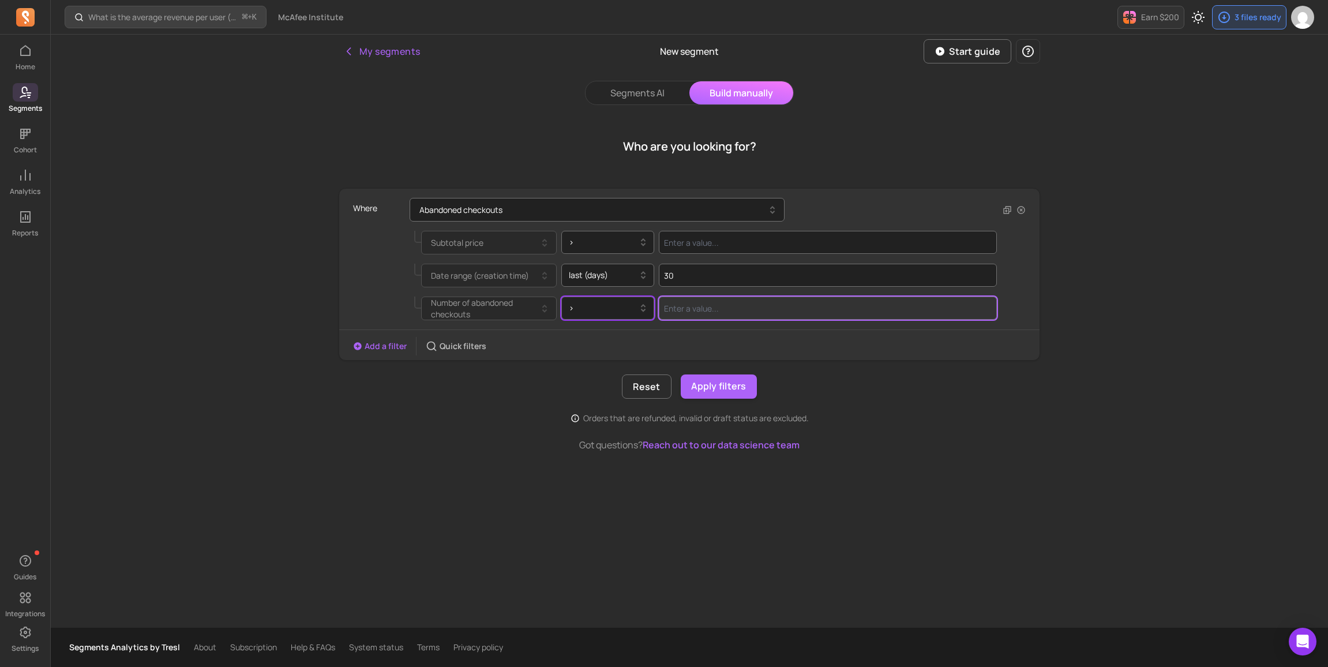
click at [683, 311] on input "Value for filter clause" at bounding box center [828, 307] width 338 height 23
type input "0"
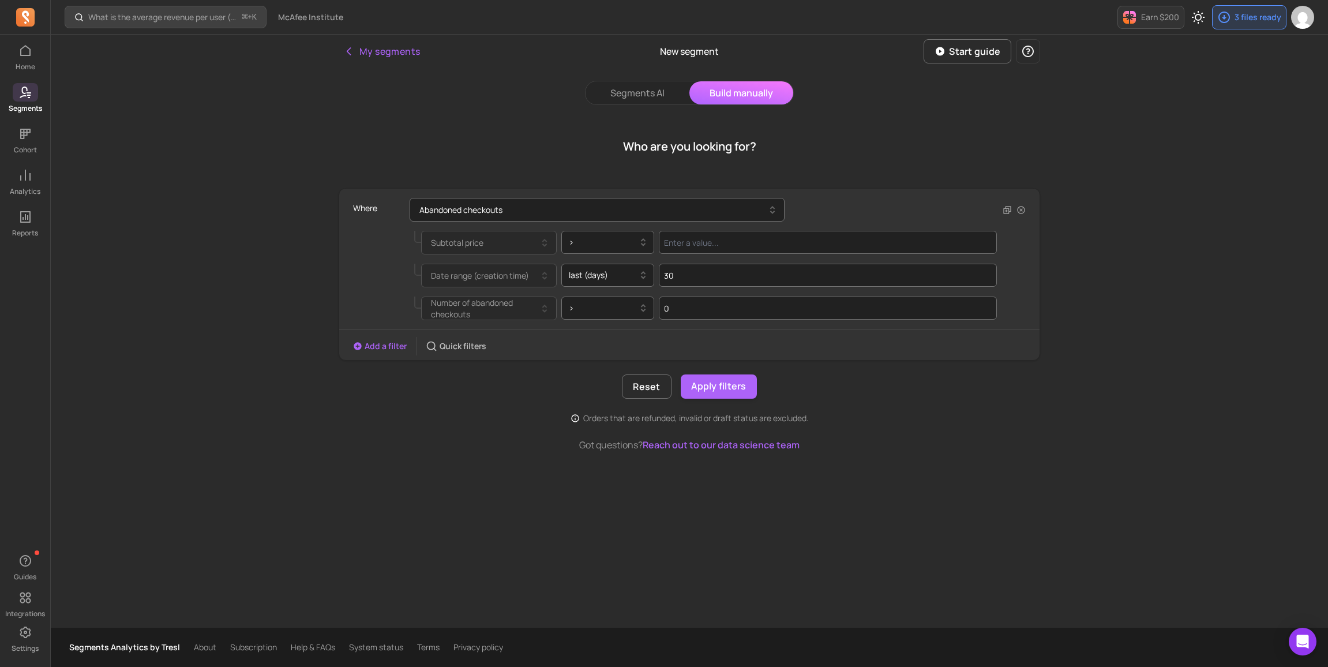
click at [860, 354] on div "Add a filter Quick filters" at bounding box center [689, 346] width 700 height 18
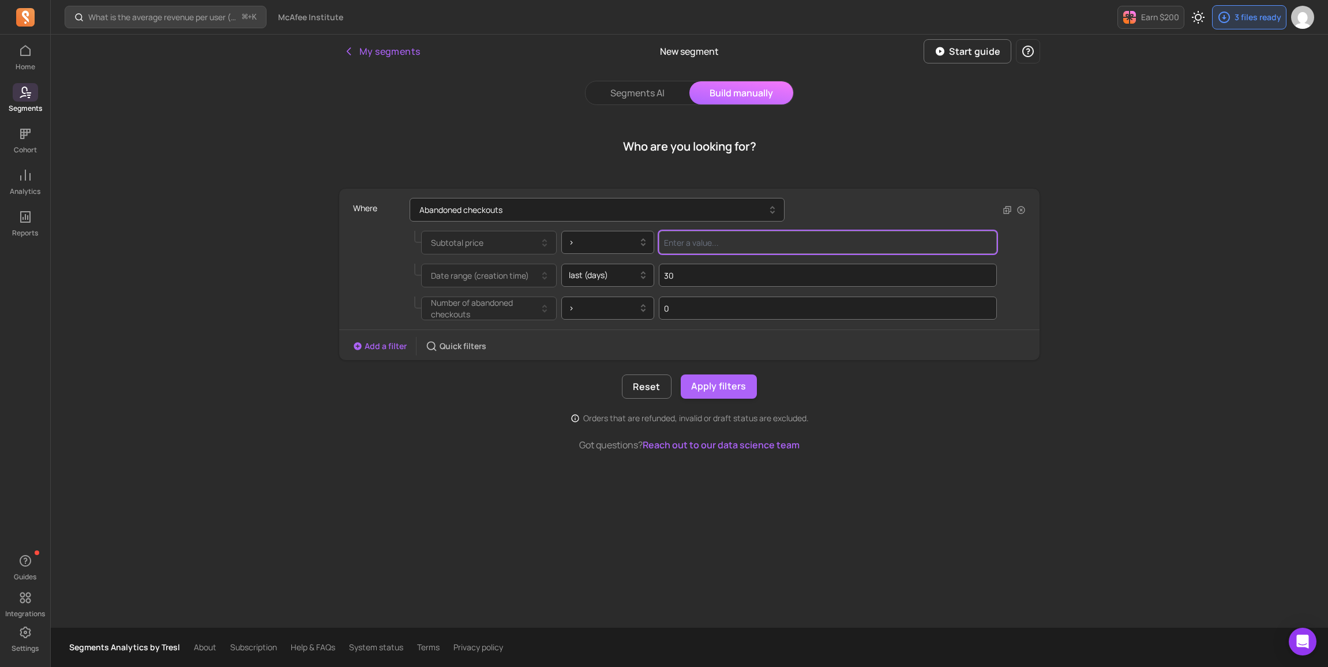
drag, startPoint x: 671, startPoint y: 243, endPoint x: 685, endPoint y: 247, distance: 15.0
click at [671, 243] on input "Value for filter clause" at bounding box center [828, 242] width 338 height 23
type input "197"
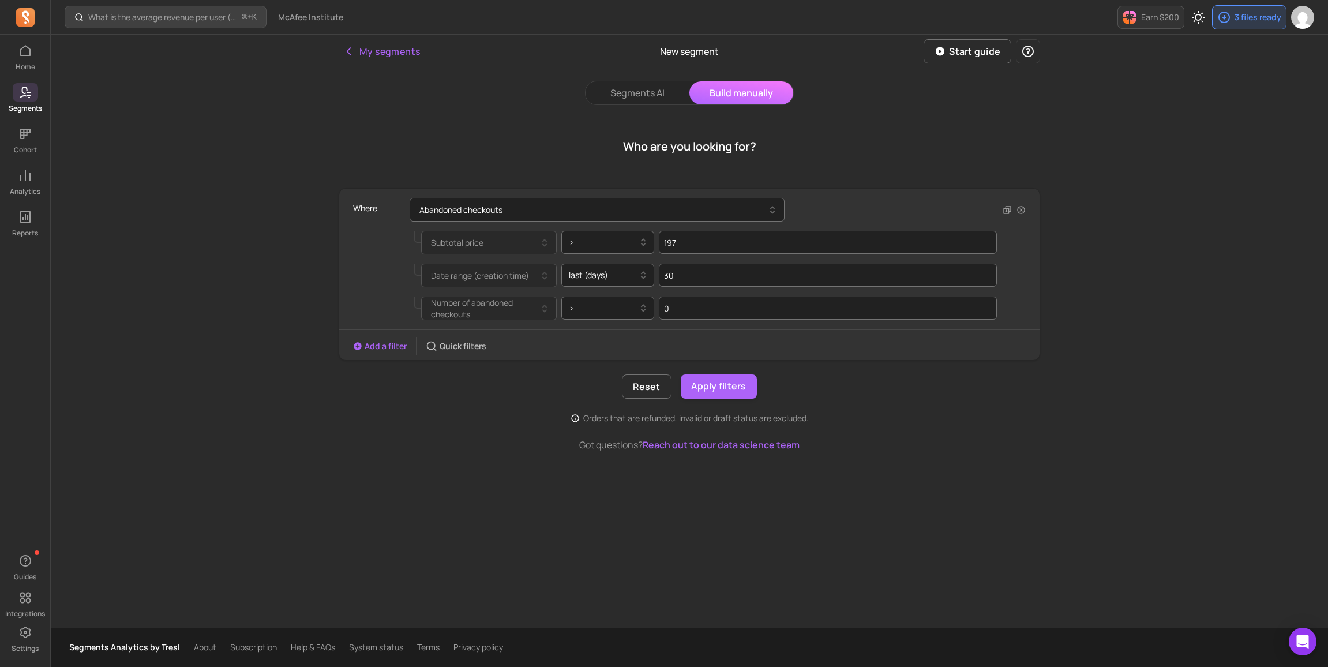
click at [1040, 466] on div "My segments New segment Start guide Segments AI Build manually Who are you look…" at bounding box center [689, 331] width 738 height 593
click at [697, 390] on button "Apply filters" at bounding box center [719, 386] width 76 height 24
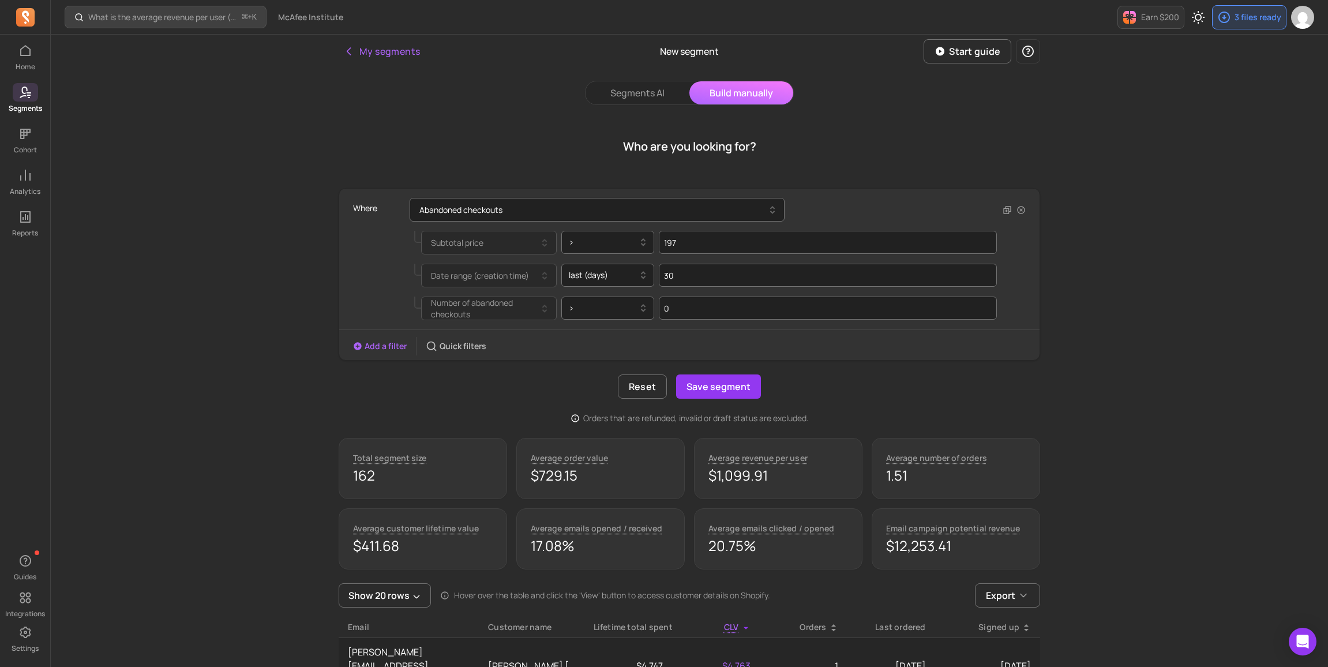
click at [388, 349] on button "Add a filter" at bounding box center [380, 346] width 54 height 12
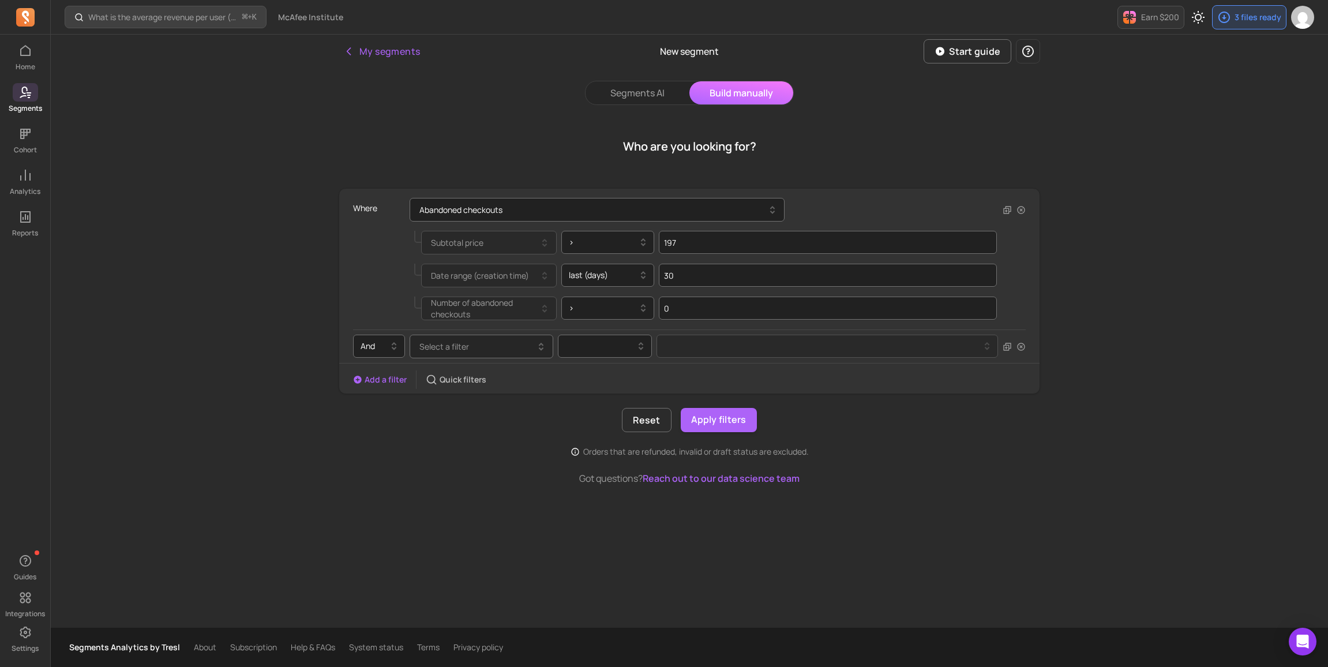
click at [448, 343] on span "Select a filter" at bounding box center [444, 346] width 50 height 11
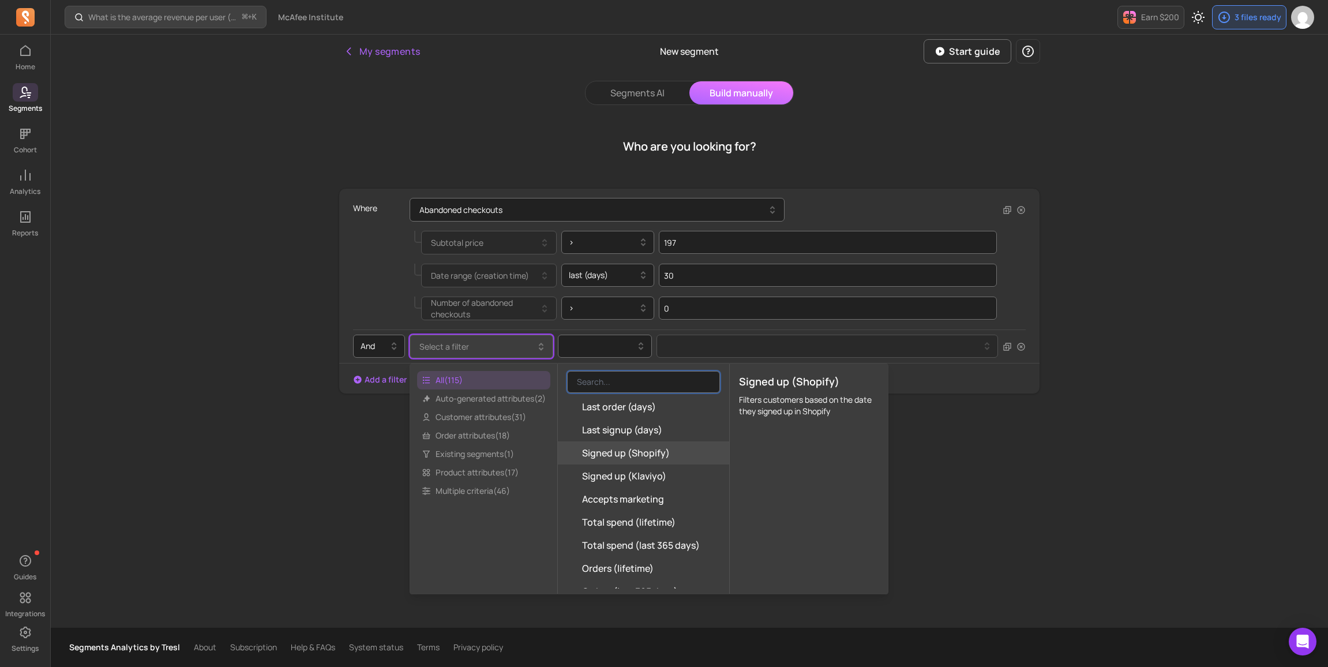
scroll to position [144, 0]
click at [654, 514] on span "Total spend (lifetime)" at bounding box center [628, 512] width 93 height 14
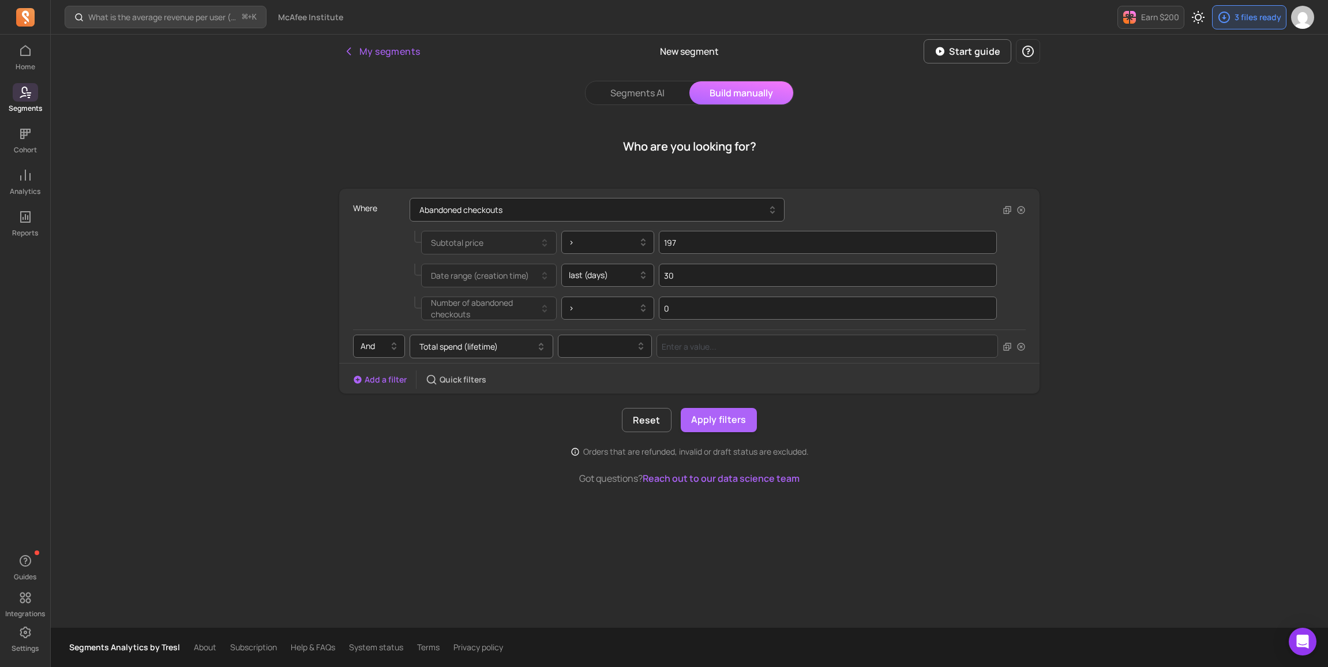
click at [479, 350] on button "Total spend (lifetime)" at bounding box center [481, 346] width 144 height 24
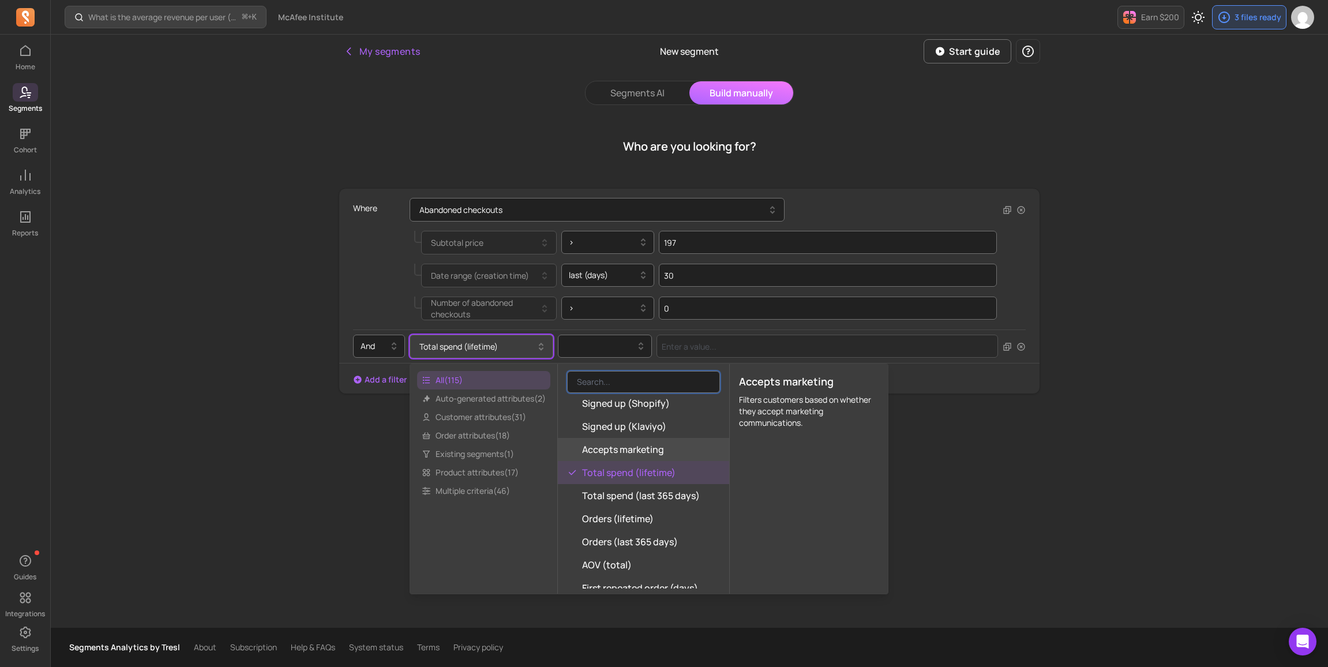
scroll to position [201, 0]
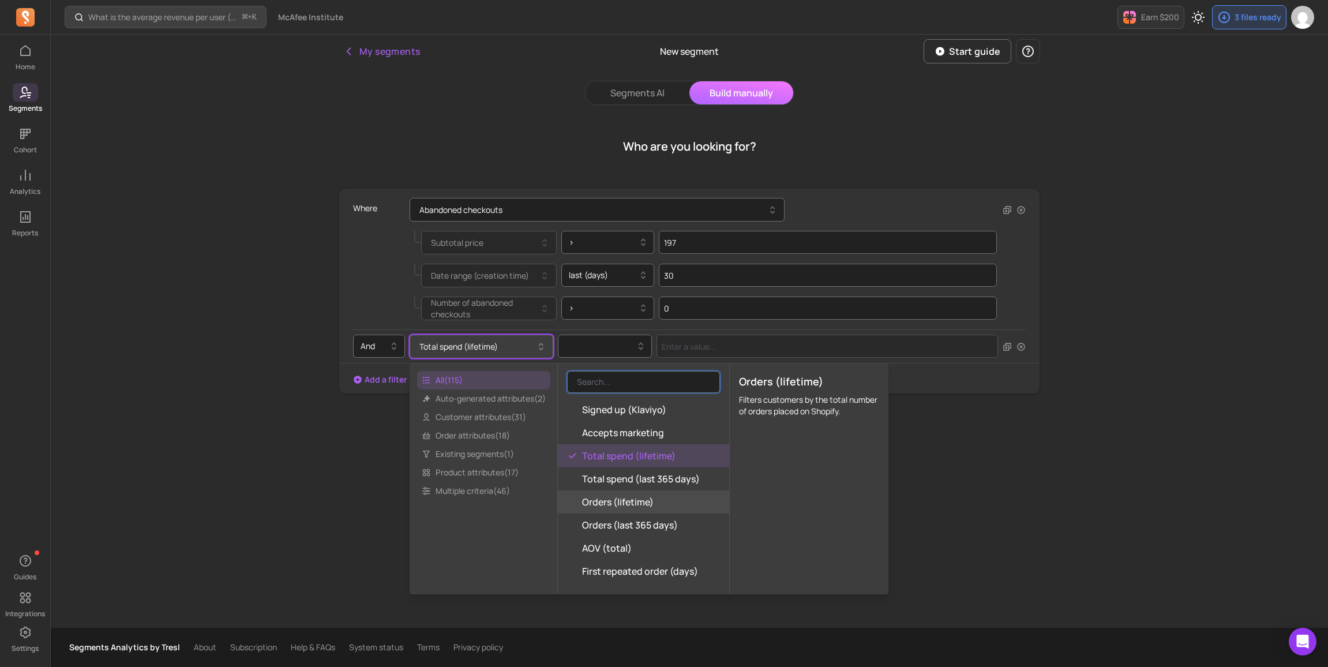
click at [659, 499] on button "Orders (lifetime)" at bounding box center [643, 501] width 171 height 23
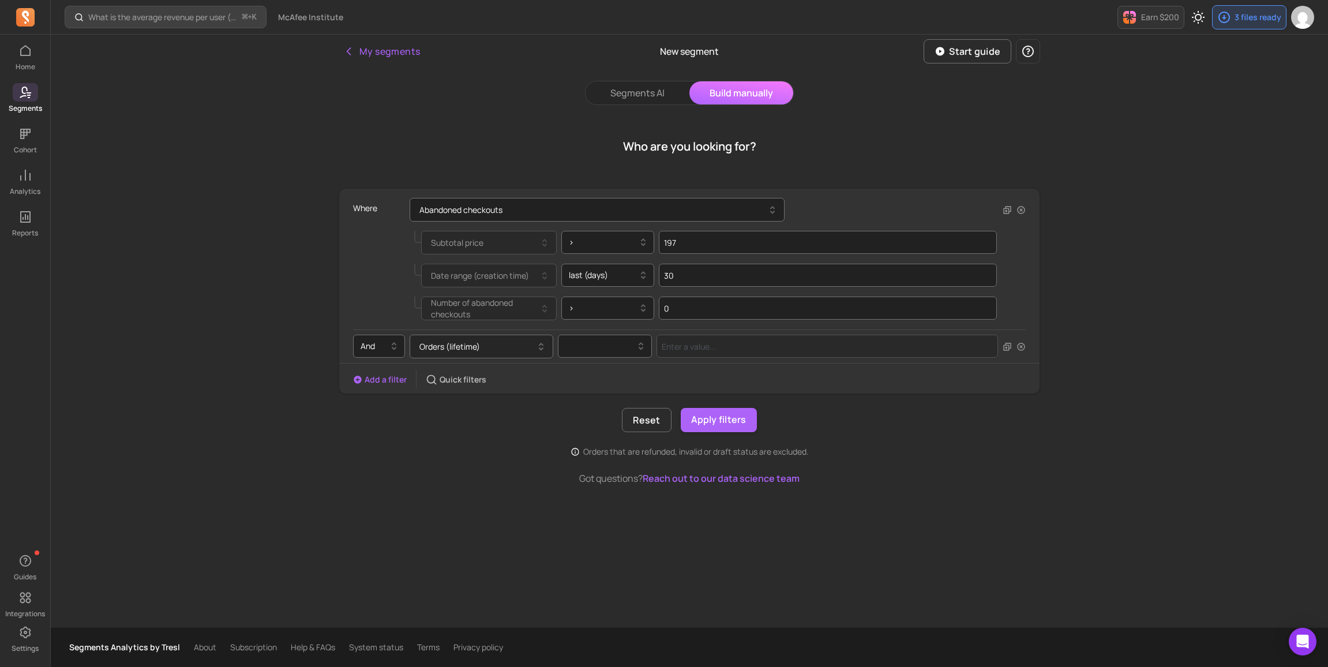
click at [514, 344] on button "Orders (lifetime)" at bounding box center [481, 346] width 144 height 24
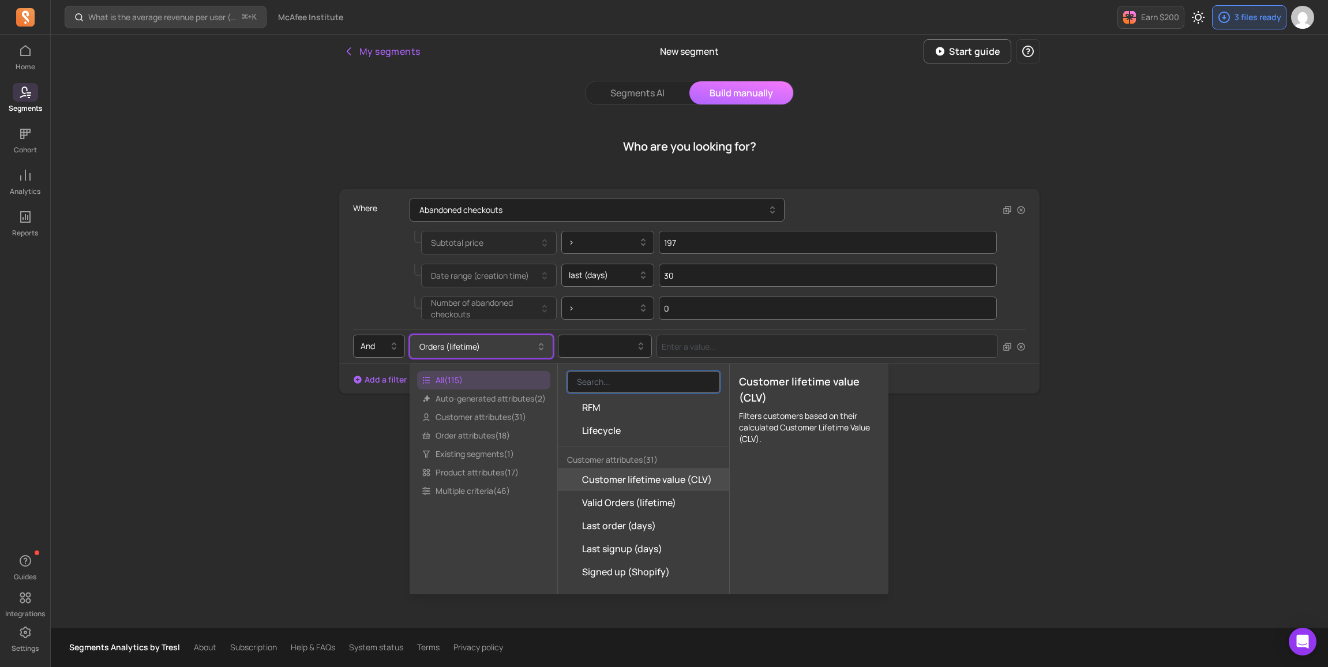
scroll to position [17, 0]
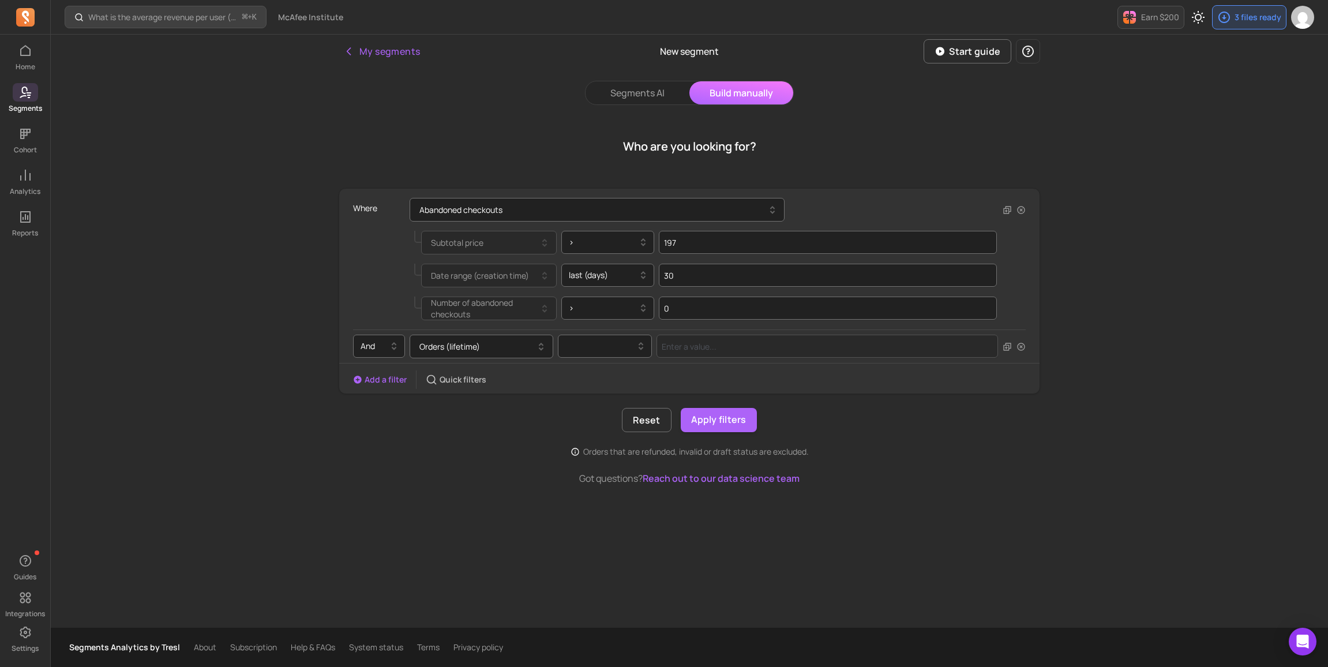
drag, startPoint x: 983, startPoint y: 413, endPoint x: 947, endPoint y: 406, distance: 36.4
click at [980, 413] on div "Reset Apply filters" at bounding box center [689, 420] width 701 height 24
click at [585, 348] on div at bounding box center [600, 346] width 70 height 14
drag, startPoint x: 589, startPoint y: 378, endPoint x: 597, endPoint y: 374, distance: 9.3
click at [589, 379] on div "=" at bounding box center [604, 375] width 93 height 21
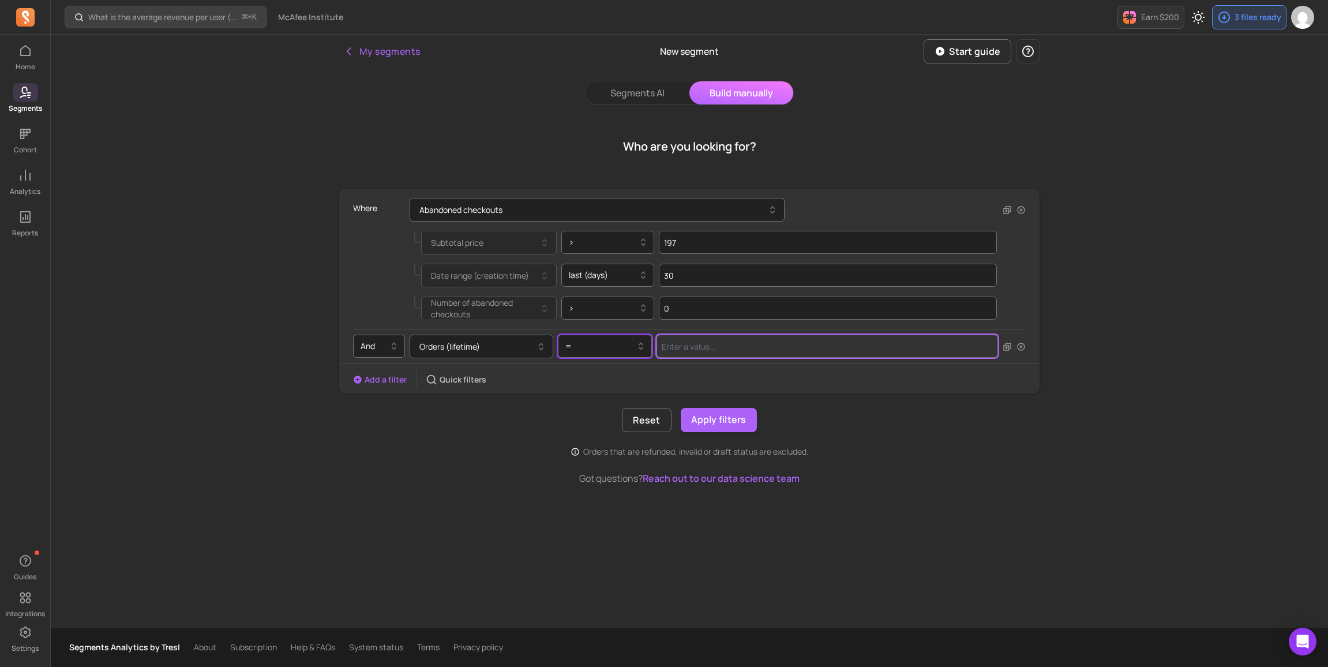
click at [683, 349] on input "Value for filter clause" at bounding box center [826, 345] width 341 height 23
type input "0"
click at [825, 394] on div "Where Abandoned checkouts Subtotal price > 197 Date range (creation time) last …" at bounding box center [689, 322] width 701 height 269
click at [502, 347] on button "Orders (lifetime)" at bounding box center [481, 346] width 144 height 24
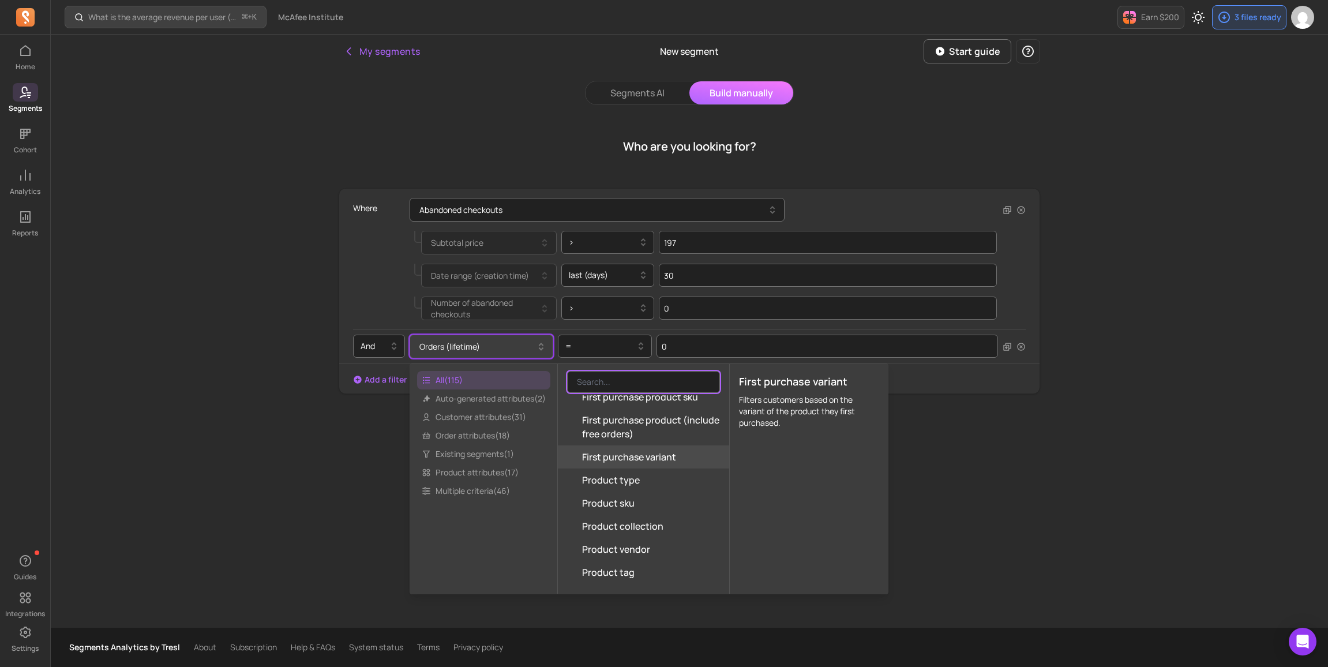
scroll to position [1510, 0]
click at [924, 471] on p "Got questions? Reach out to our data science team" at bounding box center [689, 478] width 701 height 14
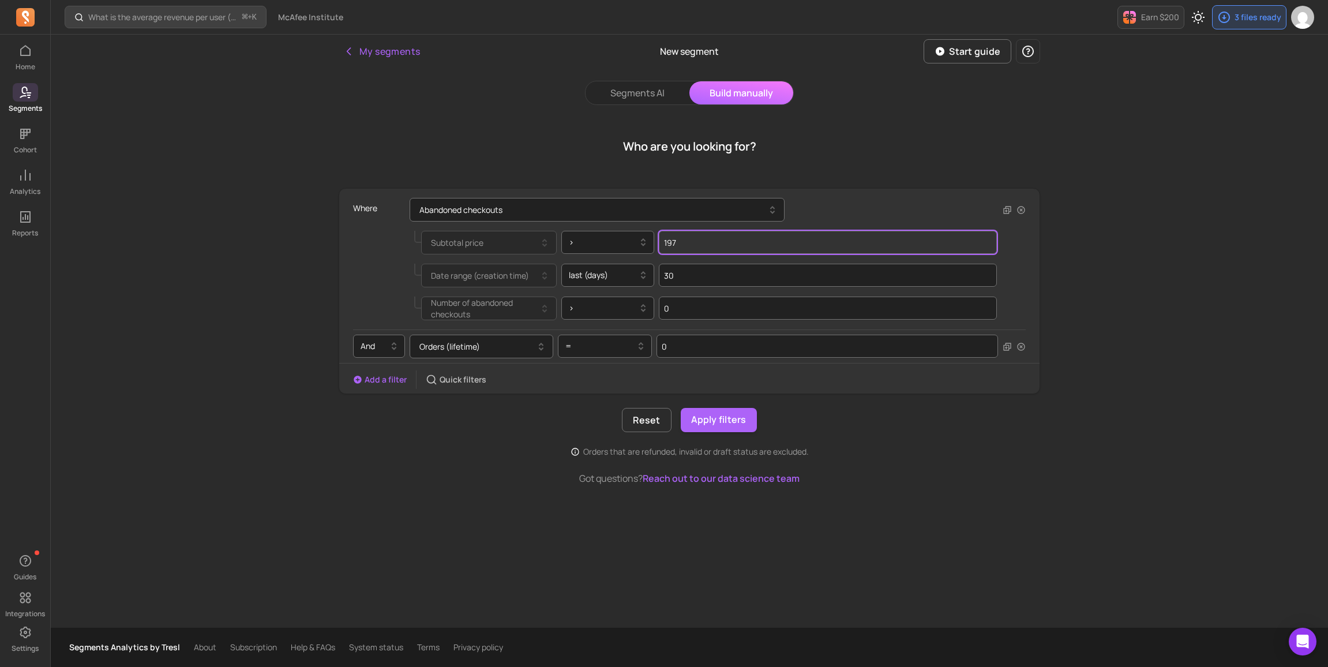
click at [686, 245] on input "197" at bounding box center [828, 242] width 338 height 23
type input "196"
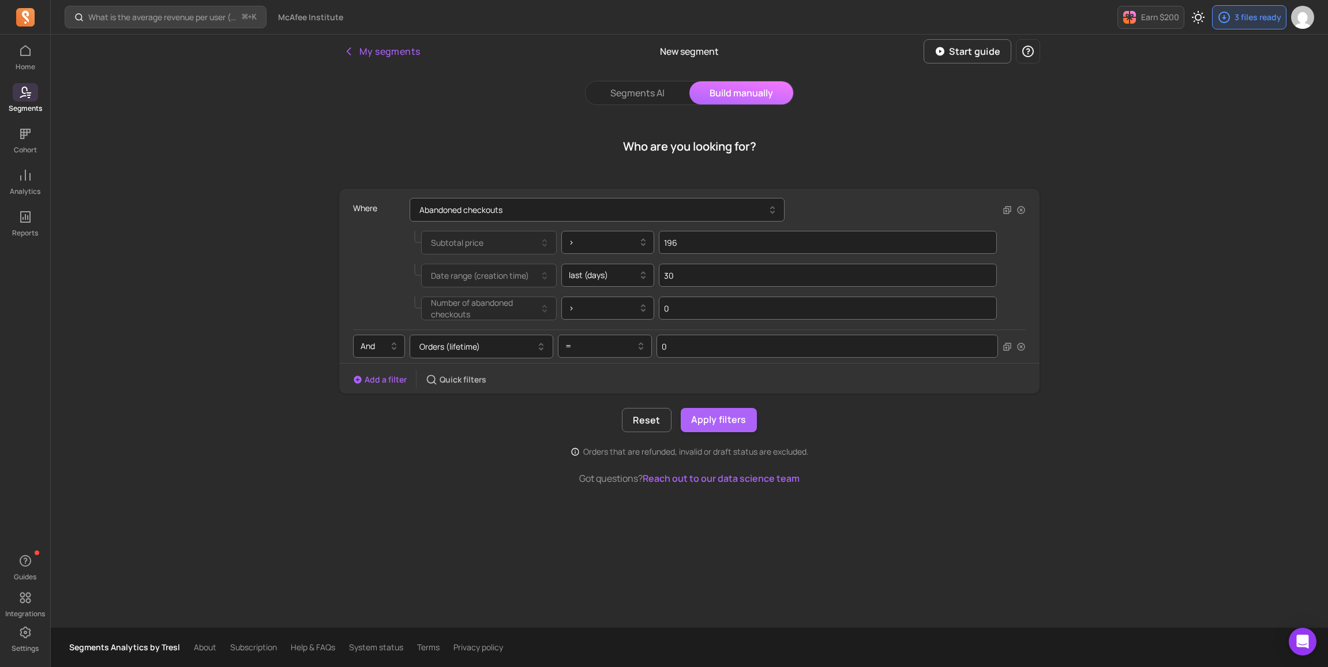
click at [913, 431] on div "Reset Apply filters" at bounding box center [689, 420] width 701 height 24
click at [722, 423] on button "Apply filters" at bounding box center [719, 420] width 76 height 24
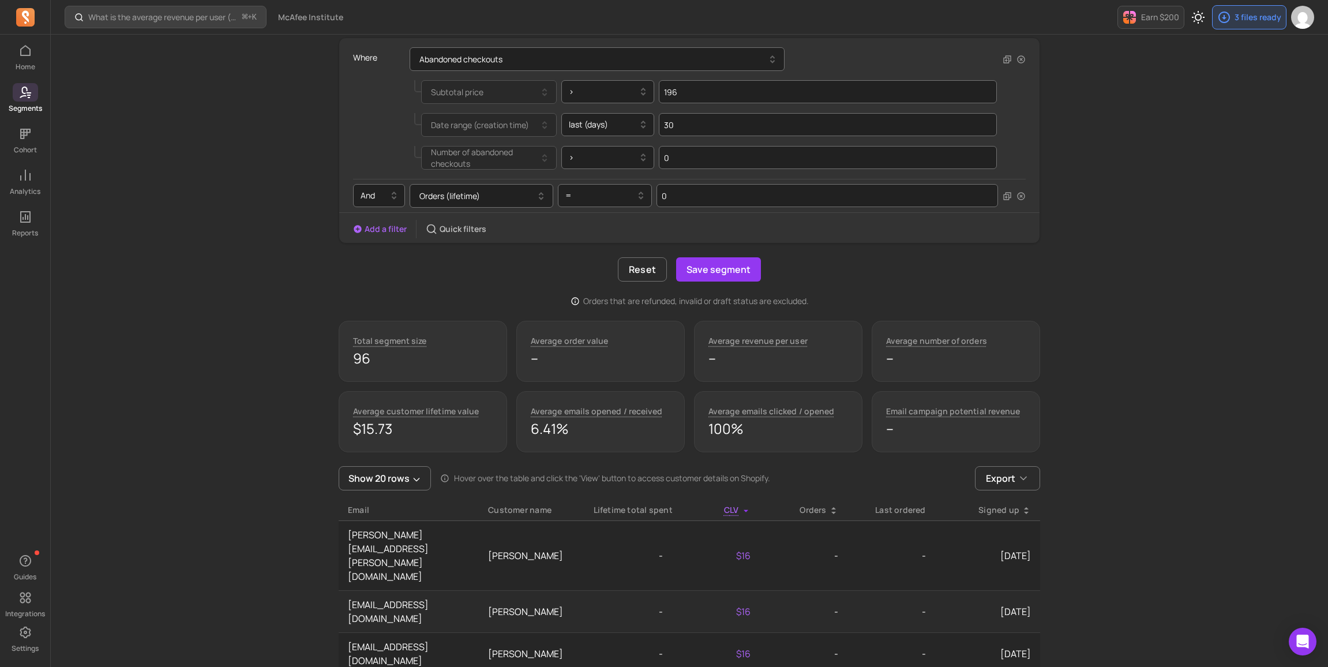
scroll to position [98, 0]
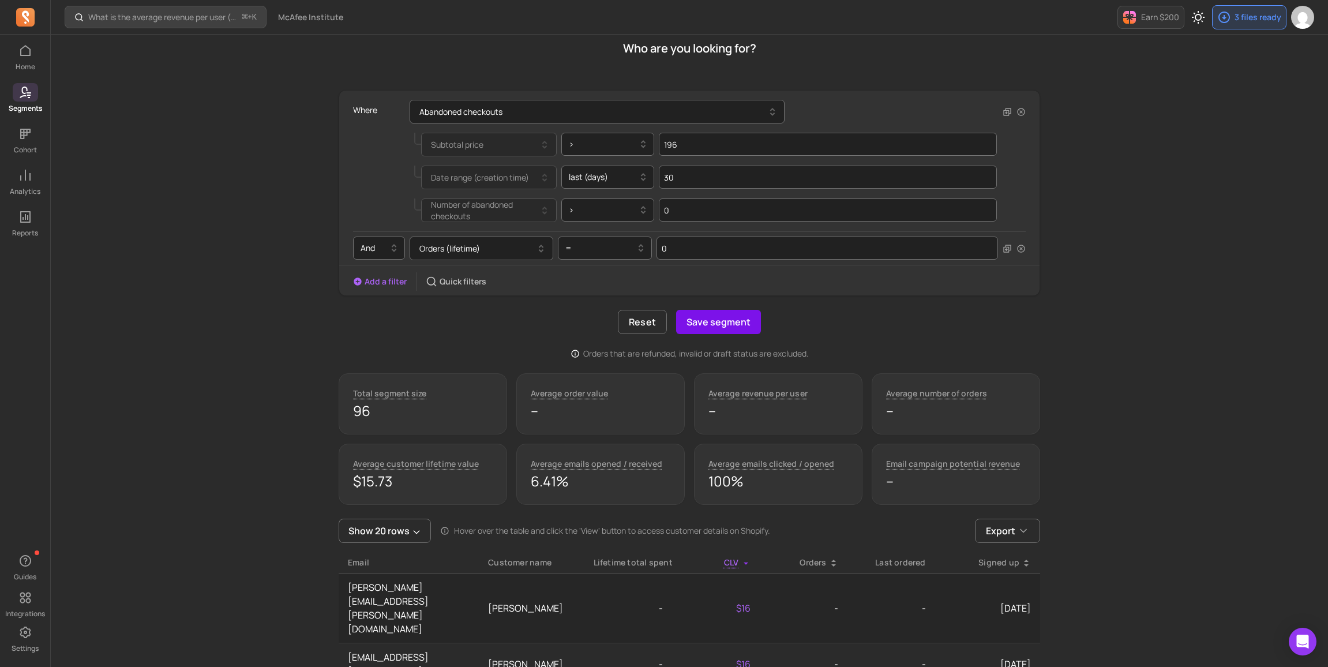
click at [712, 327] on button "Save segment" at bounding box center [718, 322] width 85 height 24
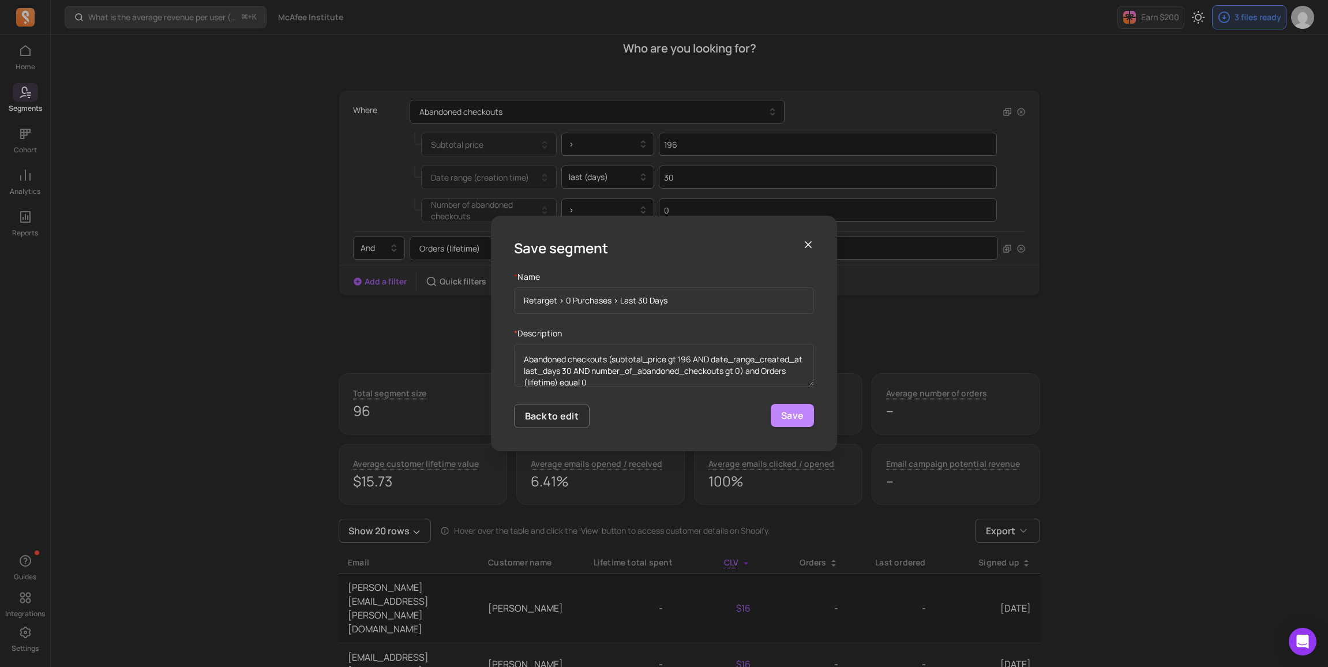
type input "Retarget > 0 Purchases > Last 30 Days"
click at [792, 414] on button "Save" at bounding box center [791, 415] width 43 height 23
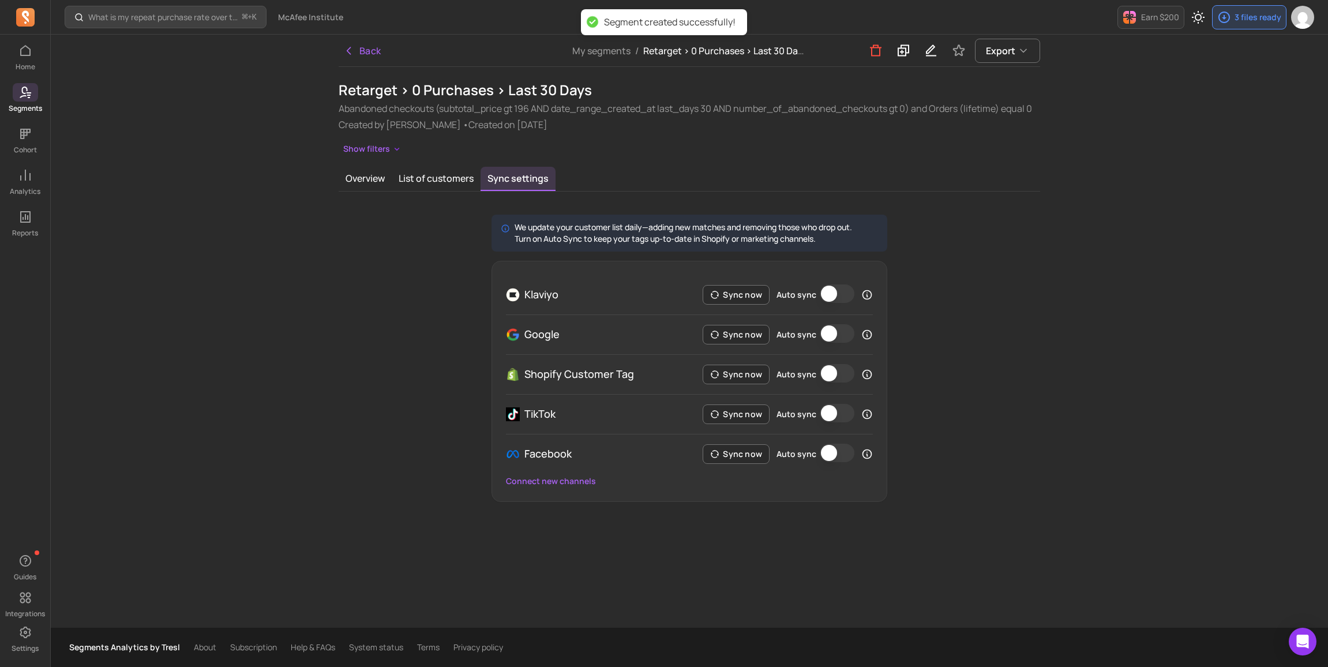
click at [835, 414] on button "Auto sync" at bounding box center [836, 413] width 35 height 18
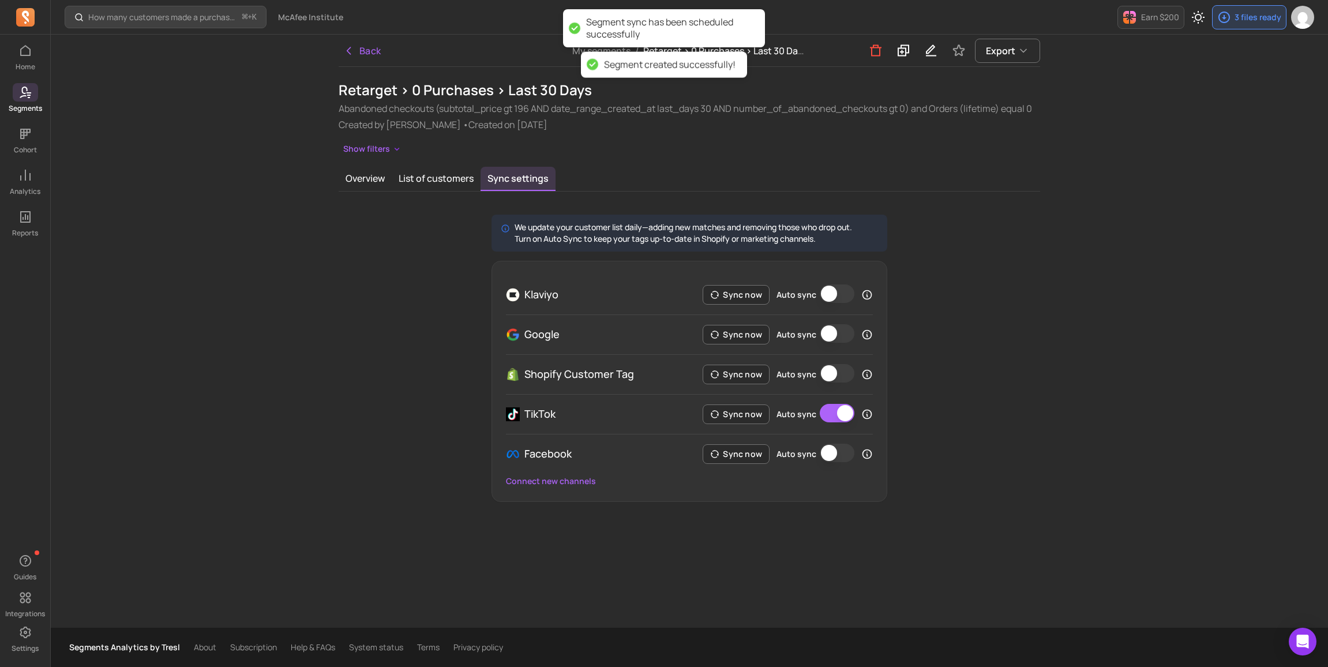
drag, startPoint x: 840, startPoint y: 340, endPoint x: 830, endPoint y: 317, distance: 24.8
click at [840, 340] on button "Auto sync" at bounding box center [836, 333] width 35 height 18
click at [837, 292] on button "Auto sync" at bounding box center [836, 293] width 35 height 18
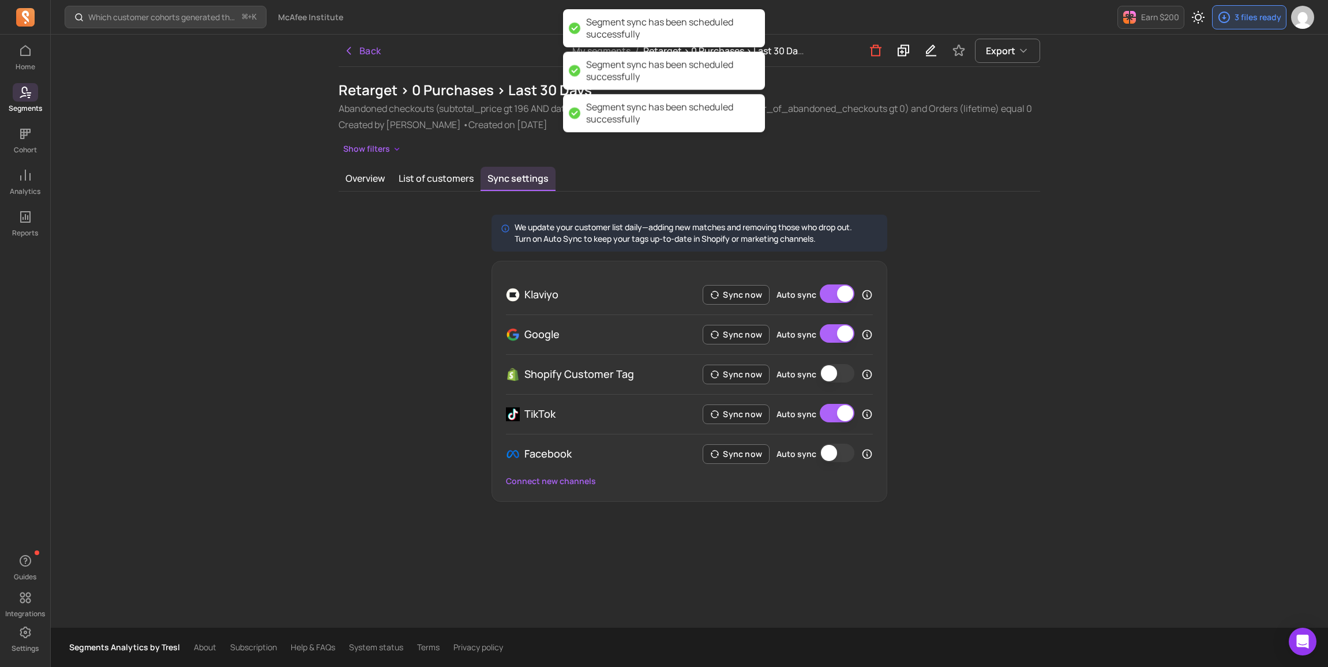
click at [837, 450] on button "Auto sync" at bounding box center [836, 452] width 35 height 18
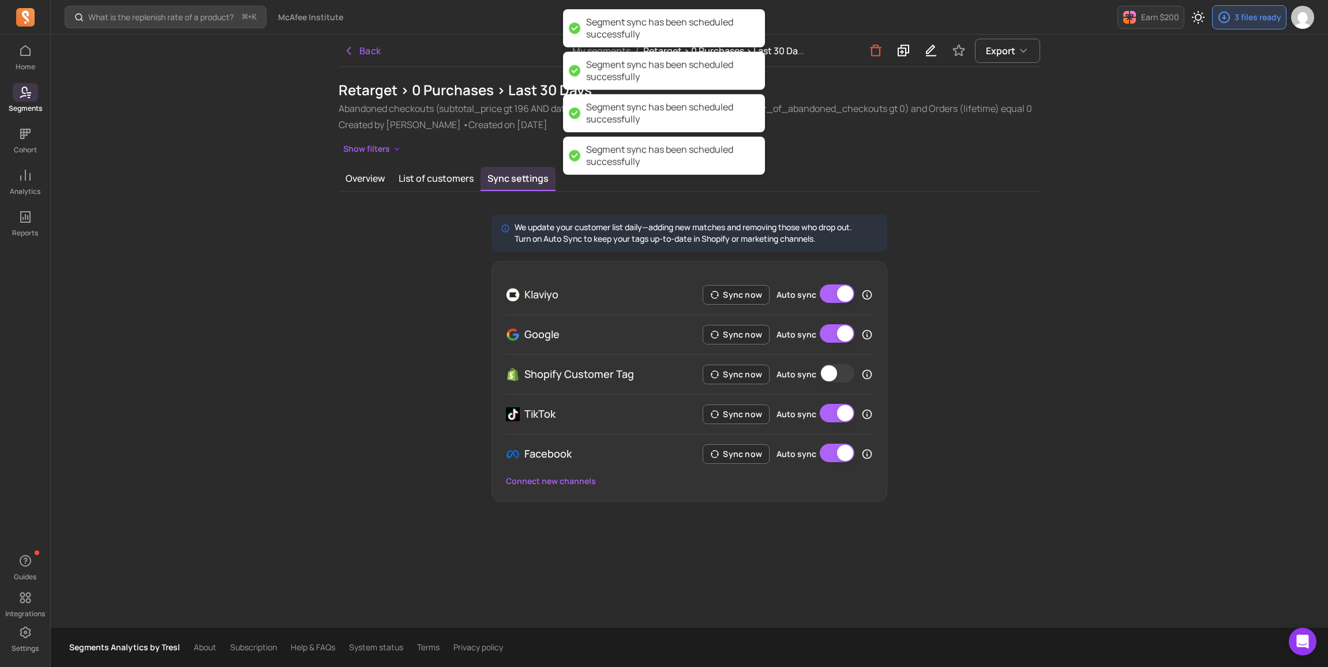
click at [982, 401] on div "We update your customer list daily—adding new matches and removing those who dr…" at bounding box center [689, 358] width 701 height 287
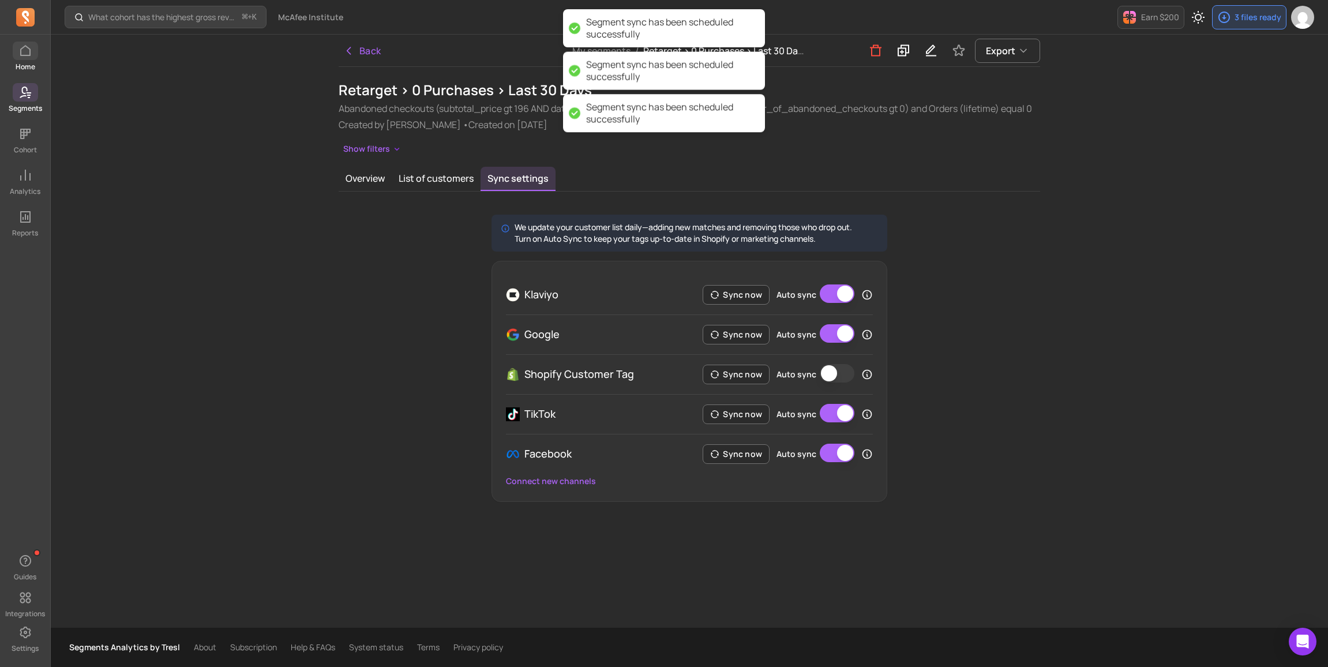
click at [31, 63] on p "Home" at bounding box center [26, 66] width 20 height 9
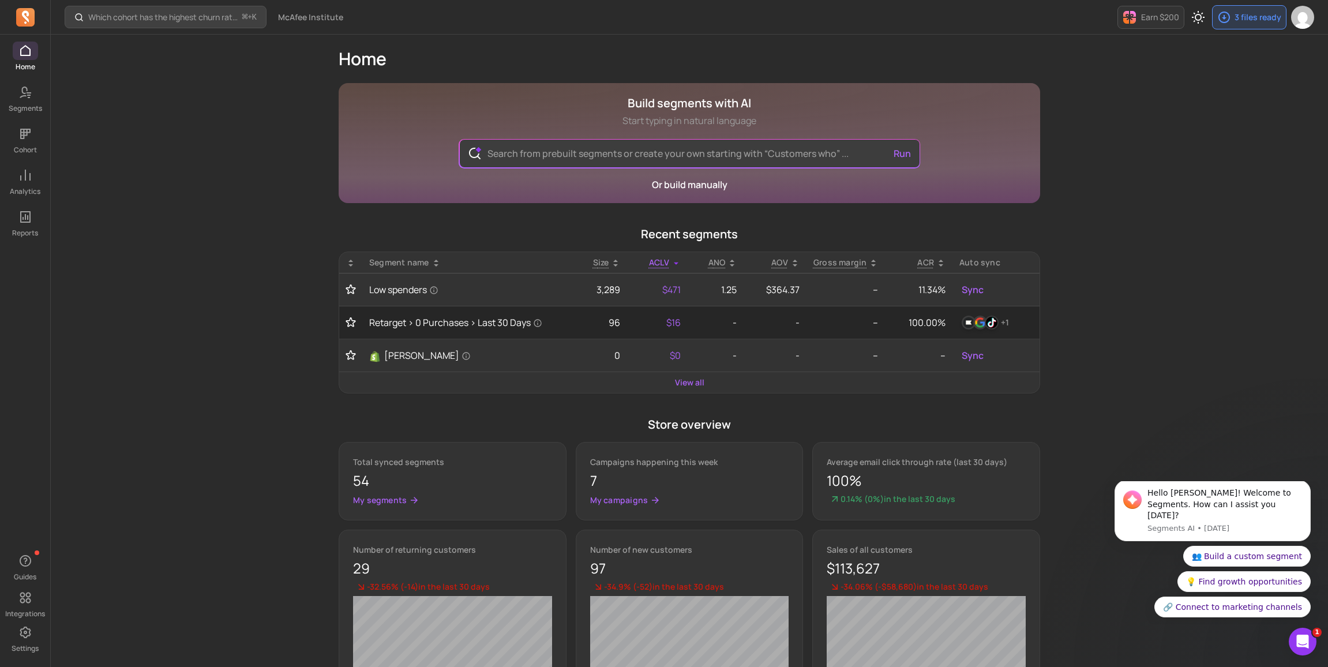
drag, startPoint x: 260, startPoint y: 170, endPoint x: 239, endPoint y: 169, distance: 20.8
click at [257, 170] on div "Which cohort has the highest churn rate? ⌘ + K McAfee Institute Earn $200 3 fil…" at bounding box center [689, 404] width 1277 height 809
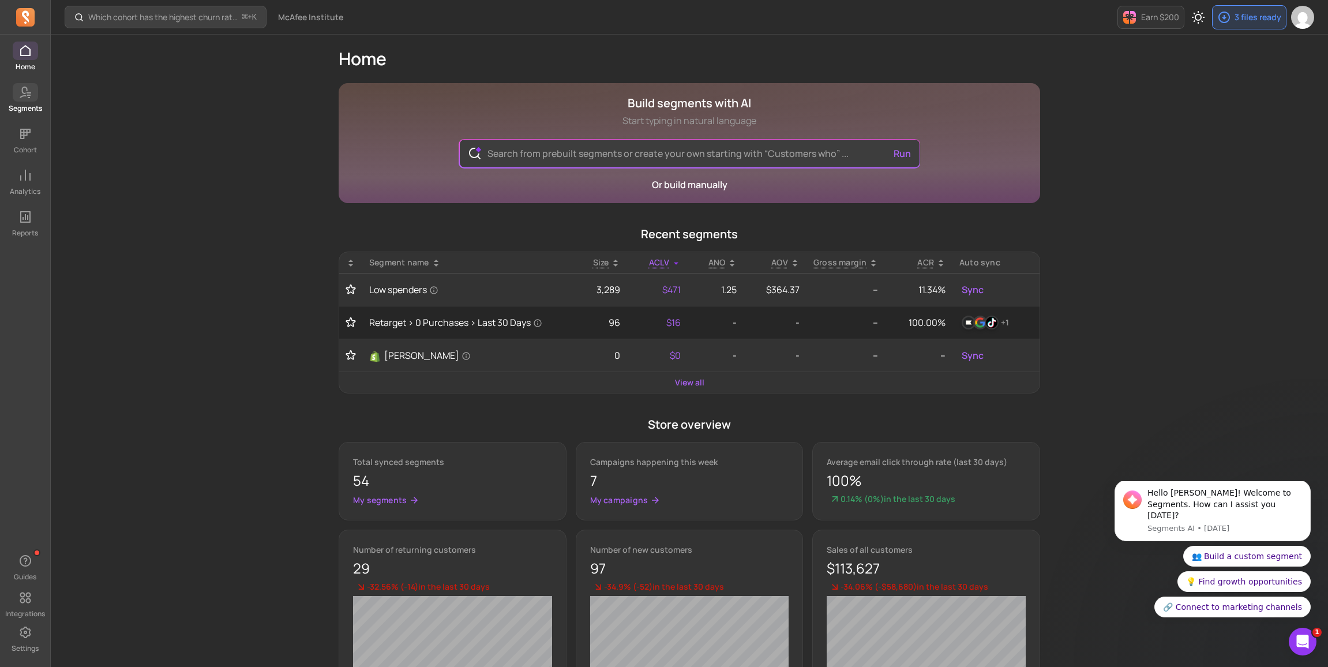
click at [25, 104] on p "Segments" at bounding box center [25, 108] width 33 height 9
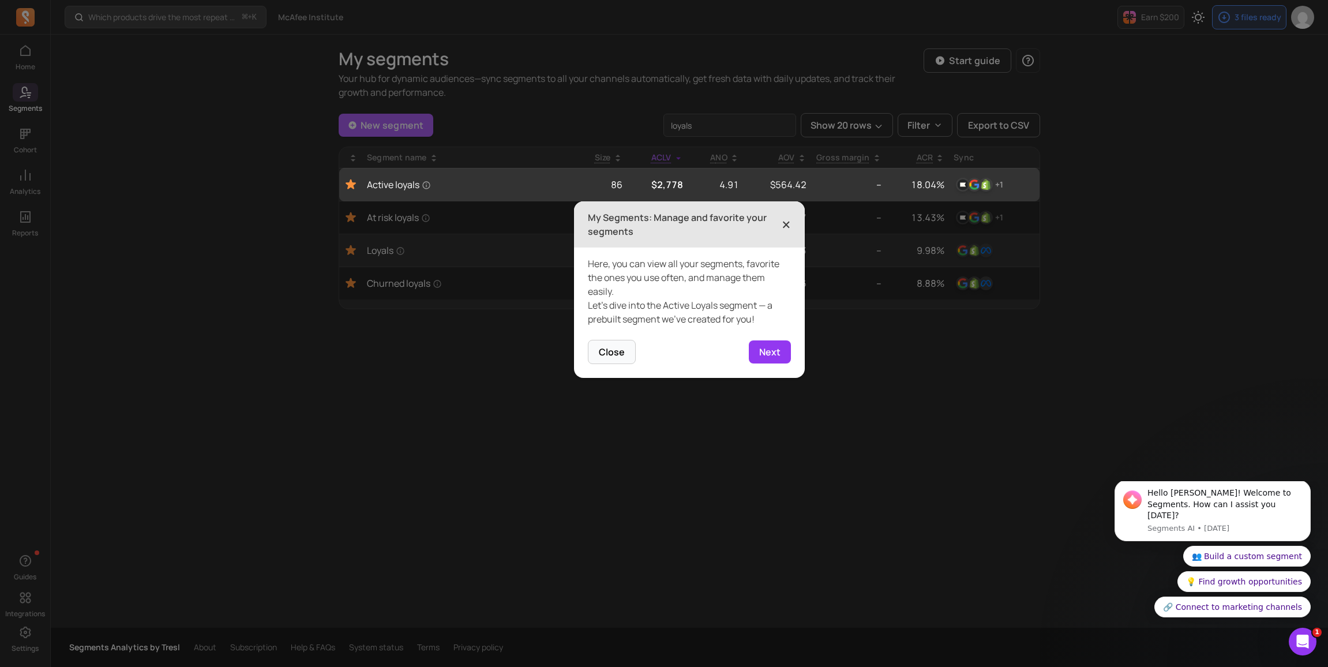
click at [786, 223] on span "×" at bounding box center [785, 224] width 9 height 25
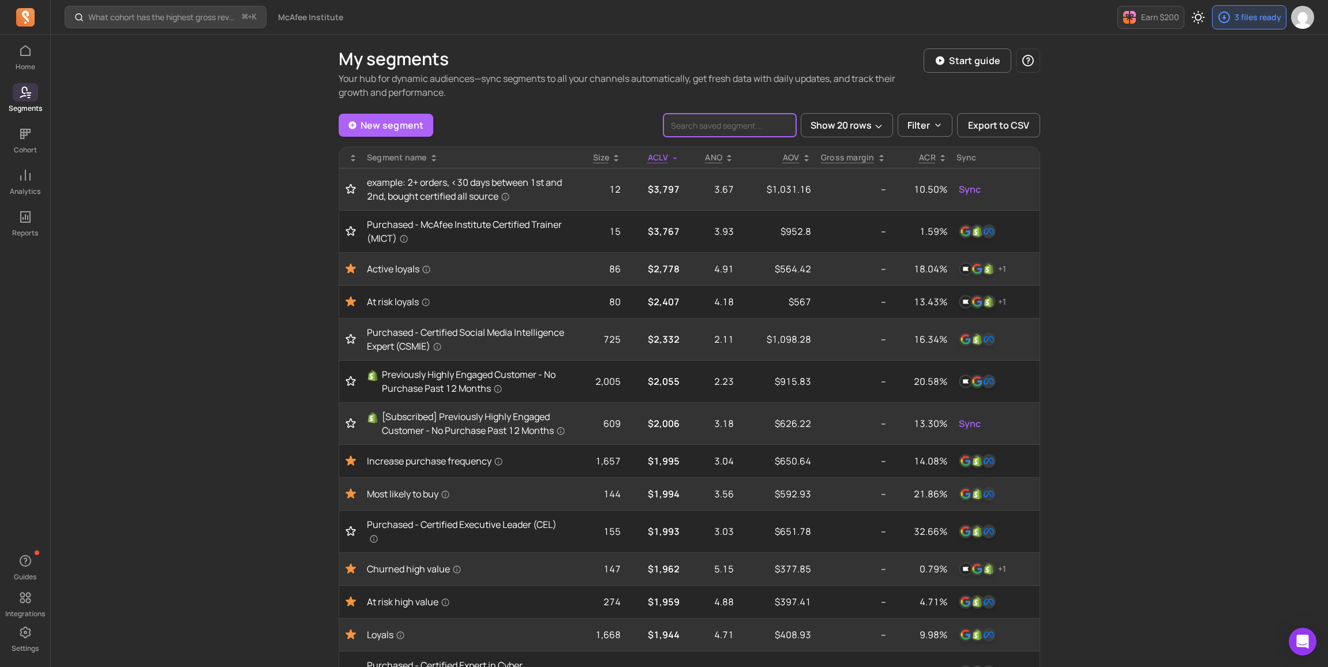
click at [725, 127] on input "search" at bounding box center [729, 125] width 133 height 23
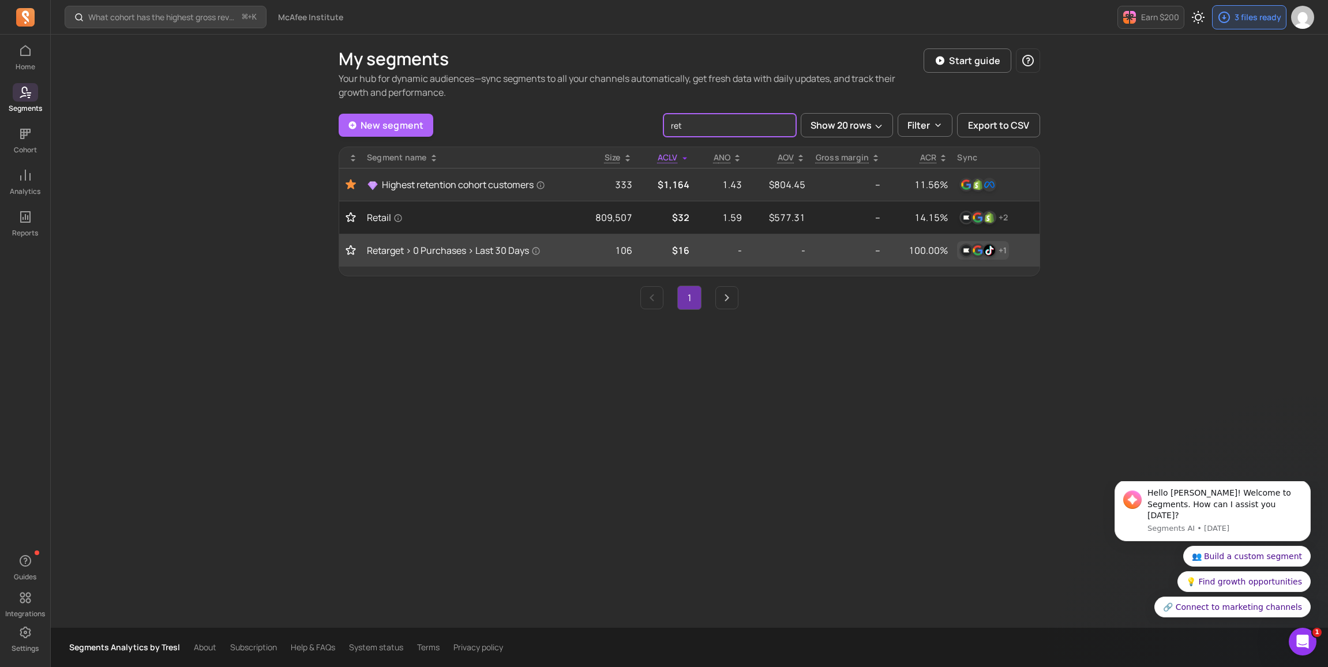
click at [986, 249] on img "button" at bounding box center [989, 250] width 14 height 14
type input "ret"
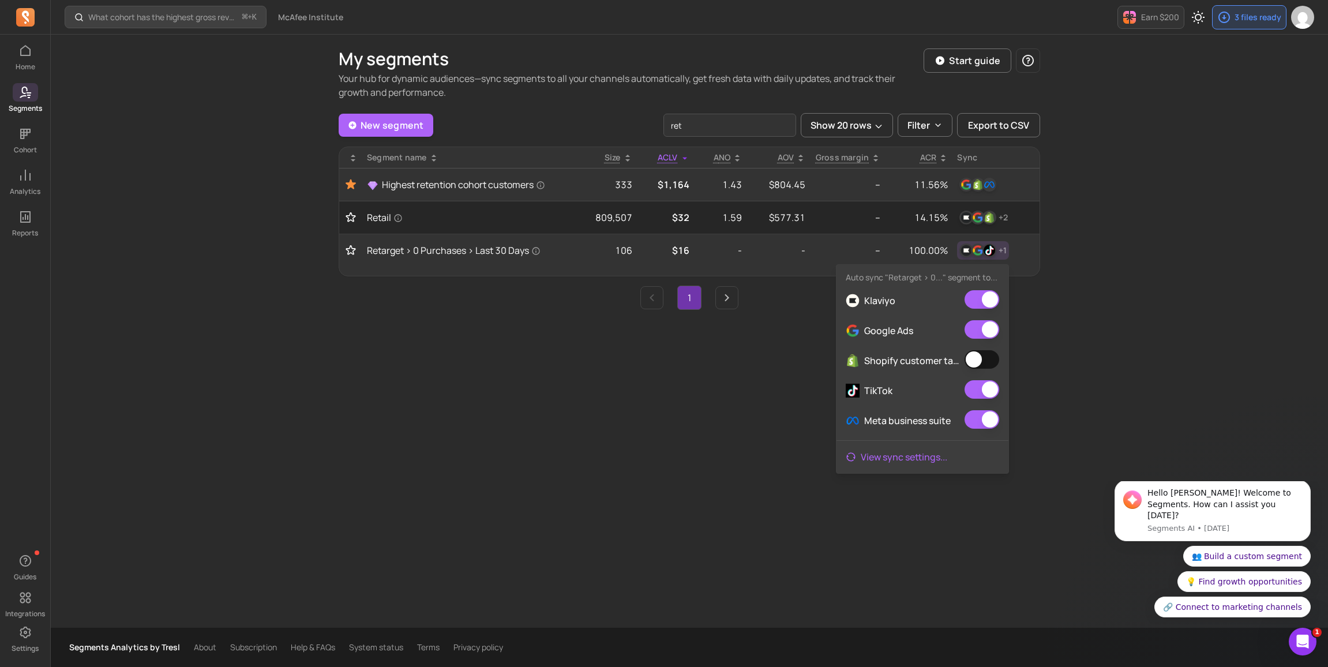
click at [929, 457] on link "View sync settings ..." at bounding box center [922, 456] width 172 height 23
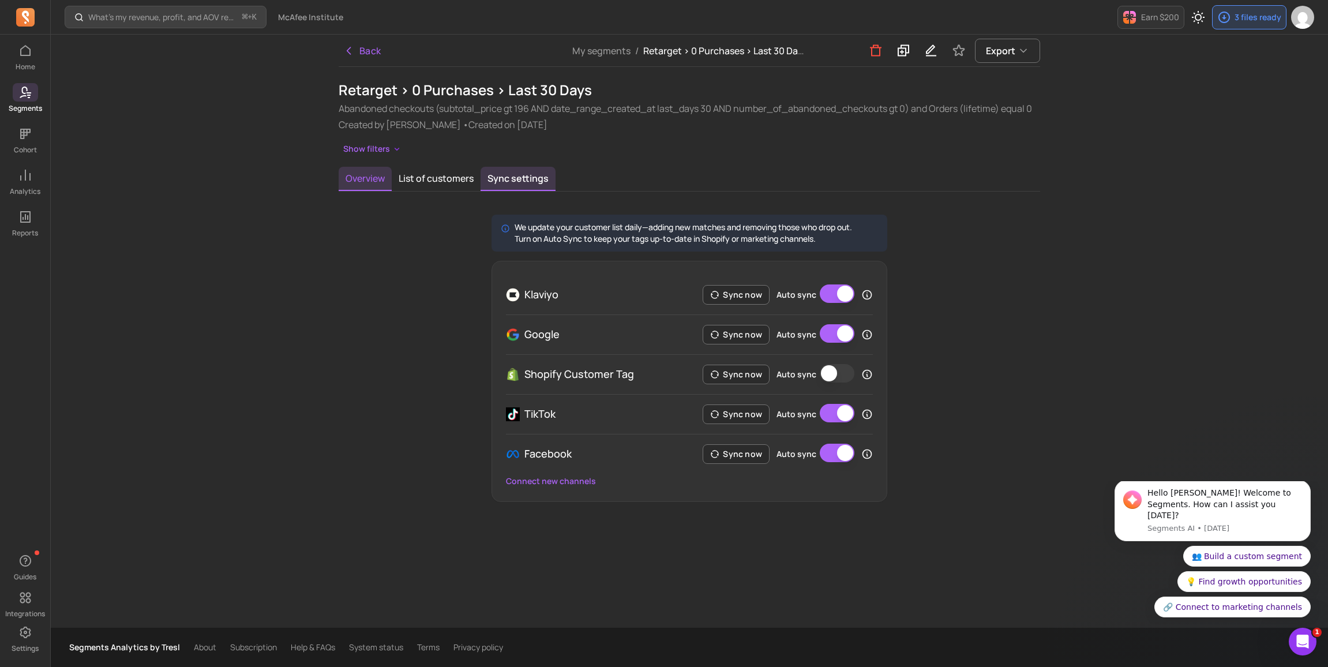
click at [352, 181] on button "Overview" at bounding box center [365, 179] width 53 height 24
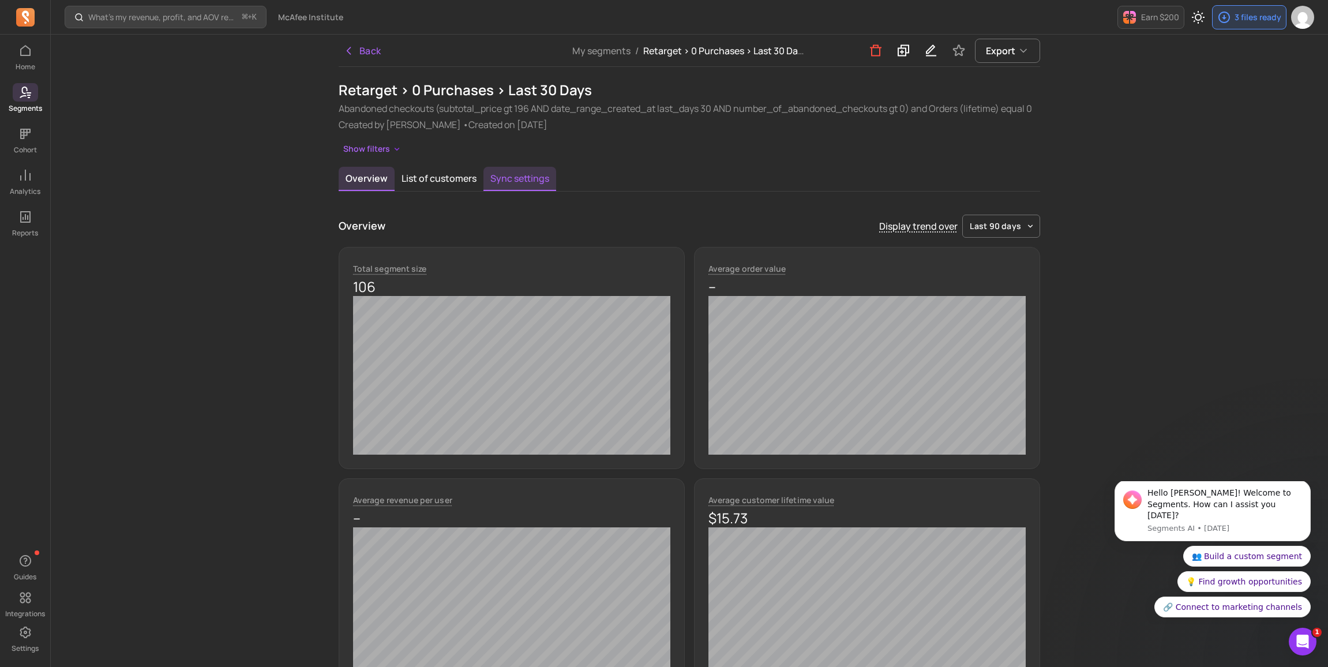
click at [514, 179] on button "Sync settings" at bounding box center [519, 179] width 73 height 24
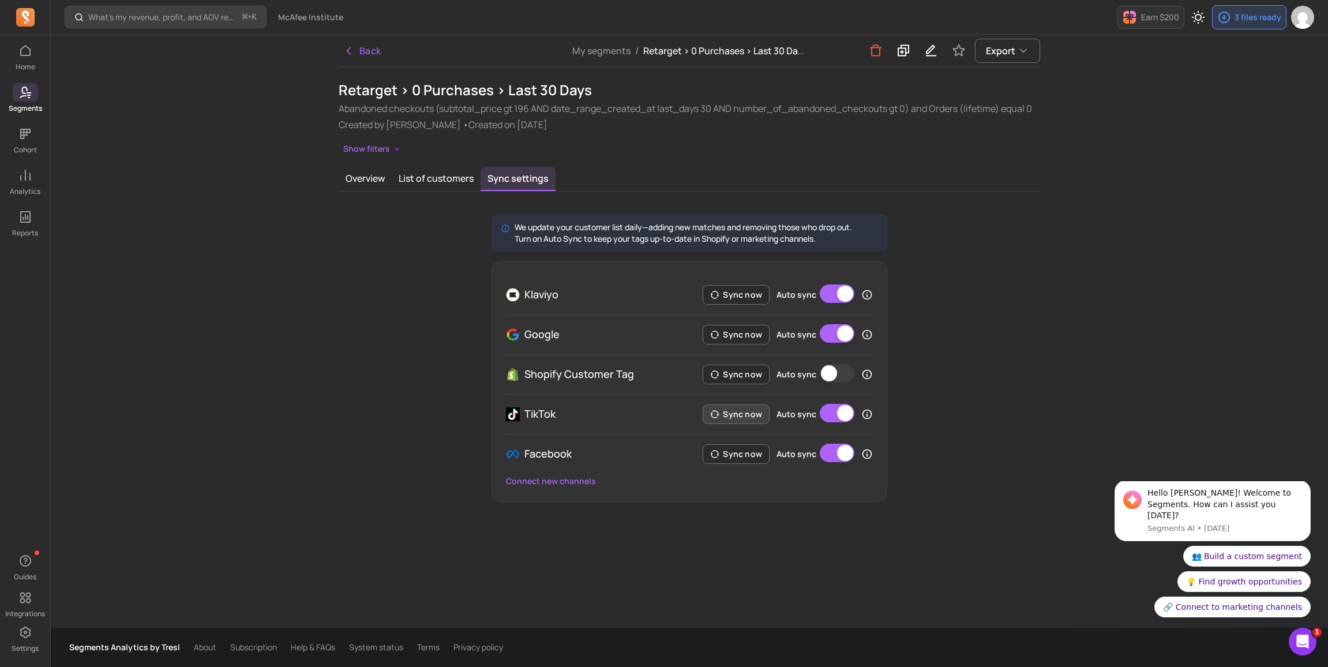
click at [741, 416] on button "Sync now" at bounding box center [735, 414] width 67 height 20
click at [745, 296] on button "Sync now" at bounding box center [735, 295] width 67 height 20
click at [745, 333] on button "Sync now" at bounding box center [735, 335] width 67 height 20
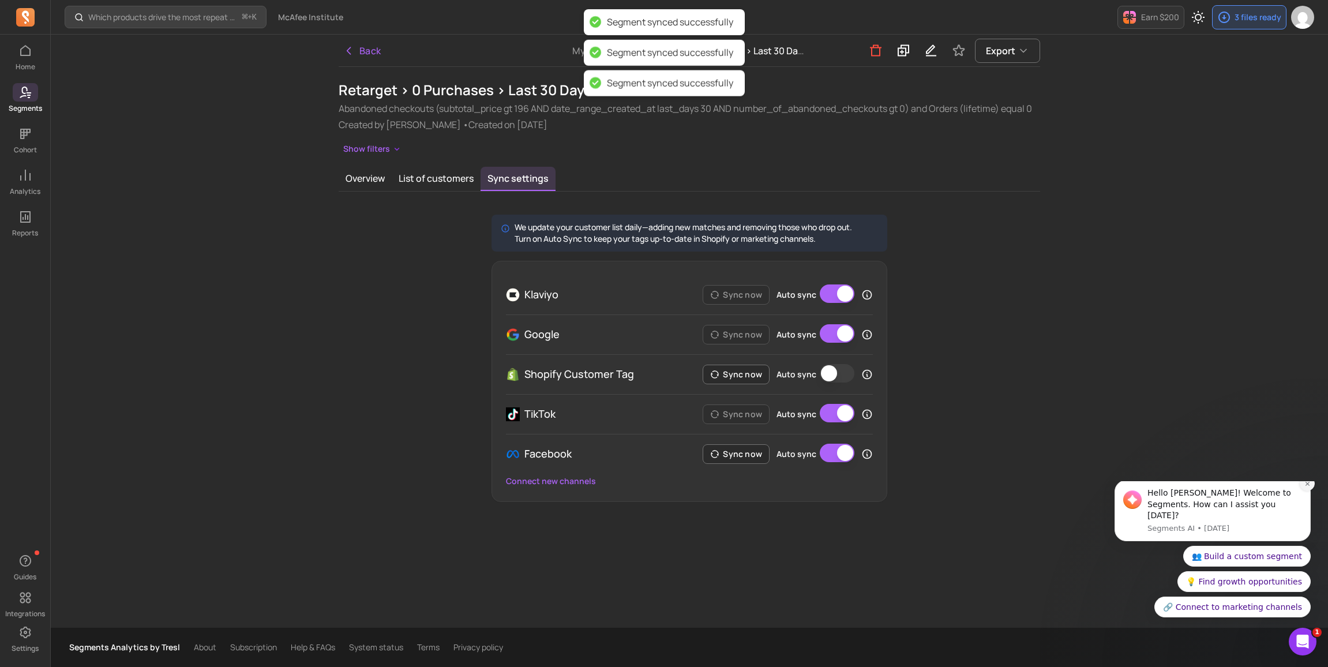
click at [1304, 487] on icon "Dismiss notification" at bounding box center [1307, 483] width 6 height 6
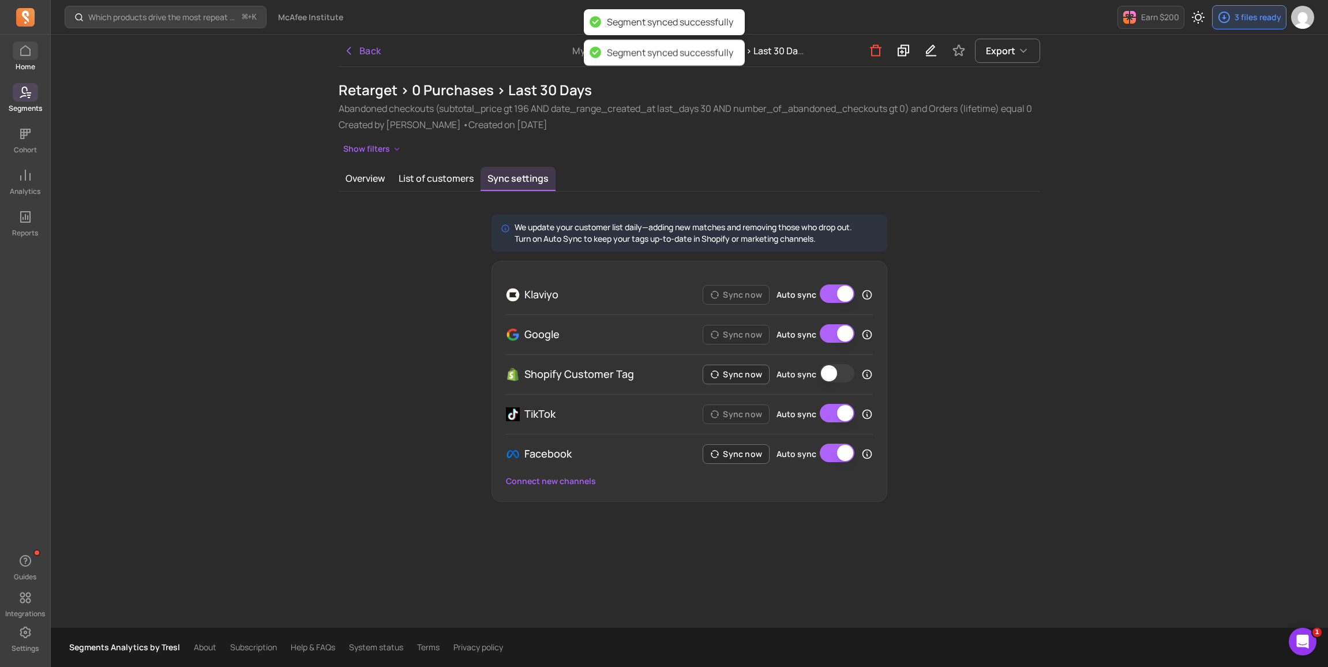
click at [27, 51] on icon at bounding box center [25, 51] width 14 height 14
